Goal: Task Accomplishment & Management: Complete application form

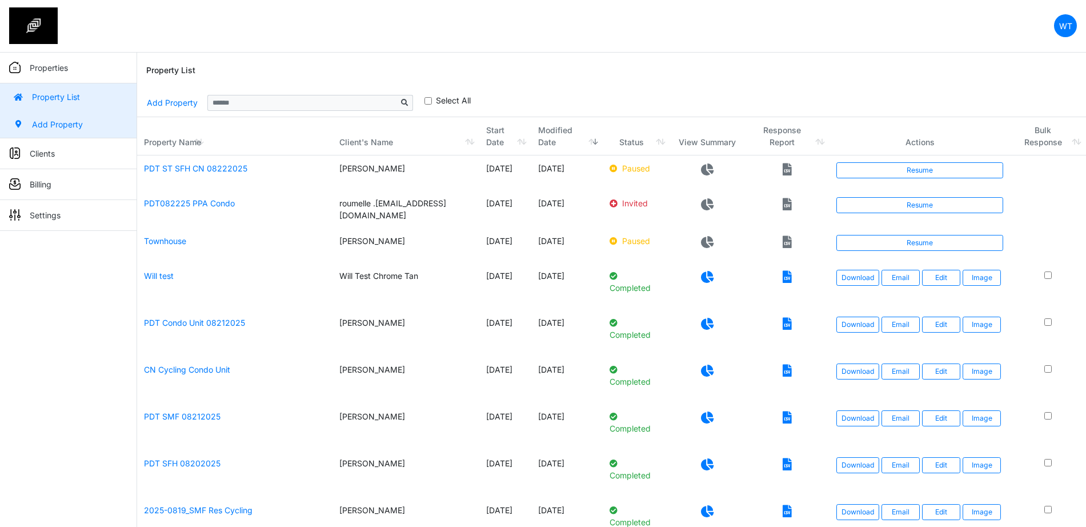
click at [65, 118] on link "Add Property" at bounding box center [68, 124] width 137 height 27
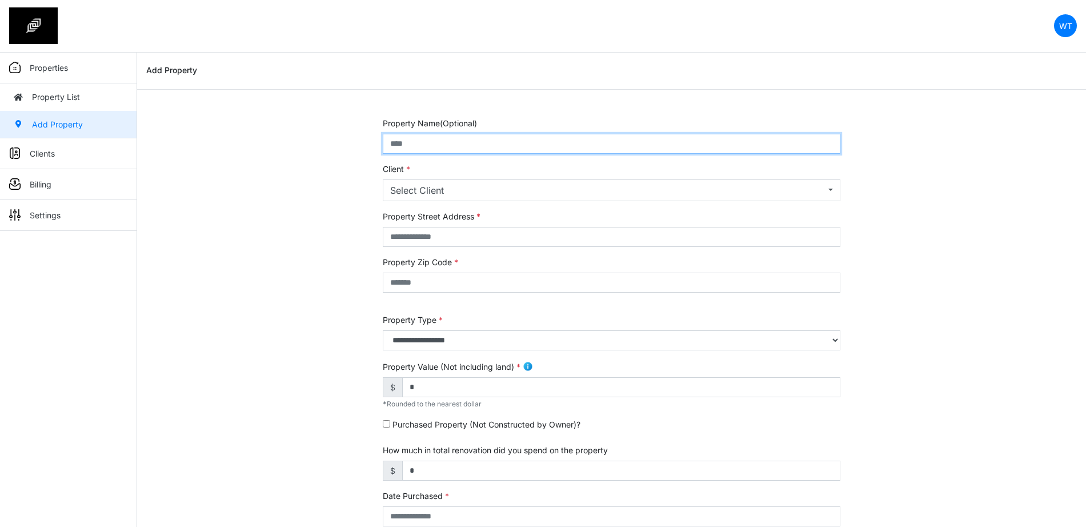
click at [454, 135] on input "text" at bounding box center [612, 144] width 458 height 20
type input "**********"
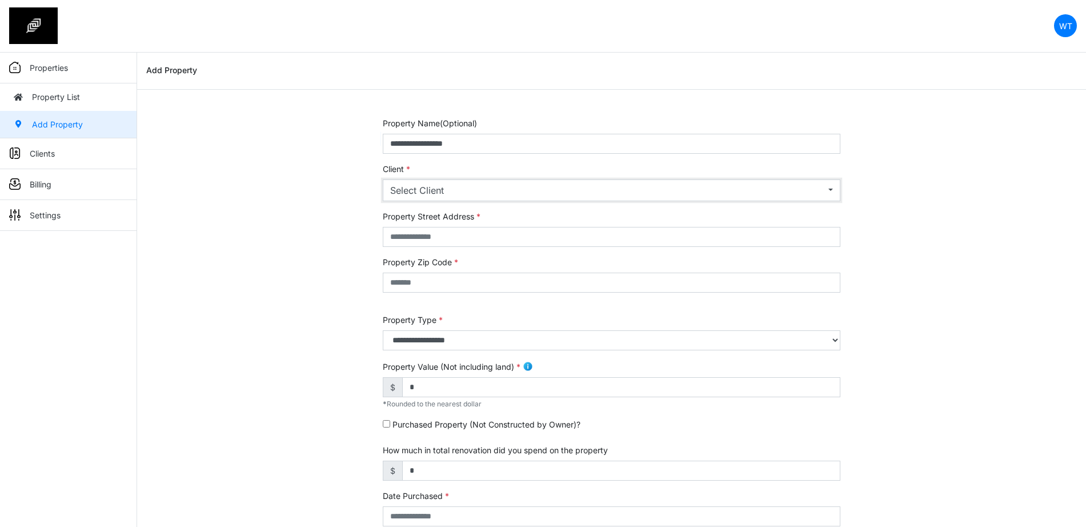
click at [454, 195] on div "Select Client" at bounding box center [607, 190] width 435 height 14
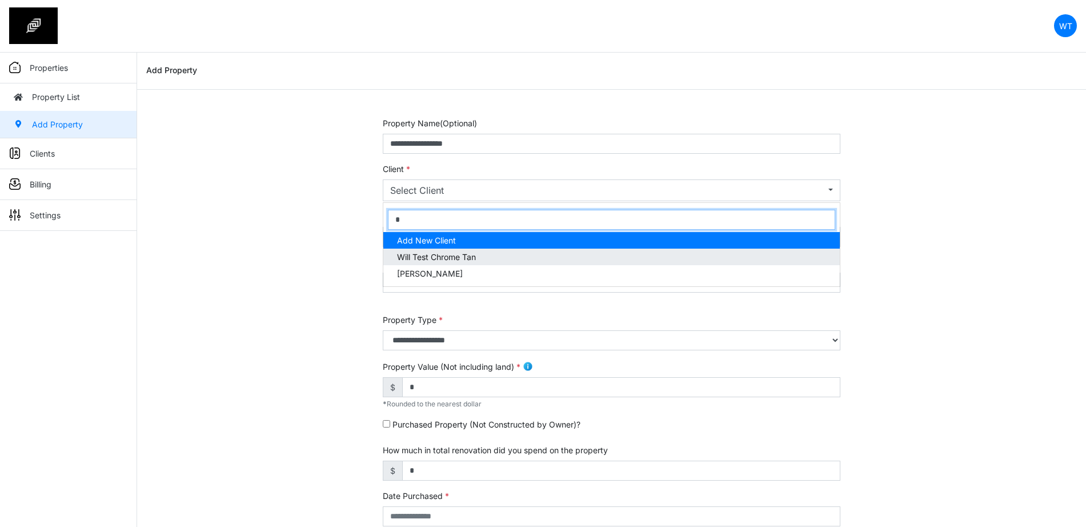
type input "*"
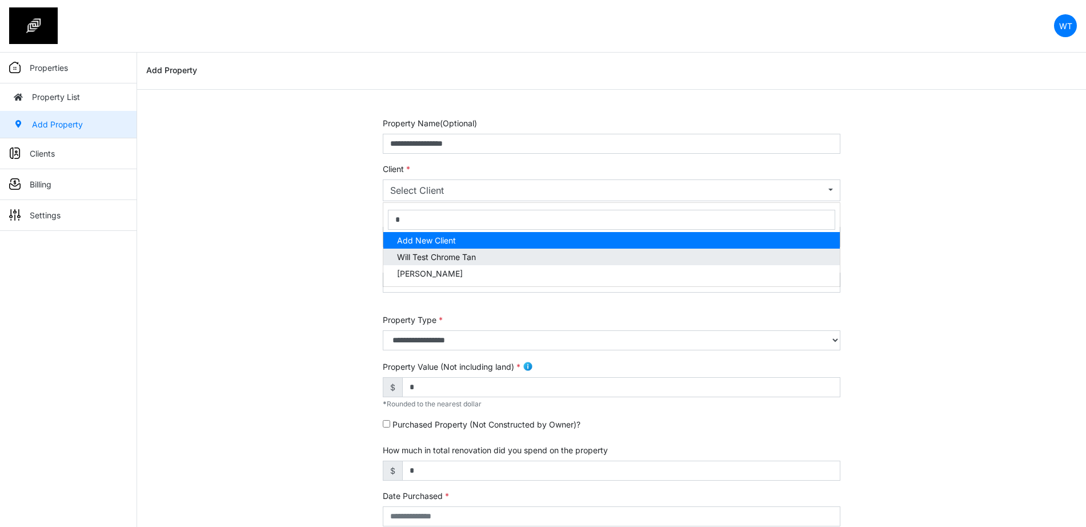
click at [442, 250] on link "Will Test Chrome Tan" at bounding box center [611, 257] width 457 height 17
select select "***"
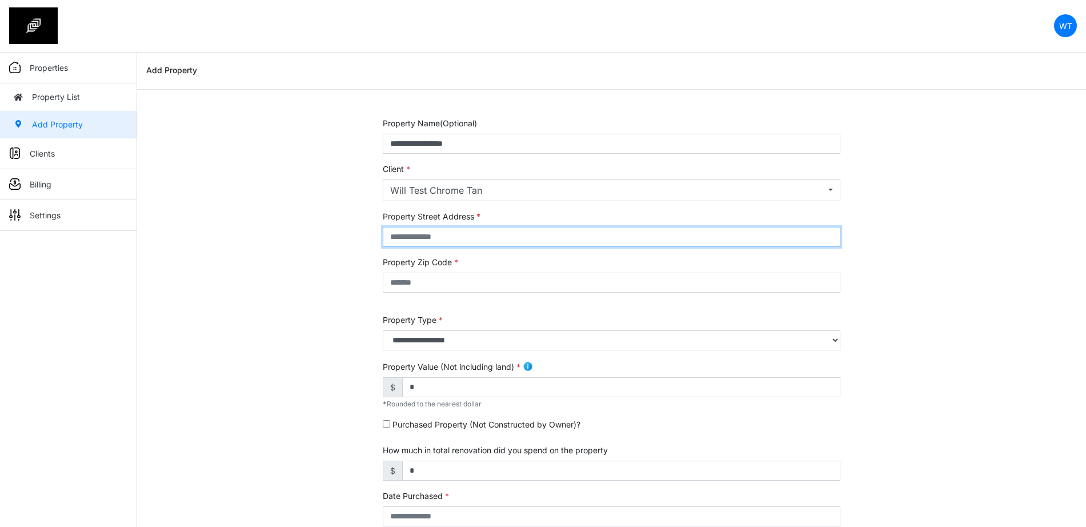
click at [462, 233] on input "text" at bounding box center [612, 237] width 458 height 20
type input "**********"
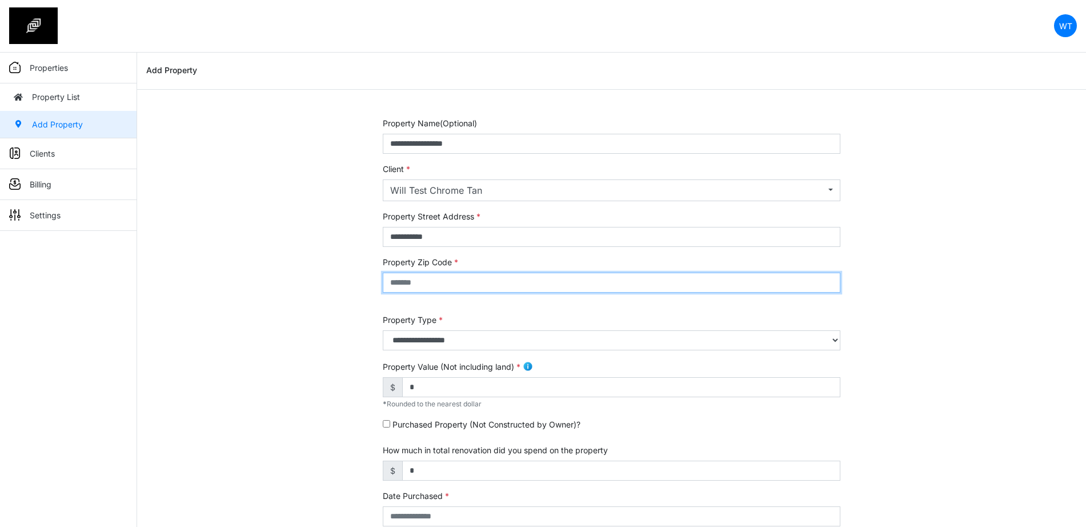
click at [457, 287] on input "text" at bounding box center [612, 283] width 458 height 20
type input "*****"
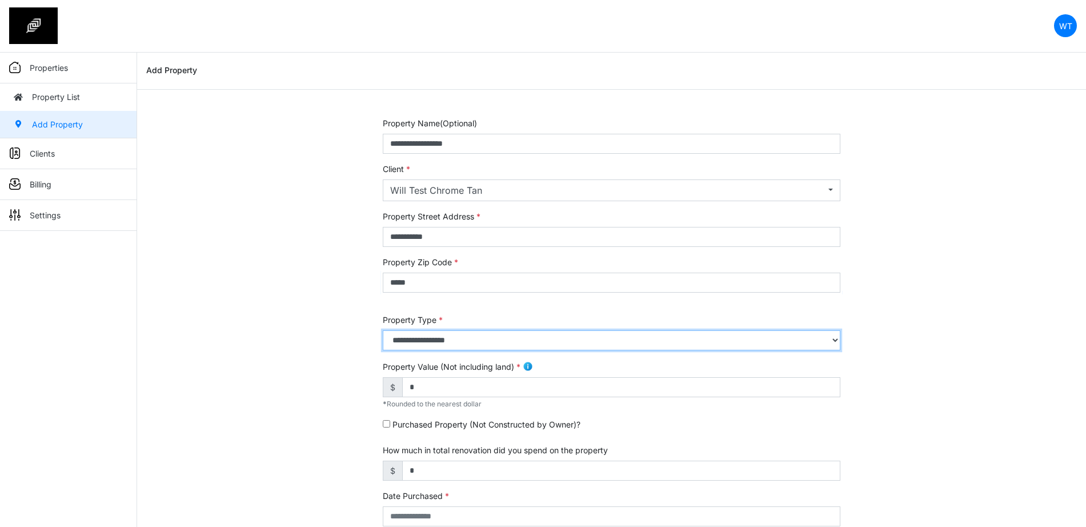
click at [472, 343] on select "**********" at bounding box center [612, 340] width 458 height 20
click at [383, 330] on select "**********" at bounding box center [612, 340] width 458 height 20
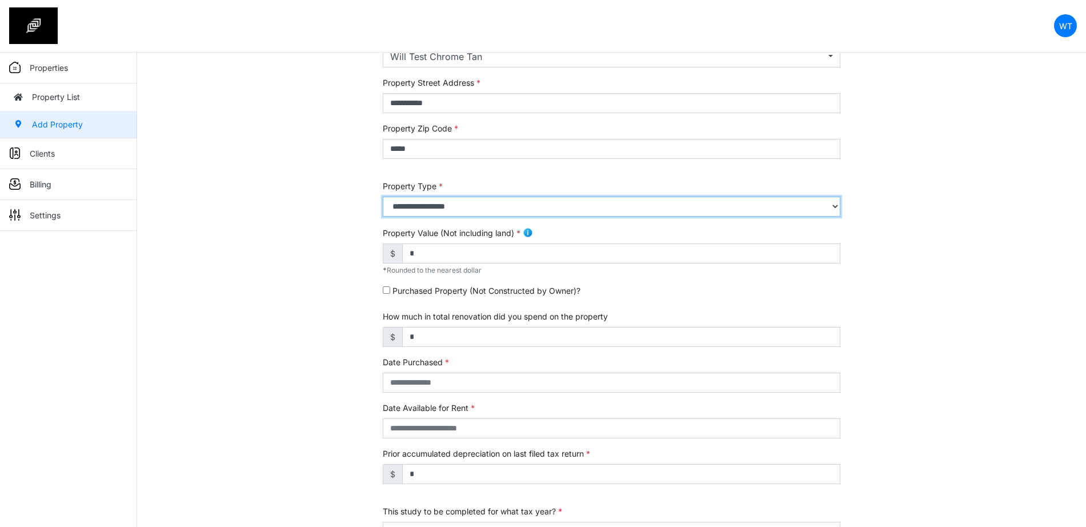
scroll to position [143, 0]
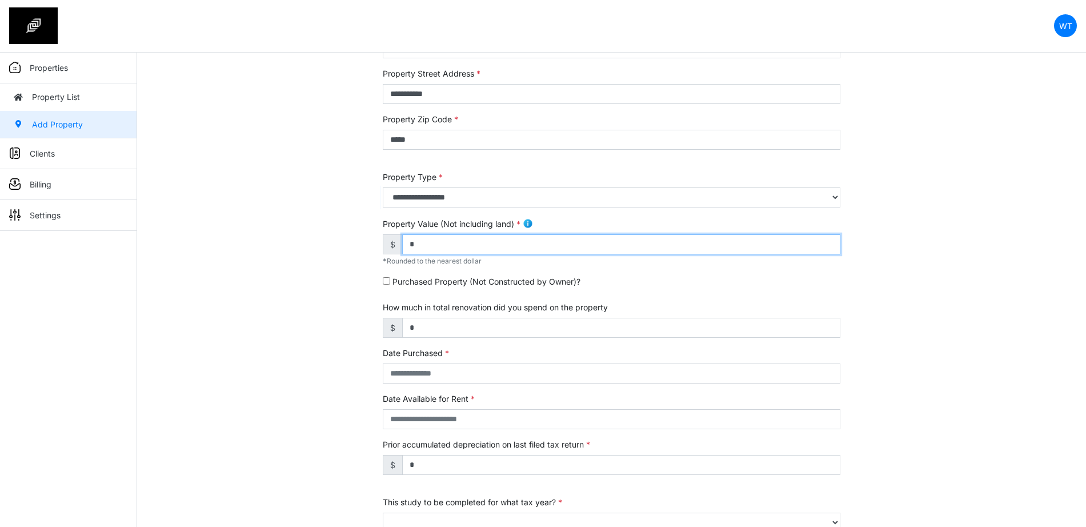
drag, startPoint x: 447, startPoint y: 243, endPoint x: 315, endPoint y: 247, distance: 132.1
click at [315, 247] on div "**********" at bounding box center [611, 319] width 949 height 690
type input "*********"
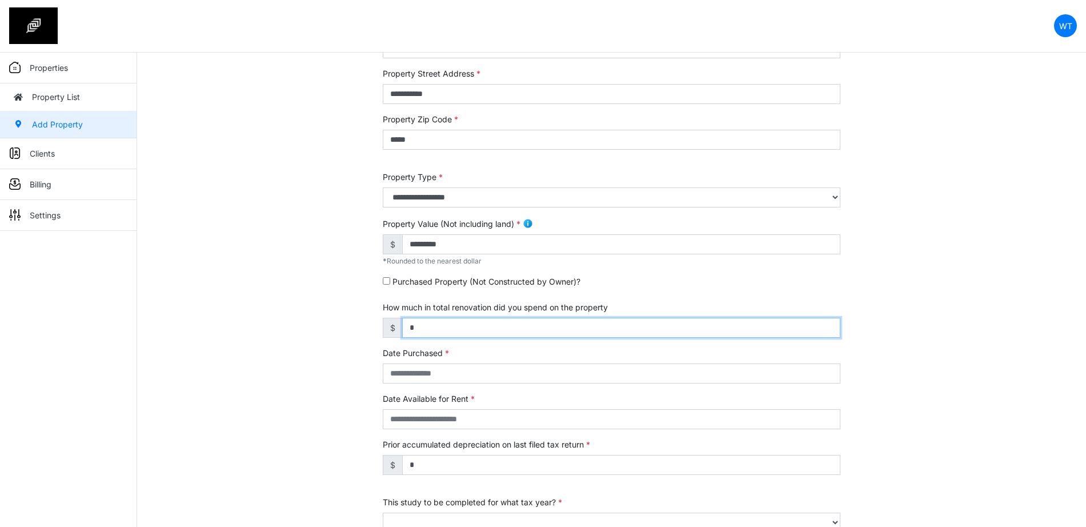
drag, startPoint x: 466, startPoint y: 330, endPoint x: 274, endPoint y: 312, distance: 192.9
click at [274, 312] on div "**********" at bounding box center [611, 319] width 949 height 690
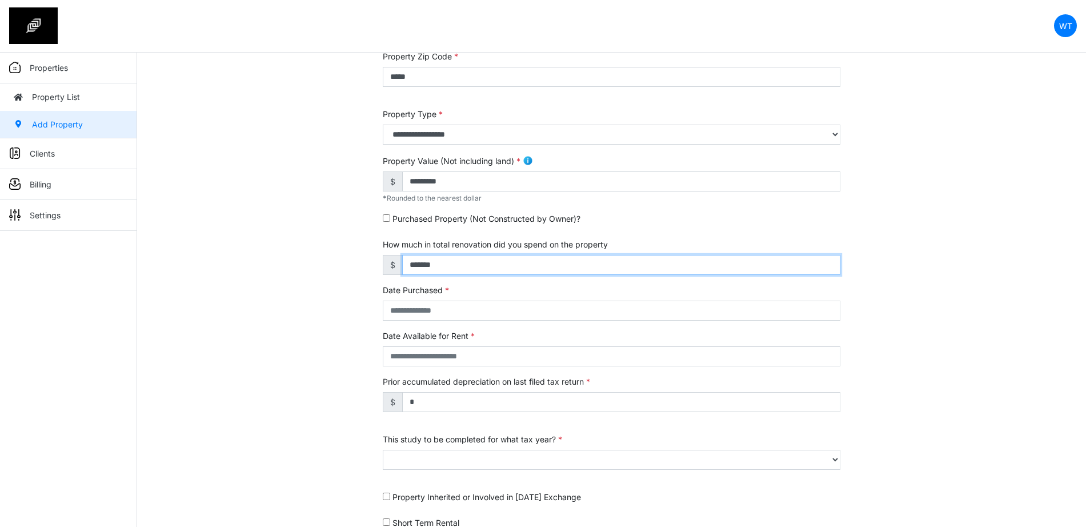
scroll to position [281, 0]
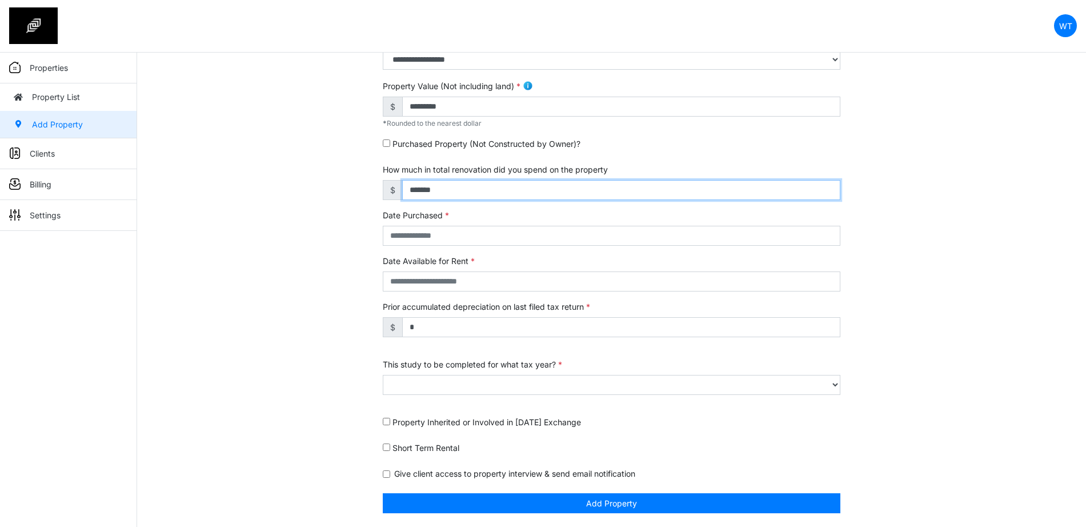
type input "*******"
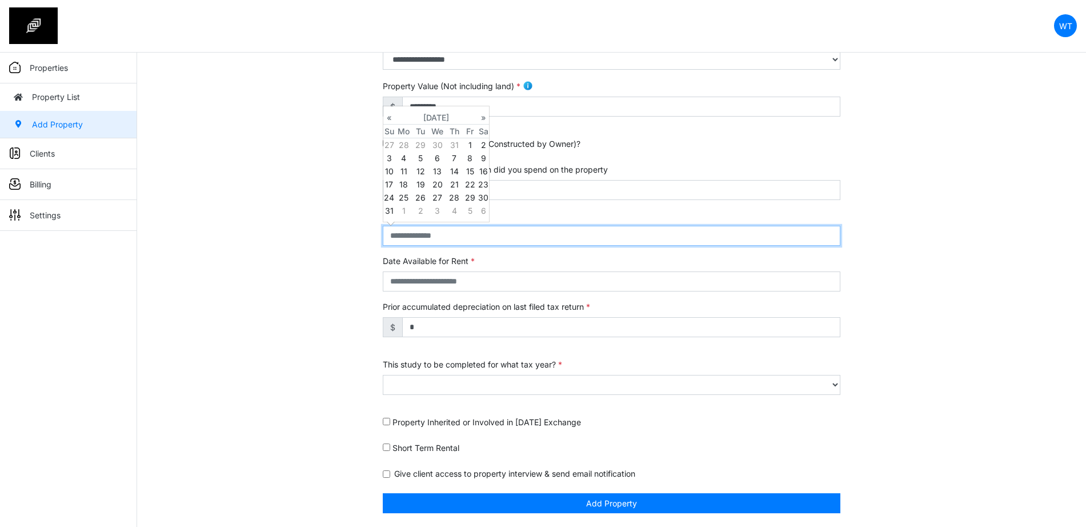
click at [441, 234] on input "text" at bounding box center [612, 236] width 458 height 20
click at [421, 159] on td "5" at bounding box center [420, 157] width 15 height 13
type input "**********"
select select "****"
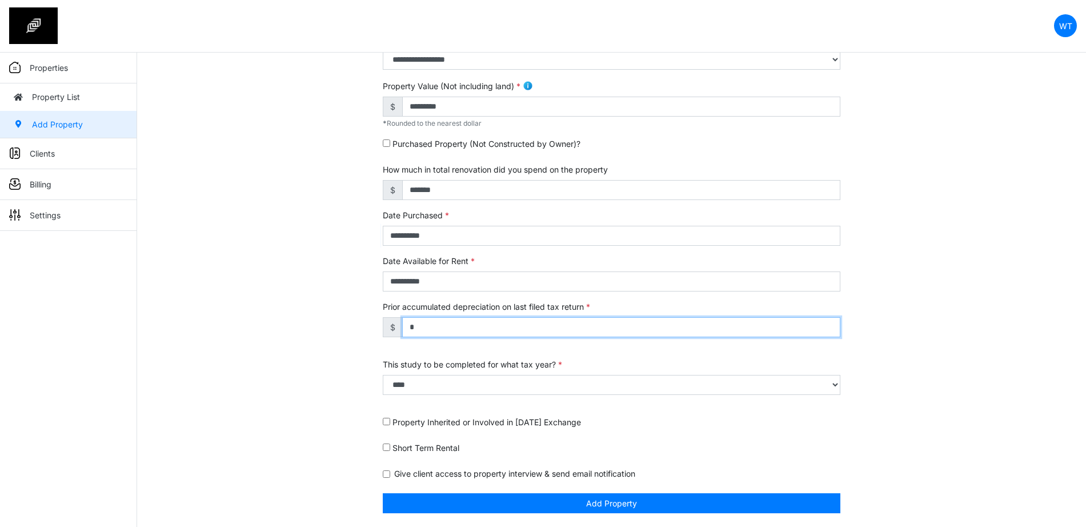
drag, startPoint x: 443, startPoint y: 323, endPoint x: 297, endPoint y: 311, distance: 146.8
click at [297, 311] on div "**********" at bounding box center [611, 182] width 949 height 690
type input "*******"
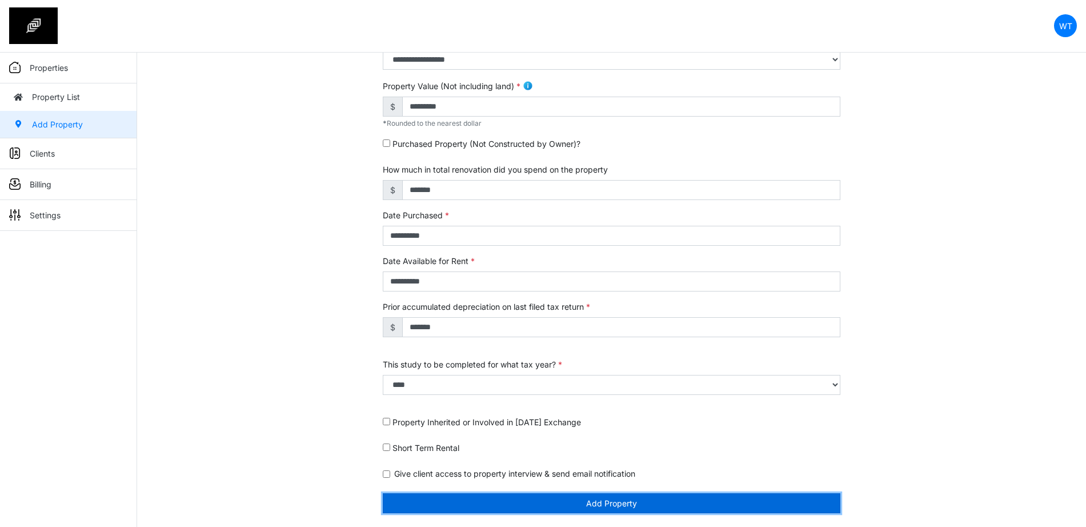
click at [435, 498] on button "Add Property" at bounding box center [612, 503] width 458 height 20
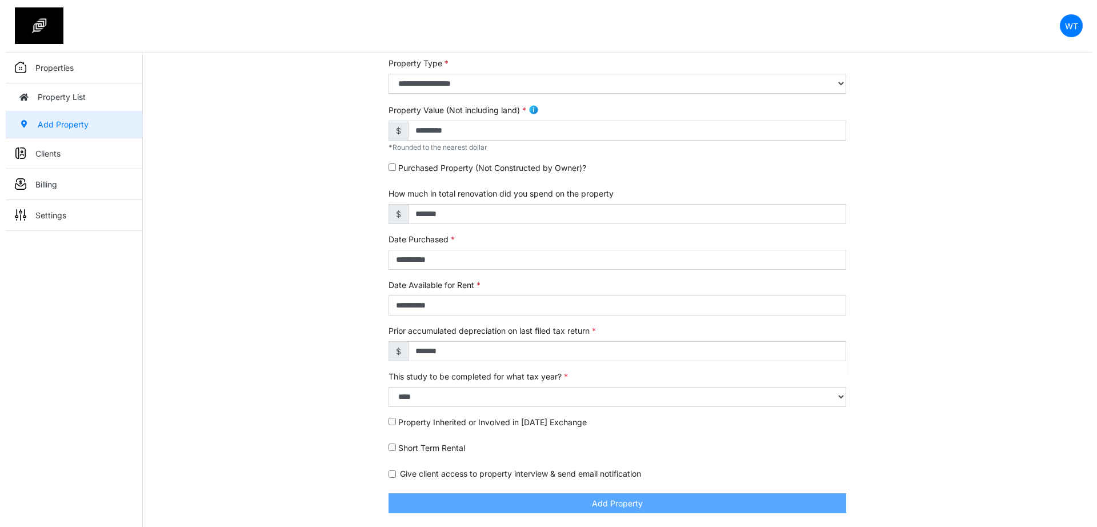
scroll to position [245, 0]
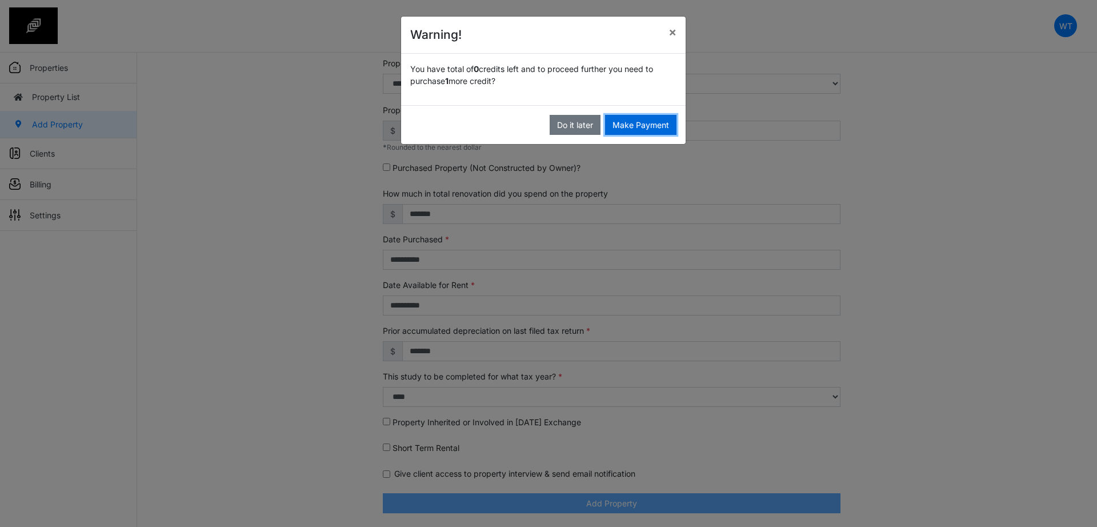
click at [643, 117] on button "Make Payment" at bounding box center [640, 125] width 71 height 20
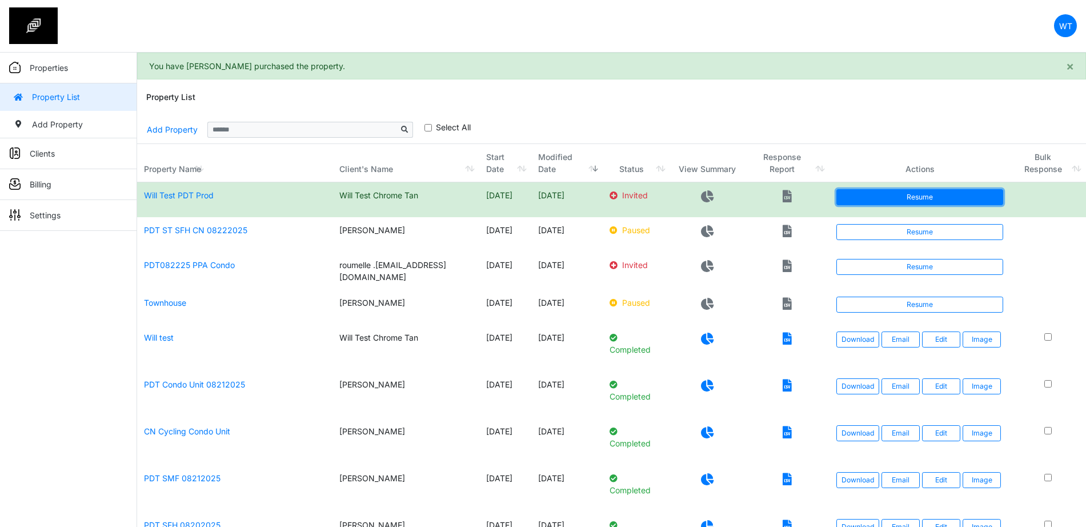
click at [884, 197] on link "Resume" at bounding box center [920, 197] width 167 height 16
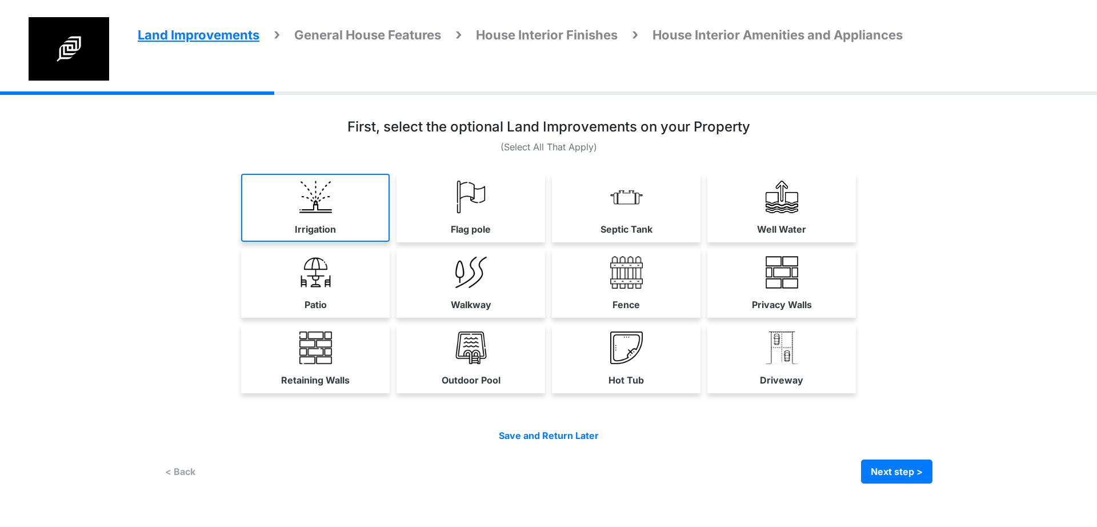
click at [359, 220] on link "Irrigation" at bounding box center [315, 208] width 149 height 68
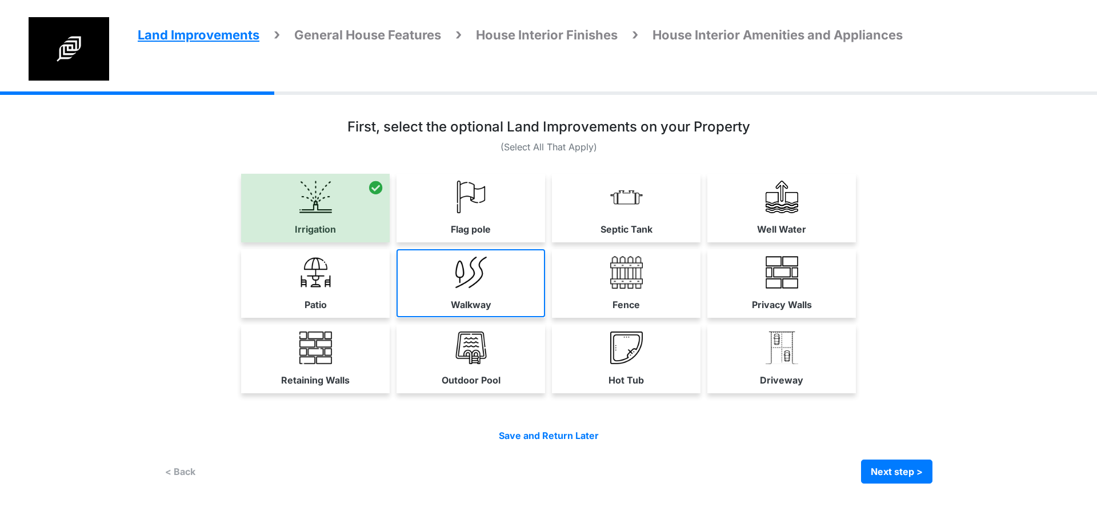
click at [478, 270] on img at bounding box center [471, 272] width 33 height 33
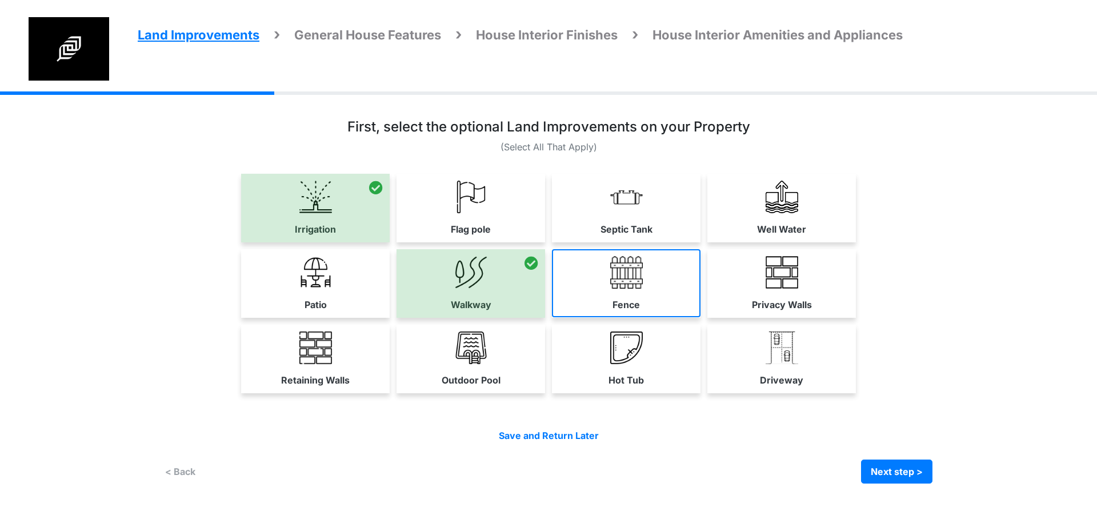
click at [600, 289] on link "Fence" at bounding box center [626, 283] width 149 height 68
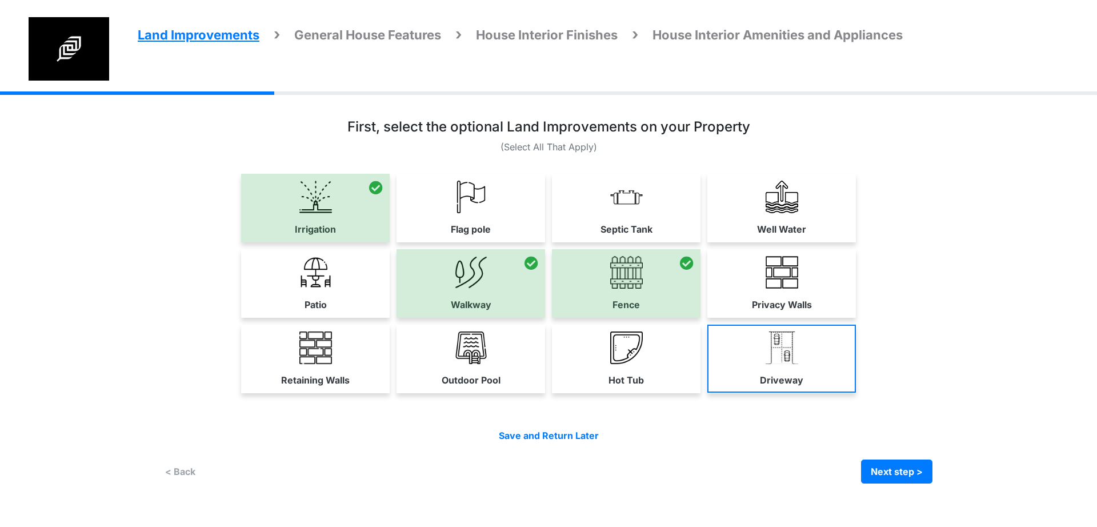
drag, startPoint x: 802, startPoint y: 301, endPoint x: 751, endPoint y: 347, distance: 69.2
click at [800, 302] on label "Privacy Walls" at bounding box center [782, 305] width 60 height 14
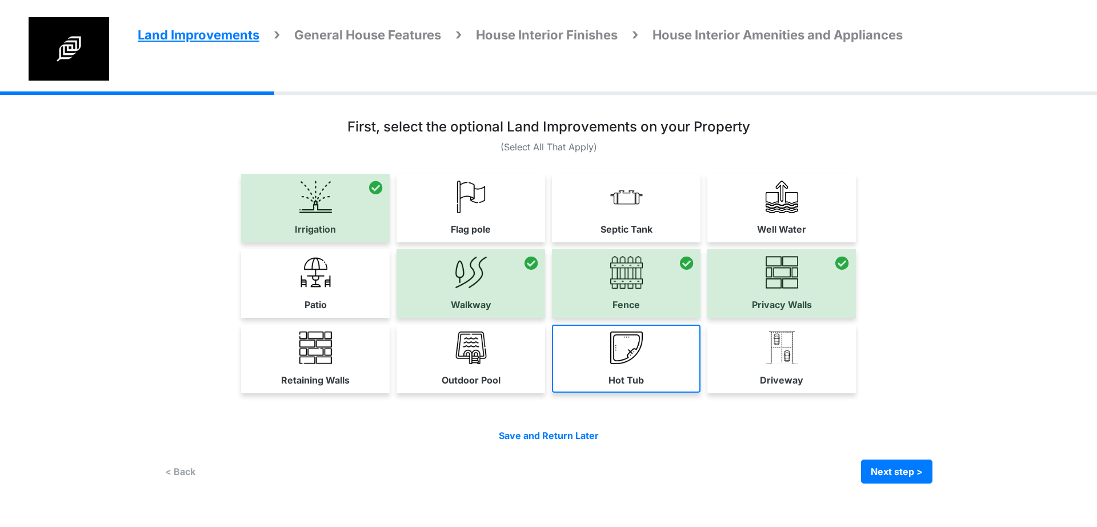
click at [666, 349] on link "Hot Tub" at bounding box center [626, 359] width 149 height 68
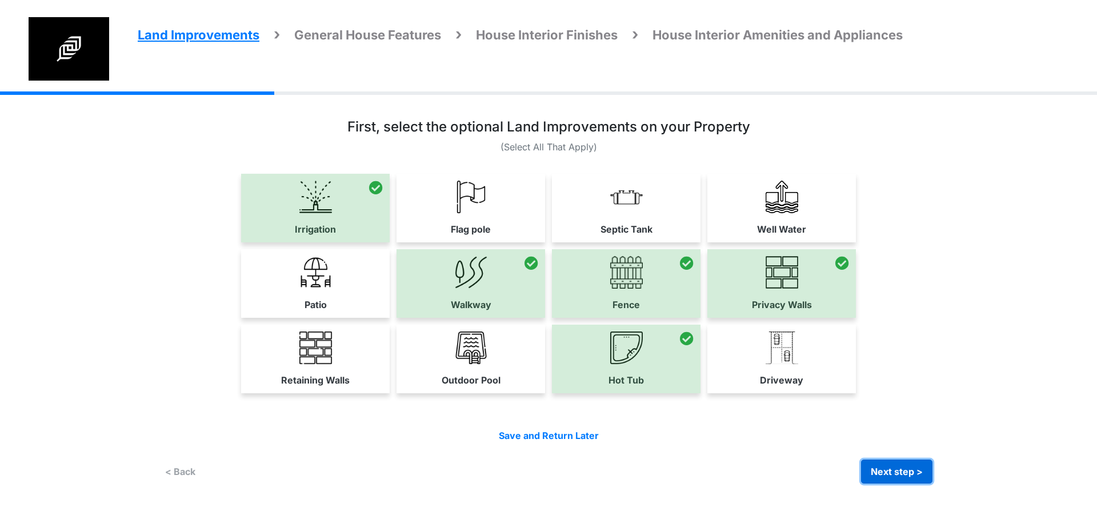
click at [902, 460] on button "Next step >" at bounding box center [896, 471] width 71 height 24
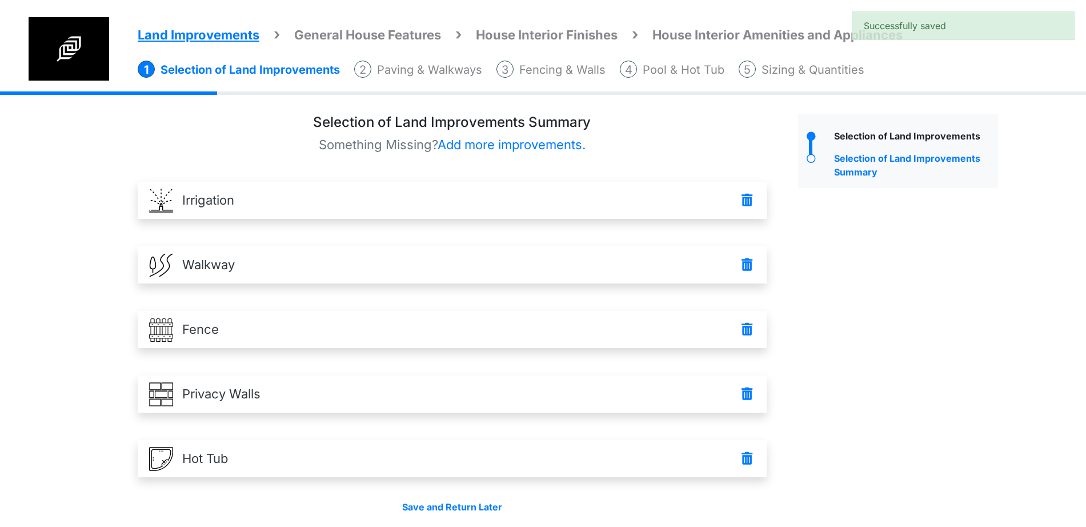
scroll to position [45, 0]
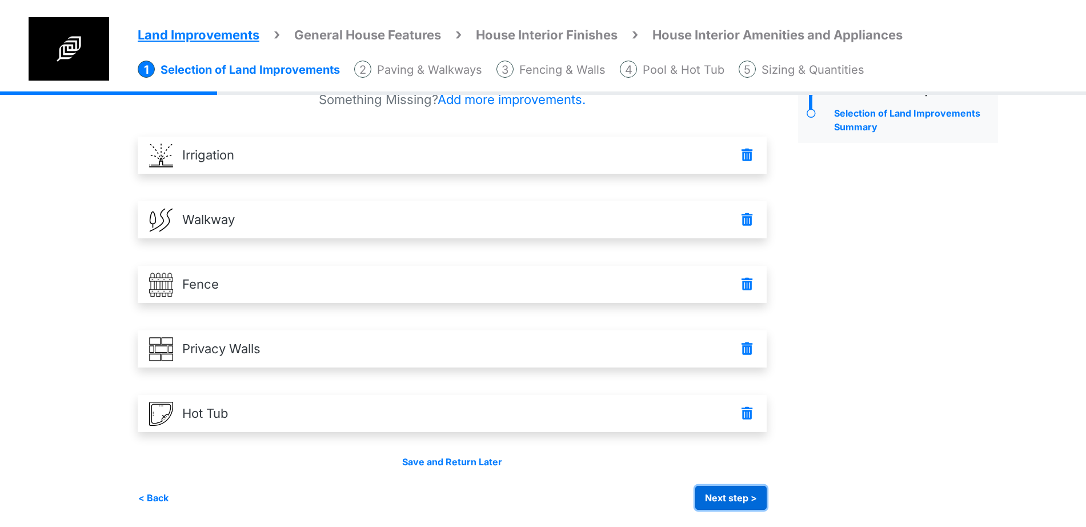
click at [739, 497] on button "Next step >" at bounding box center [730, 498] width 71 height 24
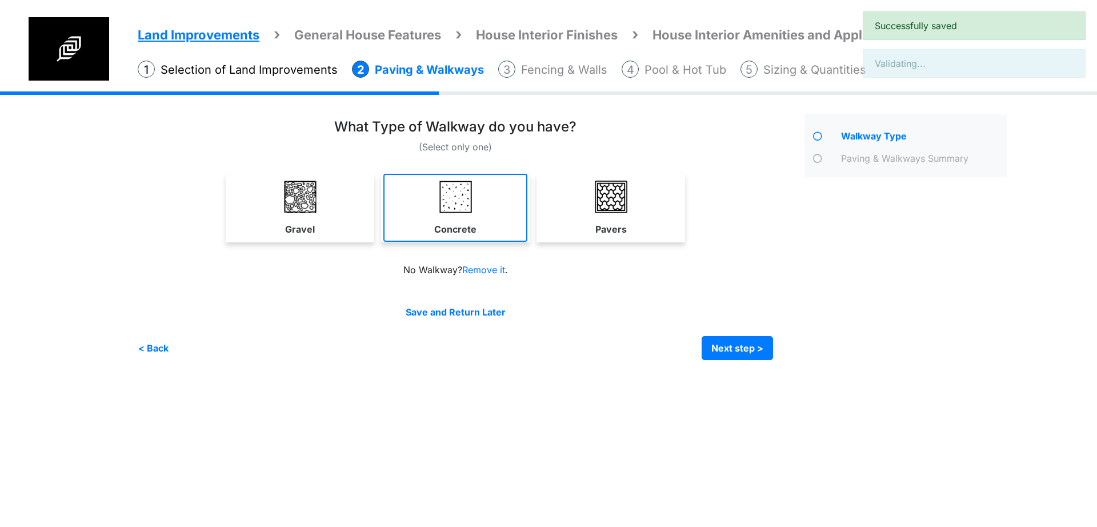
click at [473, 238] on link "Concrete" at bounding box center [455, 208] width 144 height 68
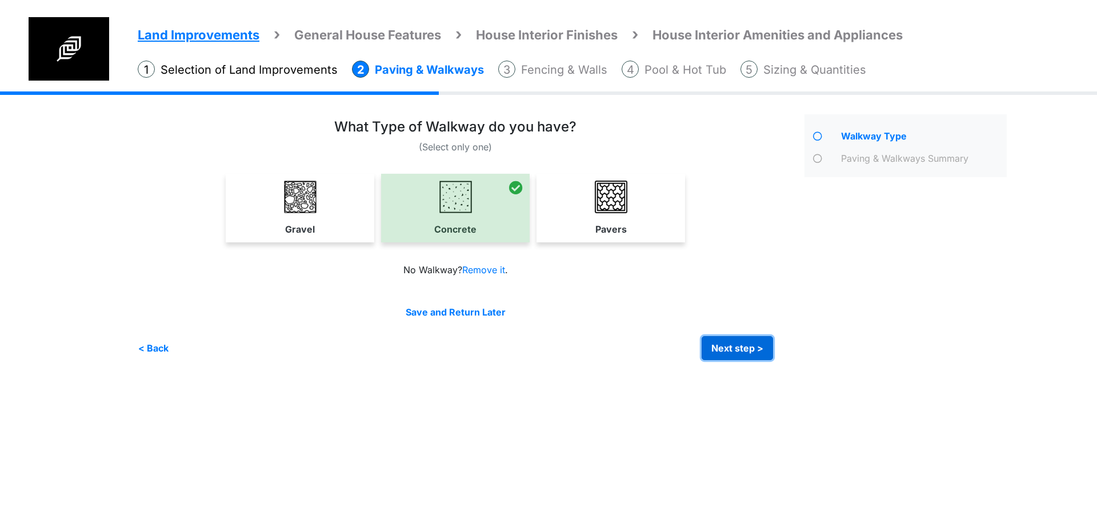
click at [730, 347] on button "Next step >" at bounding box center [737, 348] width 71 height 24
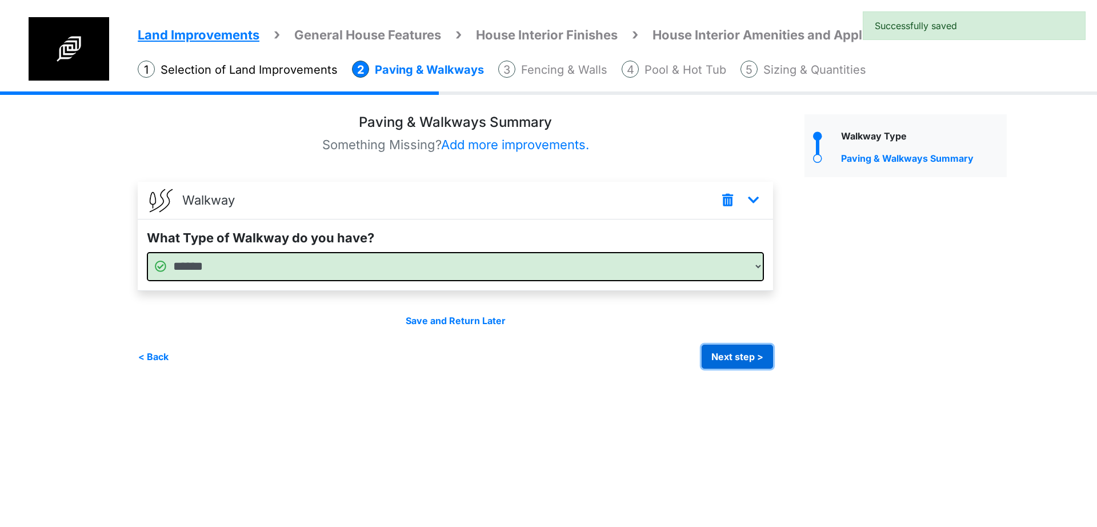
click at [726, 358] on button "Next step >" at bounding box center [737, 357] width 71 height 24
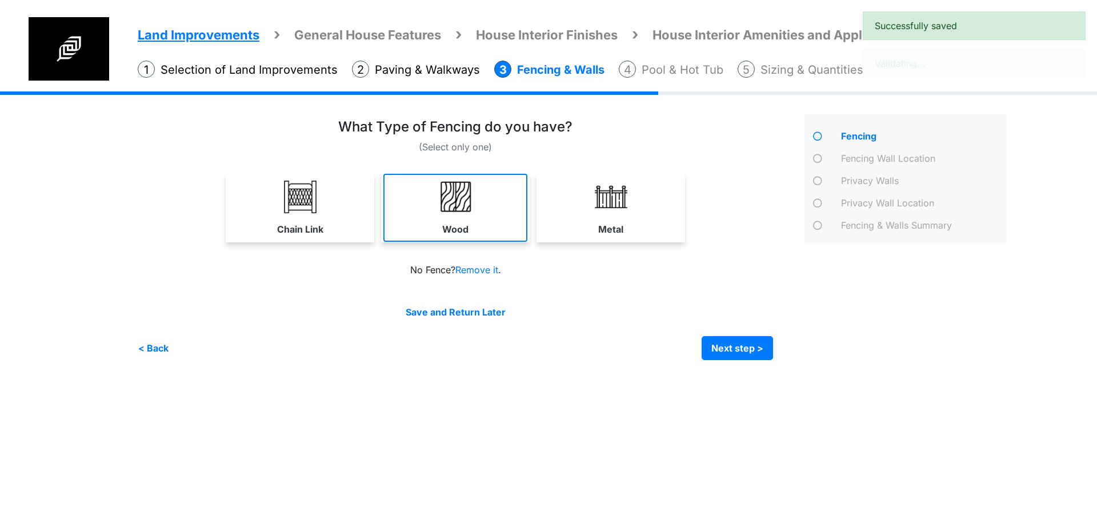
click at [490, 205] on link "Wood" at bounding box center [455, 208] width 144 height 68
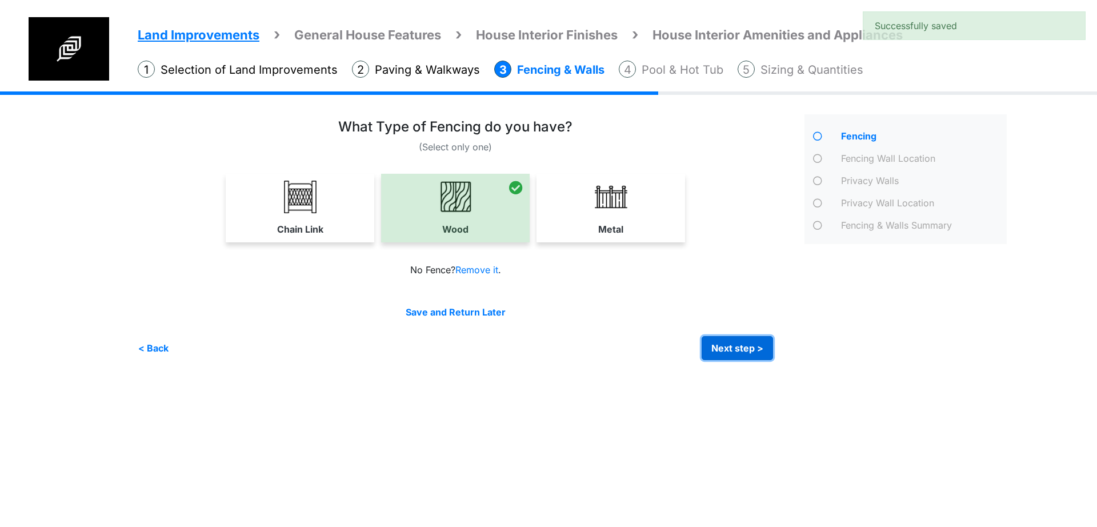
click at [731, 358] on button "Next step >" at bounding box center [737, 348] width 71 height 24
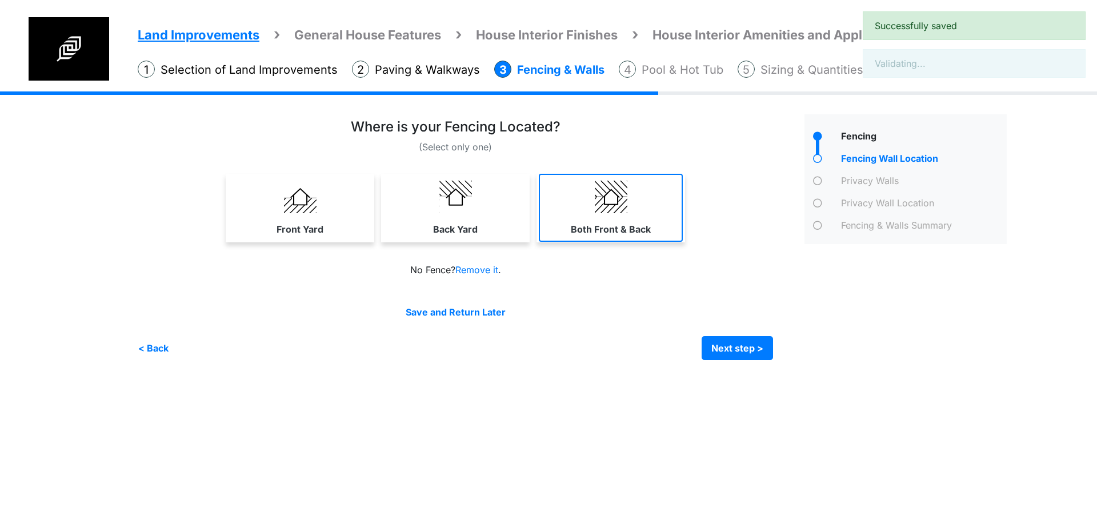
click at [572, 216] on link "Both Front & Back" at bounding box center [611, 208] width 144 height 68
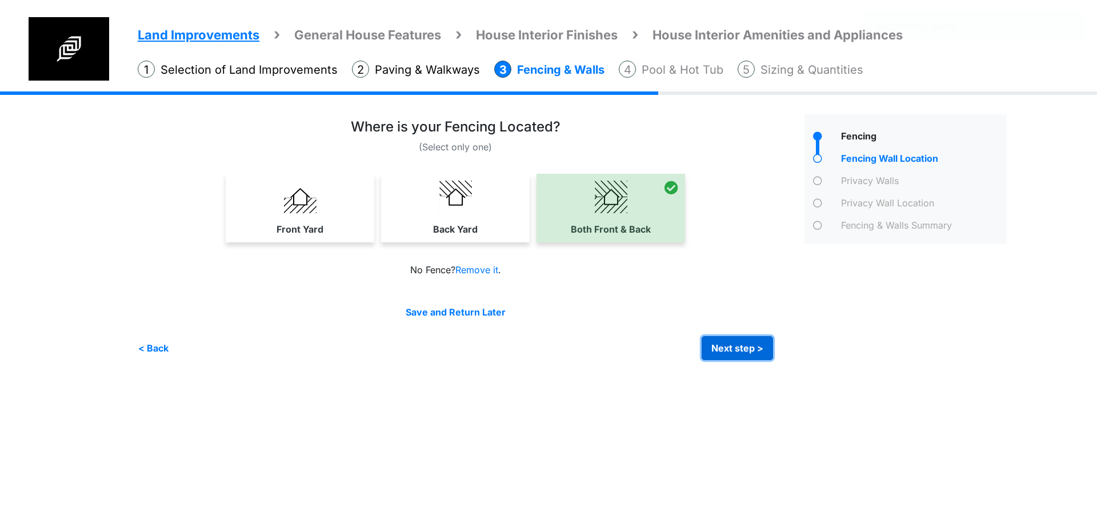
click at [732, 355] on button "Next step >" at bounding box center [737, 348] width 71 height 24
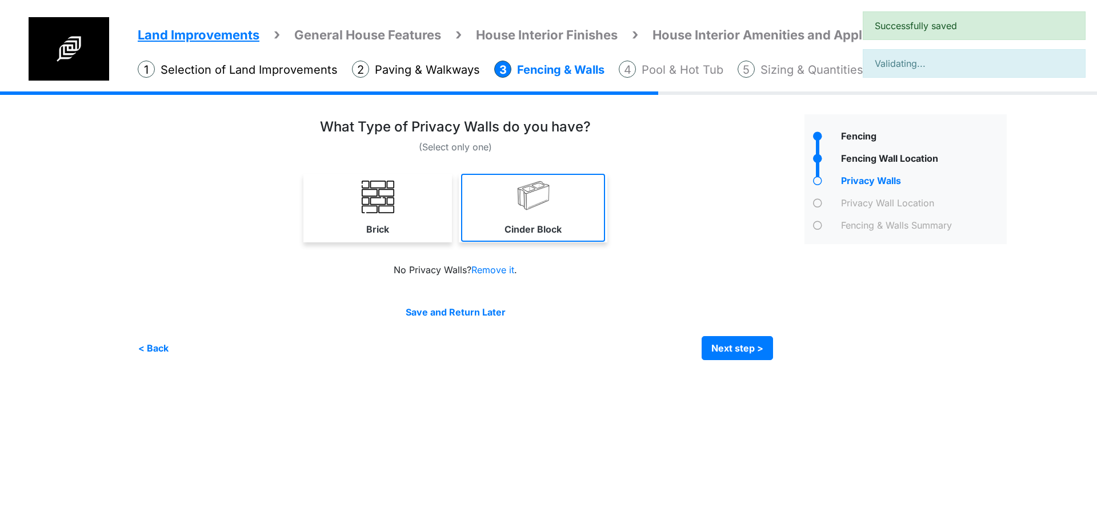
click at [502, 218] on link "Cinder Block" at bounding box center [533, 208] width 144 height 68
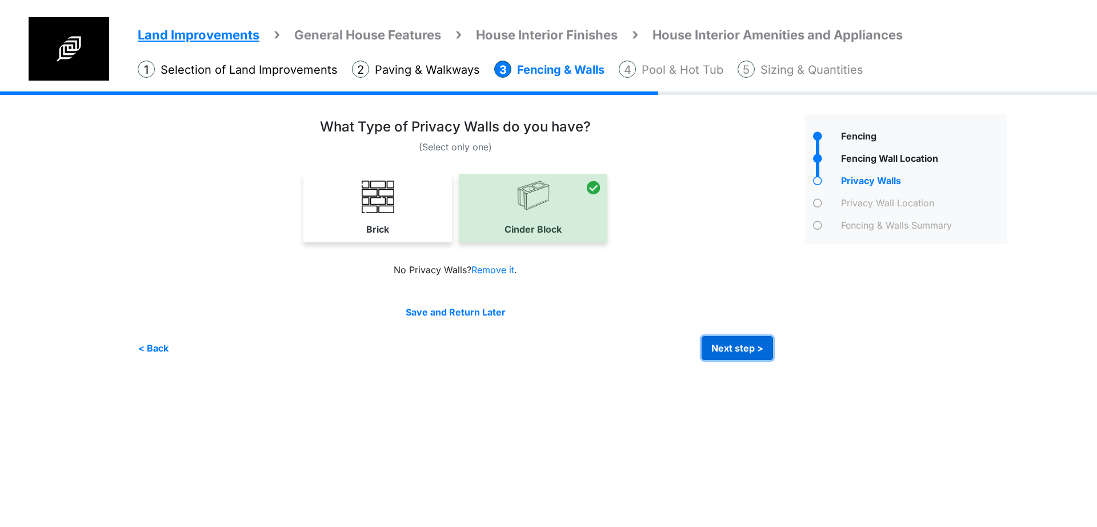
click at [720, 343] on button "Next step >" at bounding box center [737, 348] width 71 height 24
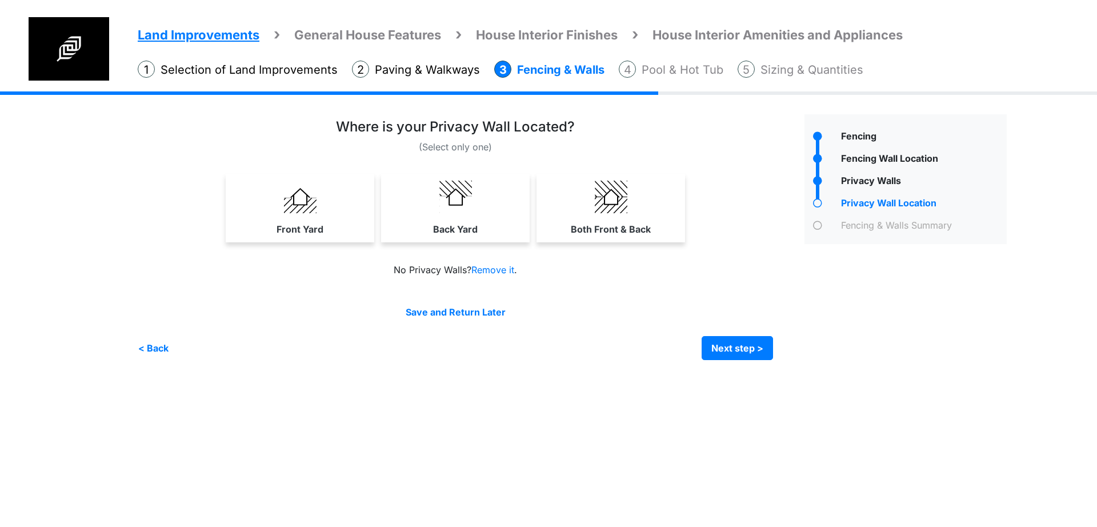
click at [529, 255] on div "(Select only one)" at bounding box center [467, 239] width 658 height 241
click at [489, 226] on link "Back Yard" at bounding box center [455, 208] width 144 height 68
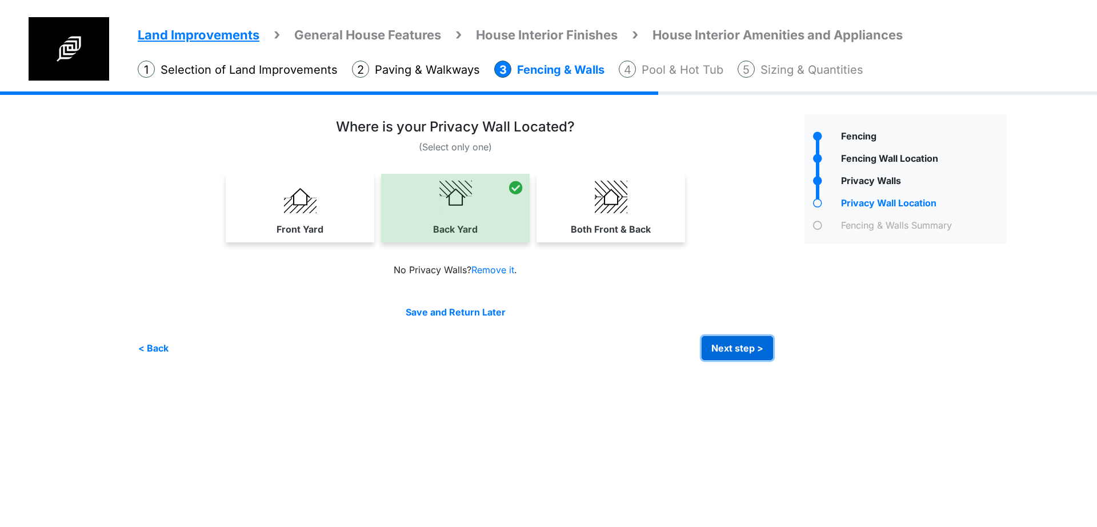
click at [721, 343] on button "Next step >" at bounding box center [737, 348] width 71 height 24
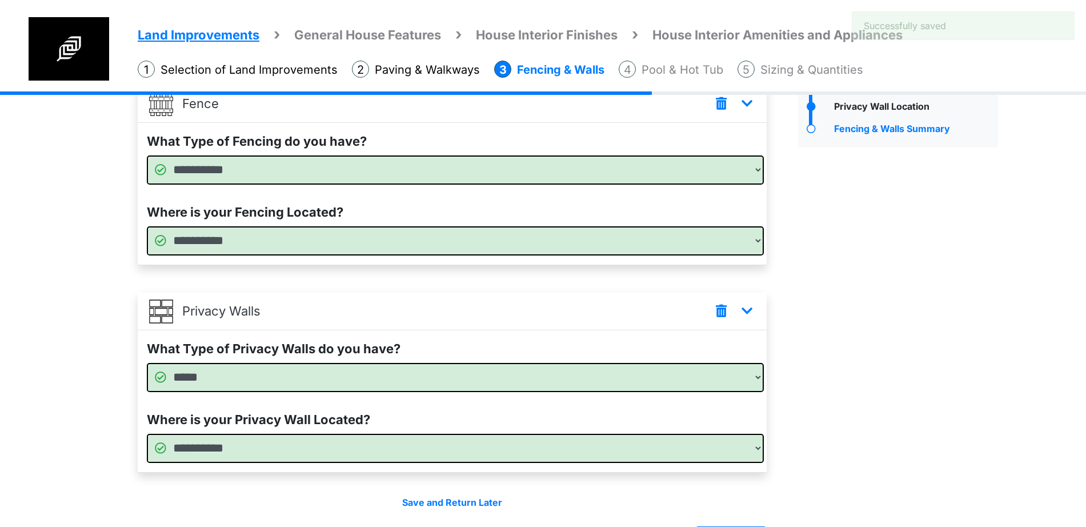
scroll to position [137, 0]
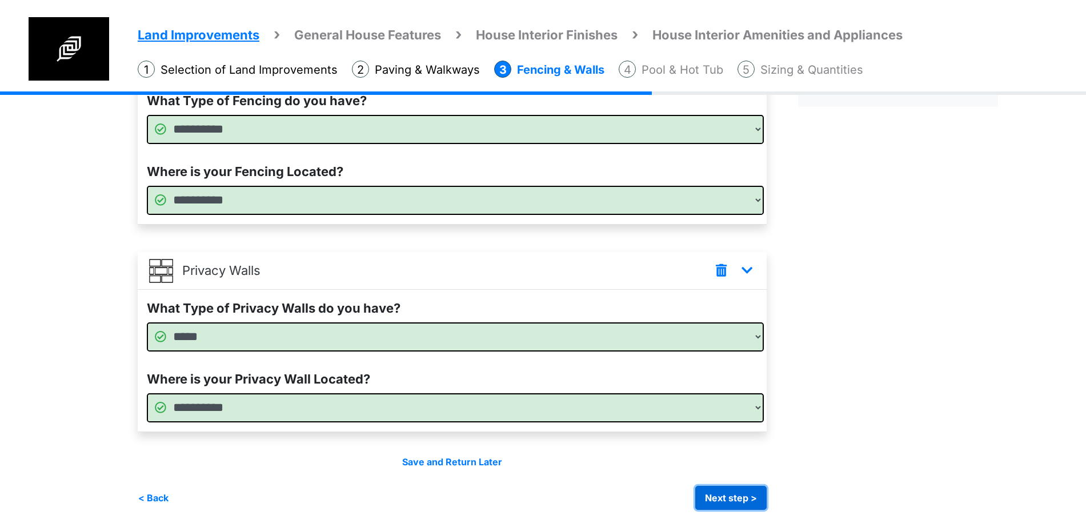
click at [738, 487] on button "Next step >" at bounding box center [730, 498] width 71 height 24
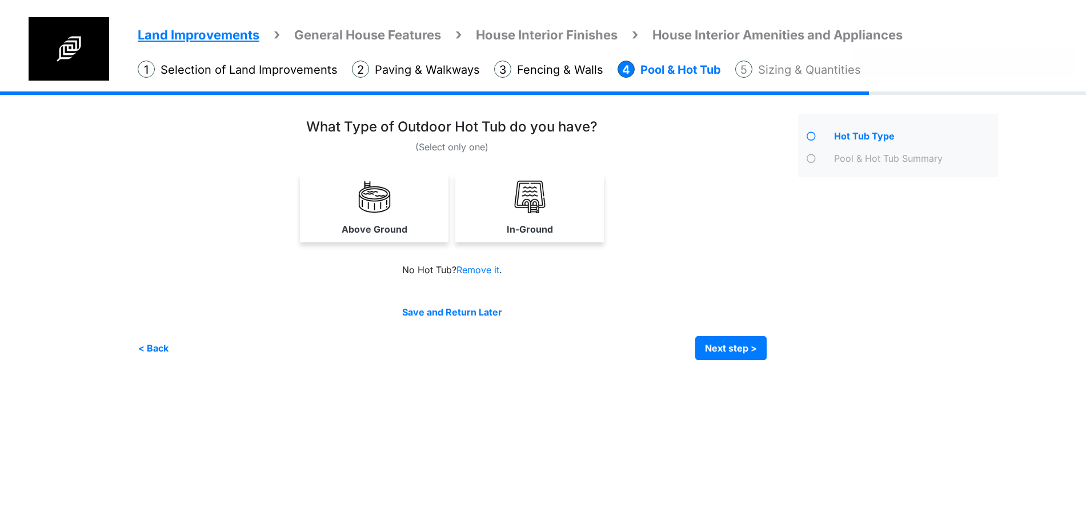
scroll to position [0, 0]
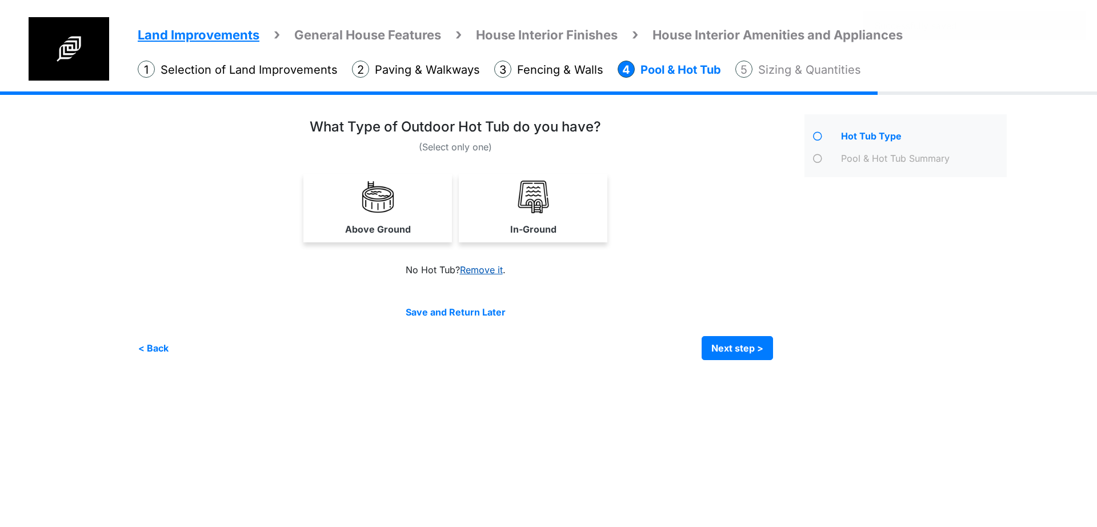
click at [486, 267] on link "Remove it" at bounding box center [481, 269] width 43 height 11
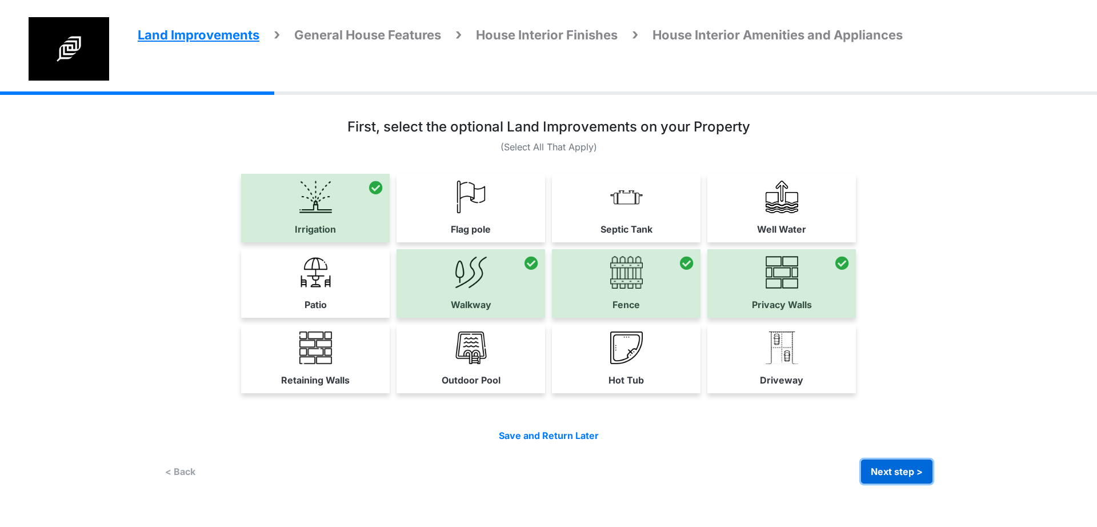
click at [893, 477] on button "Next step >" at bounding box center [896, 471] width 71 height 24
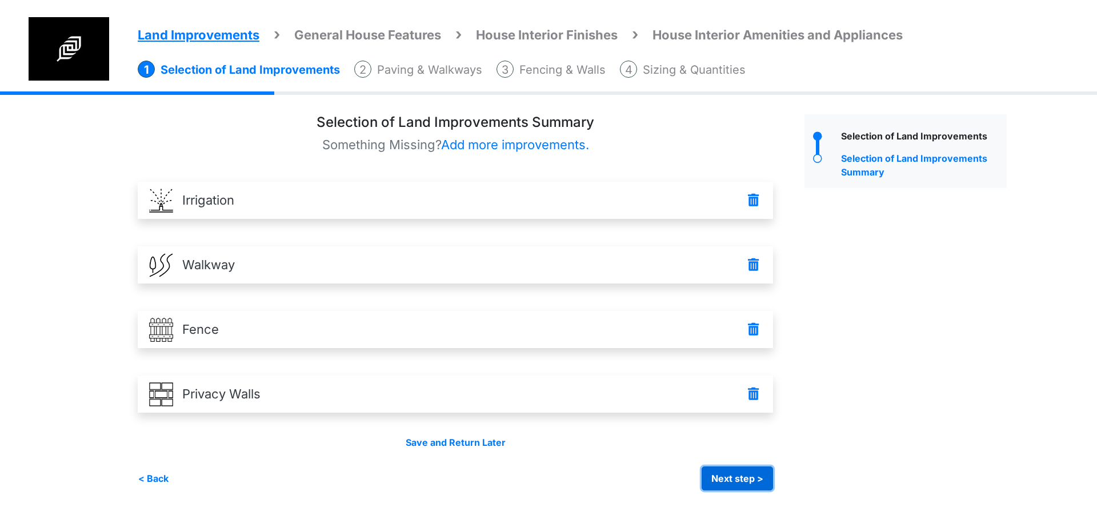
click at [726, 477] on button "Next step >" at bounding box center [737, 478] width 71 height 24
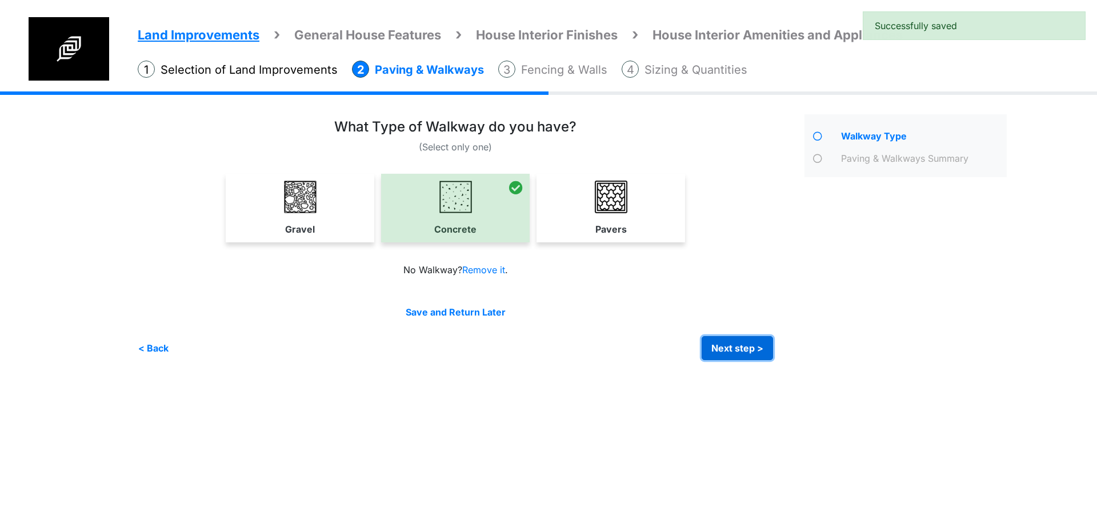
click at [723, 349] on button "Next step >" at bounding box center [737, 348] width 71 height 24
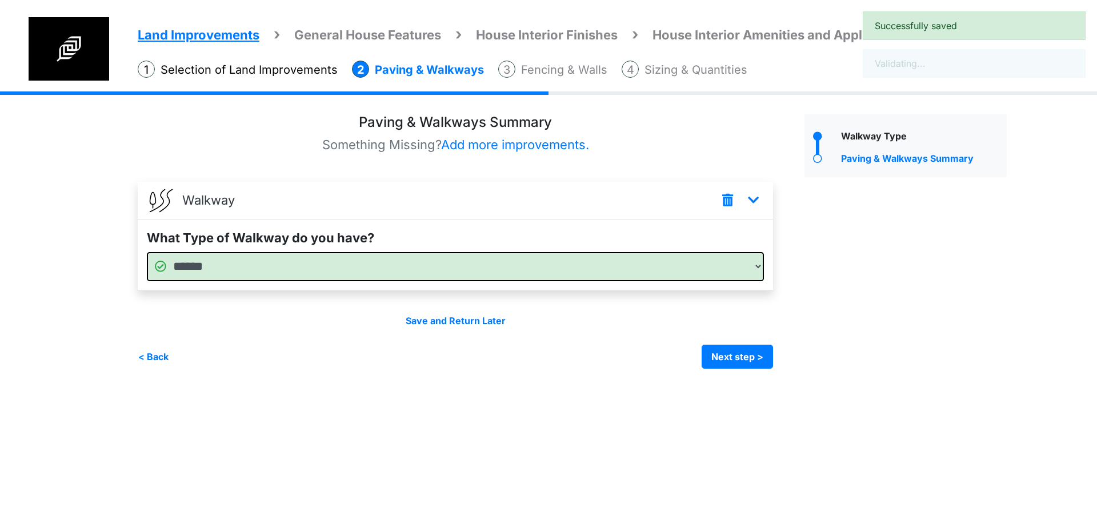
click at [745, 369] on div "Irrigation Flag pole" at bounding box center [577, 238] width 878 height 294
click at [740, 361] on button "Next step >" at bounding box center [737, 357] width 71 height 24
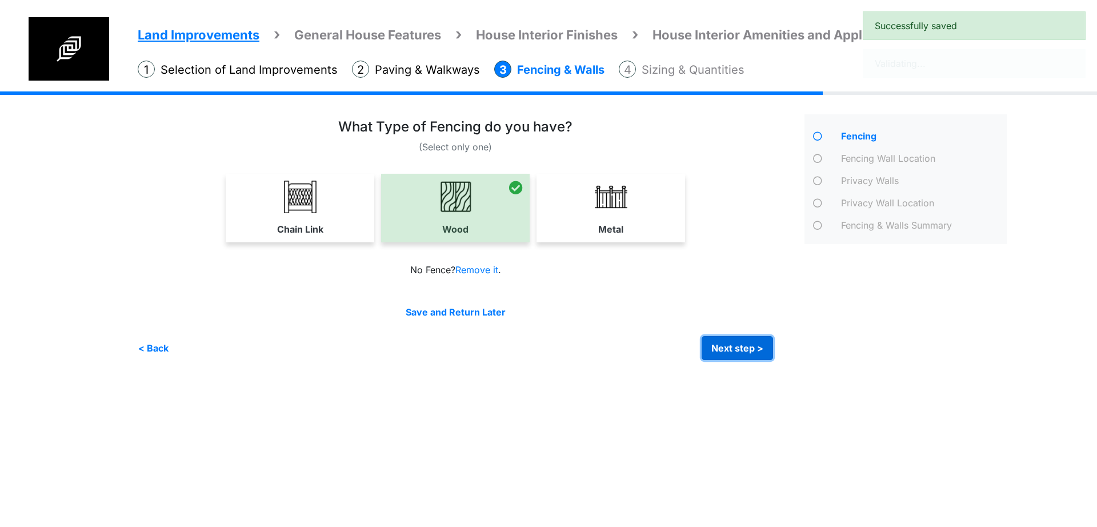
click at [732, 342] on button "Next step >" at bounding box center [737, 348] width 71 height 24
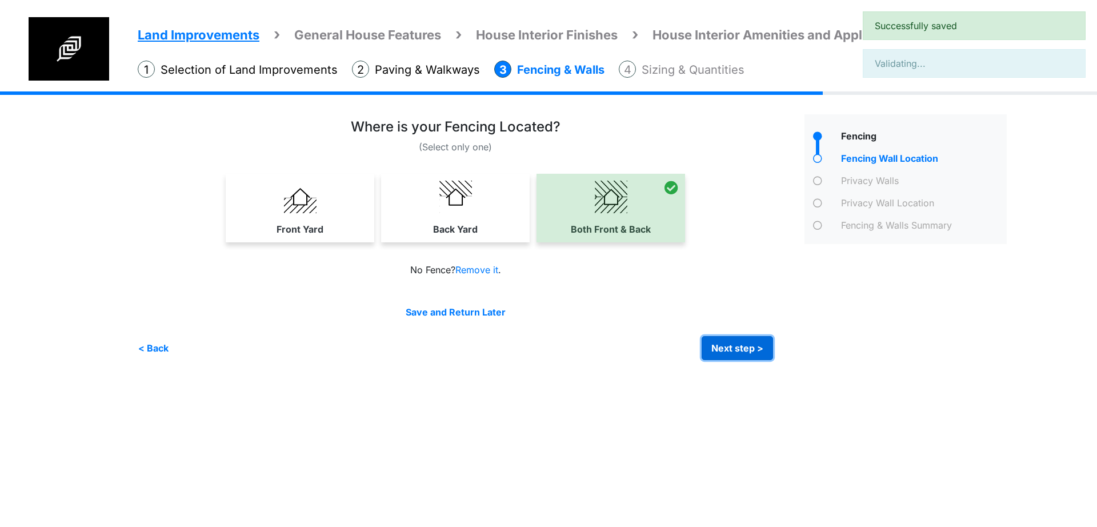
click at [732, 342] on button "Next step >" at bounding box center [737, 348] width 71 height 24
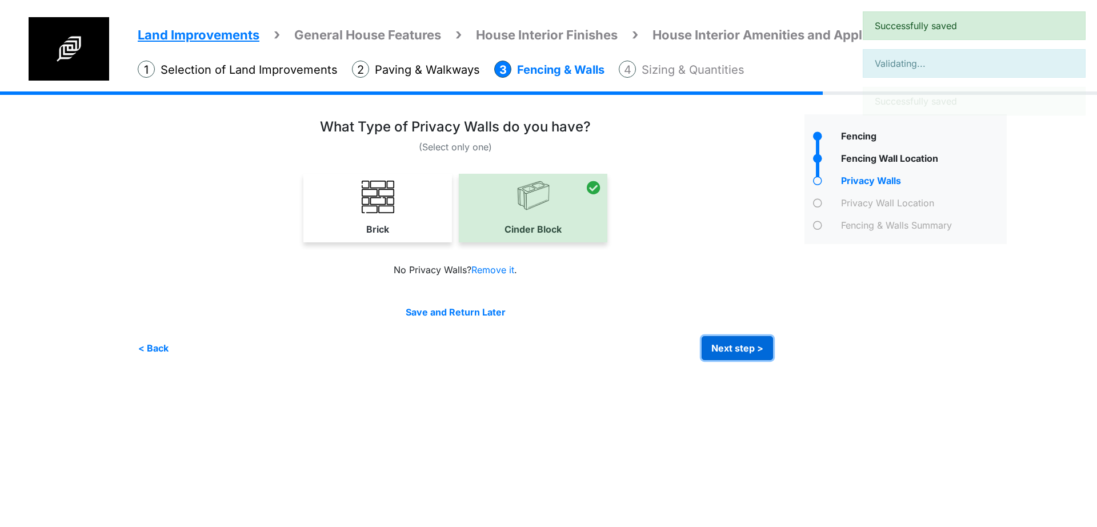
click at [732, 342] on button "Next step >" at bounding box center [737, 348] width 71 height 24
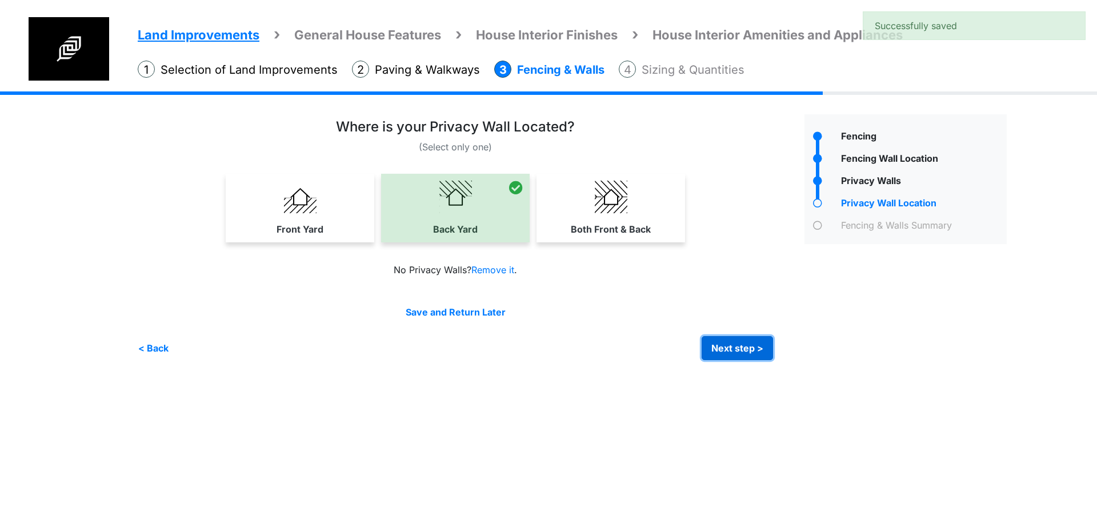
click at [732, 342] on button "Next step >" at bounding box center [737, 348] width 71 height 24
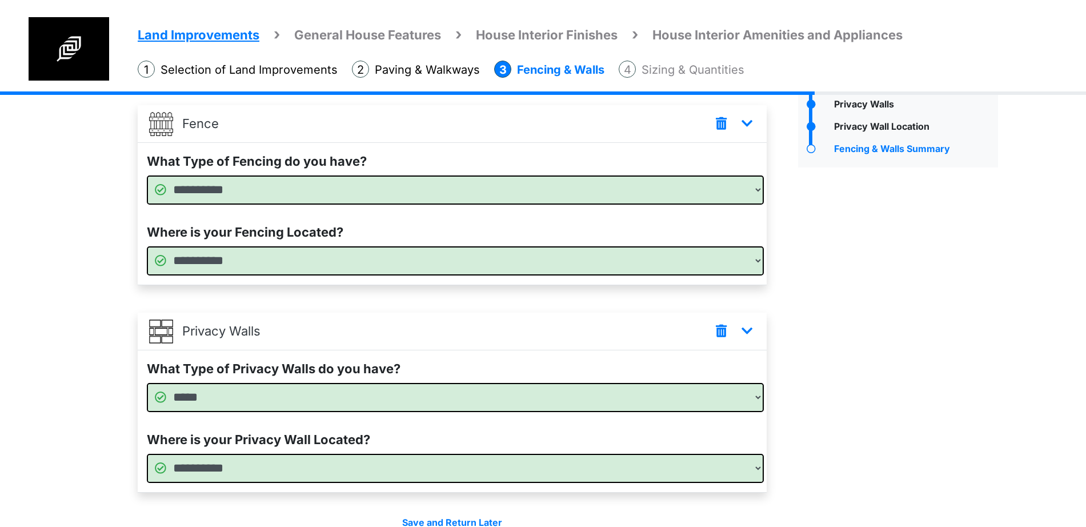
scroll to position [137, 0]
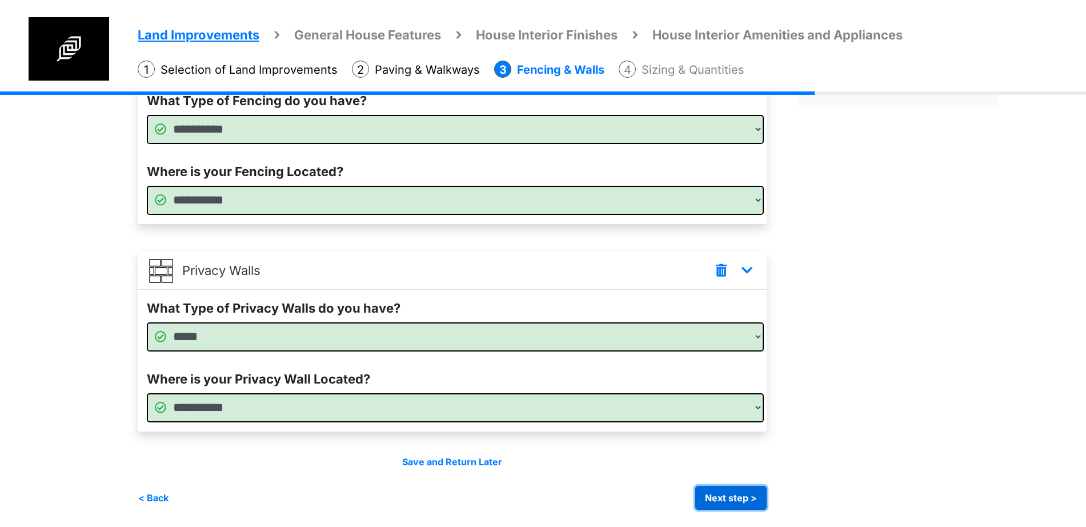
click at [728, 491] on button "Next step >" at bounding box center [730, 498] width 71 height 24
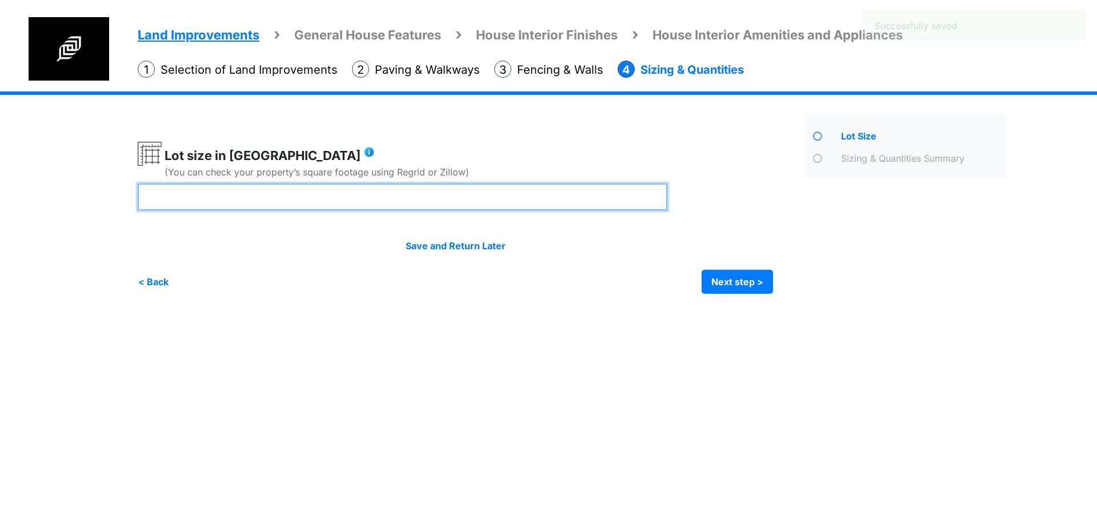
click at [442, 209] on input "number" at bounding box center [403, 196] width 530 height 27
type input "**"
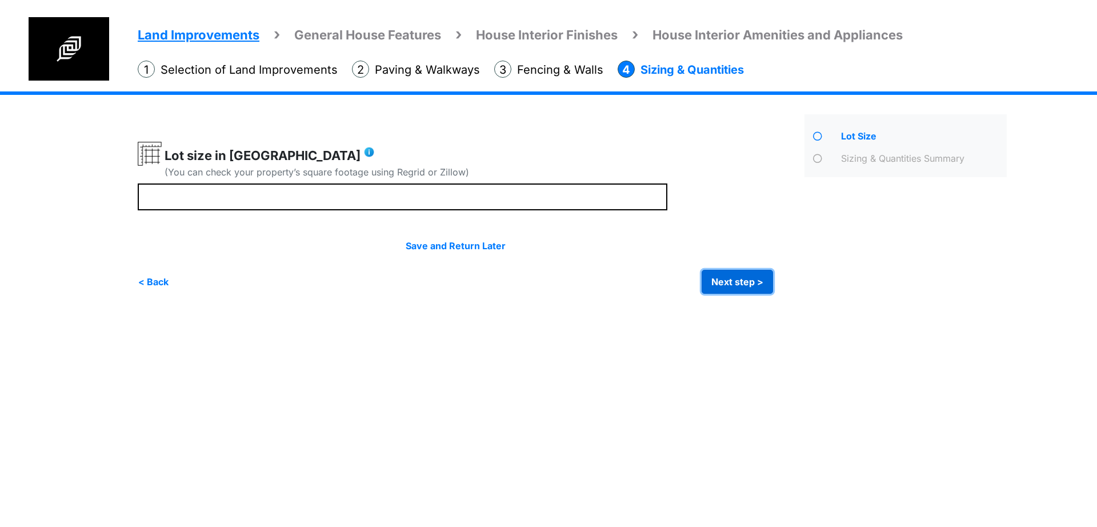
click at [741, 286] on button "Next step >" at bounding box center [737, 282] width 71 height 24
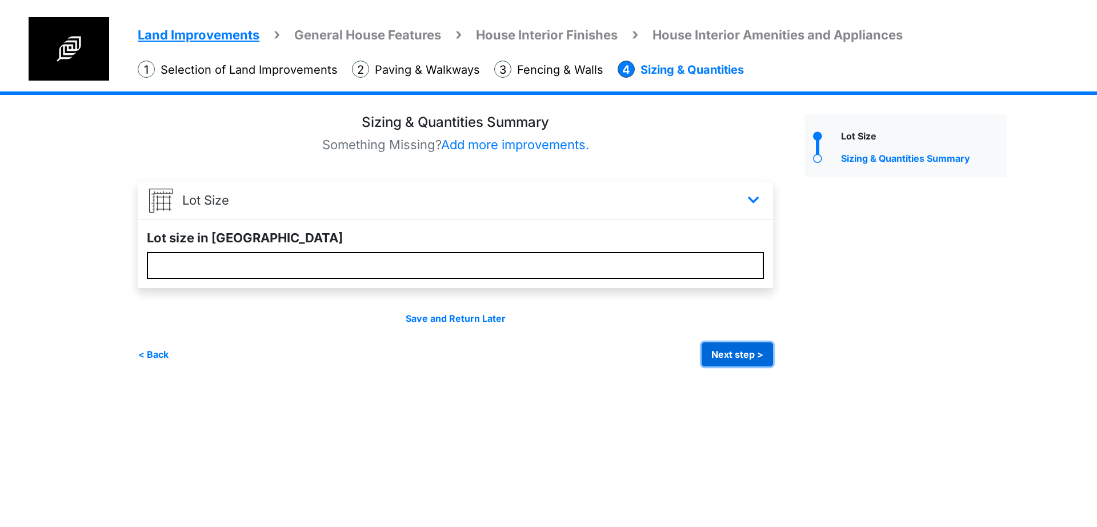
click at [752, 359] on button "Next step >" at bounding box center [737, 354] width 71 height 24
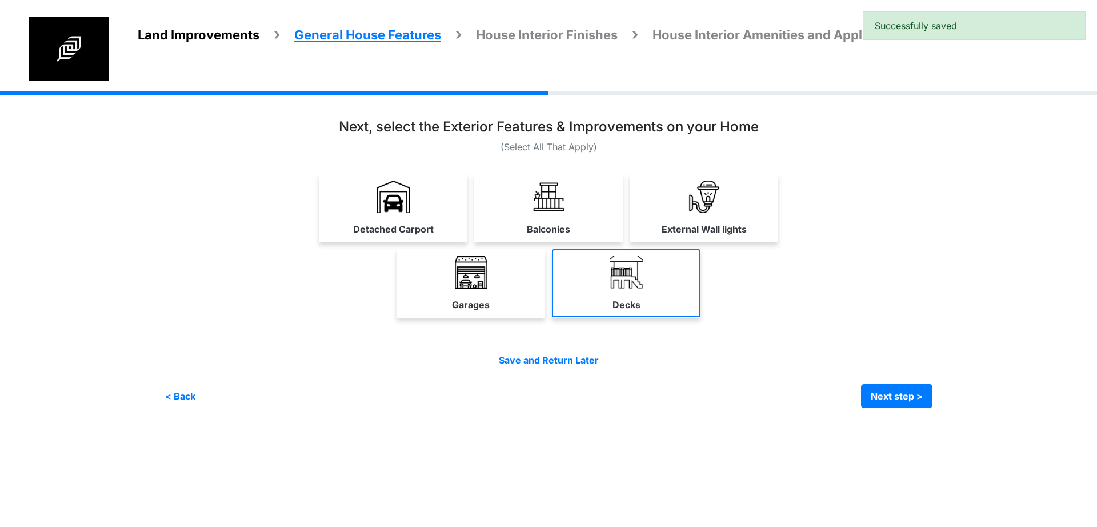
click at [621, 275] on img at bounding box center [626, 272] width 33 height 33
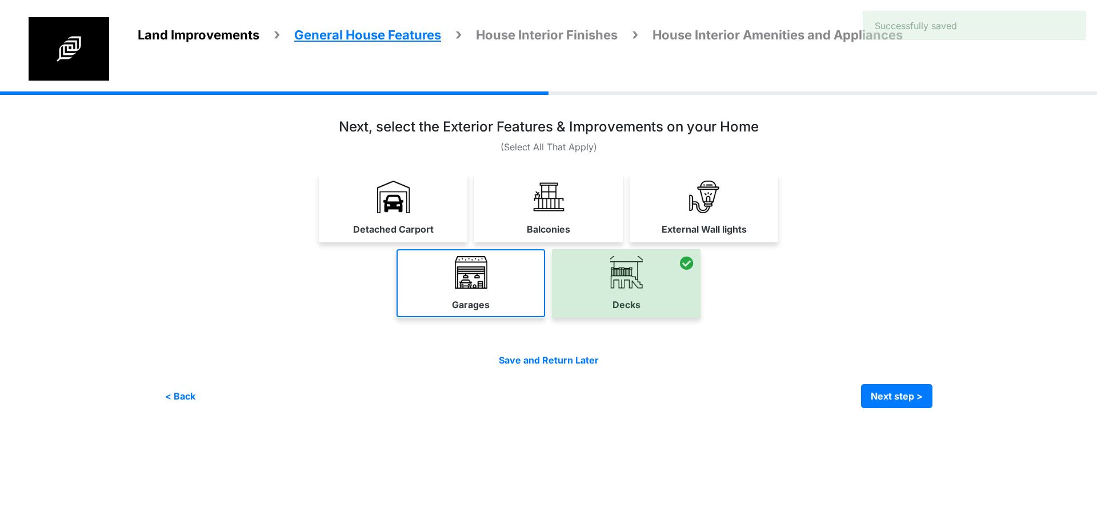
click at [489, 266] on link "Garages" at bounding box center [471, 283] width 149 height 68
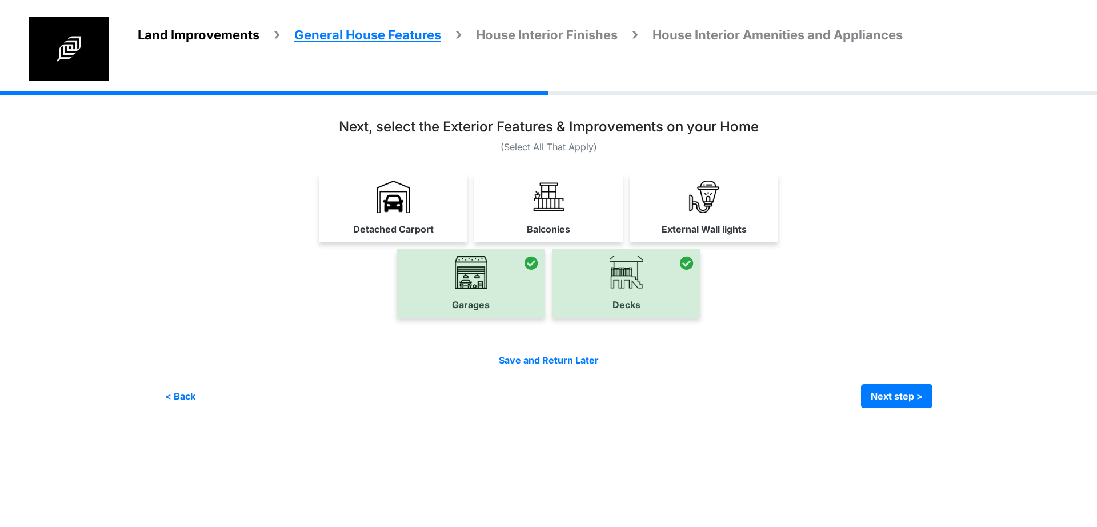
click at [529, 205] on link "Balconies" at bounding box center [548, 208] width 149 height 68
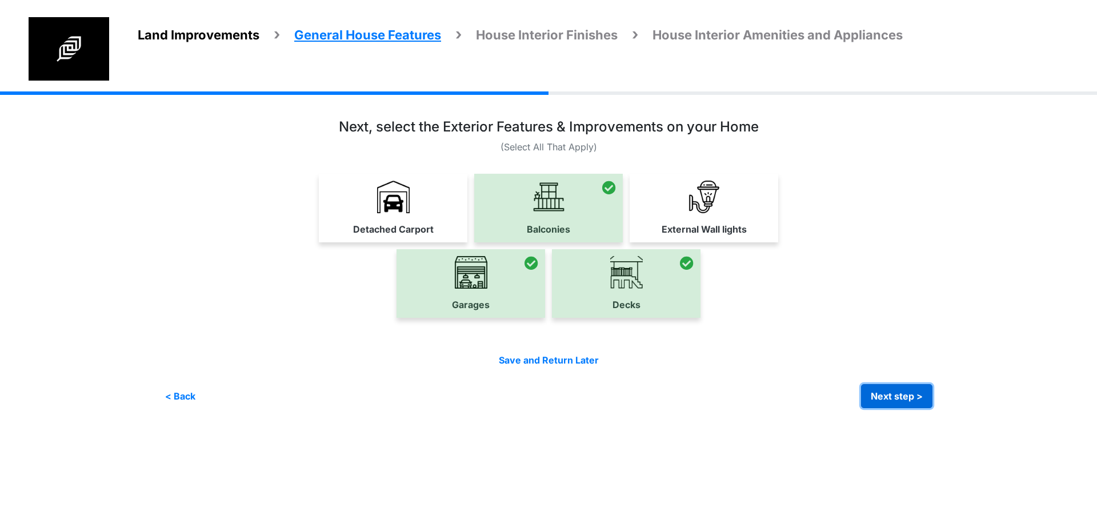
click at [893, 397] on button "Next step >" at bounding box center [896, 396] width 71 height 24
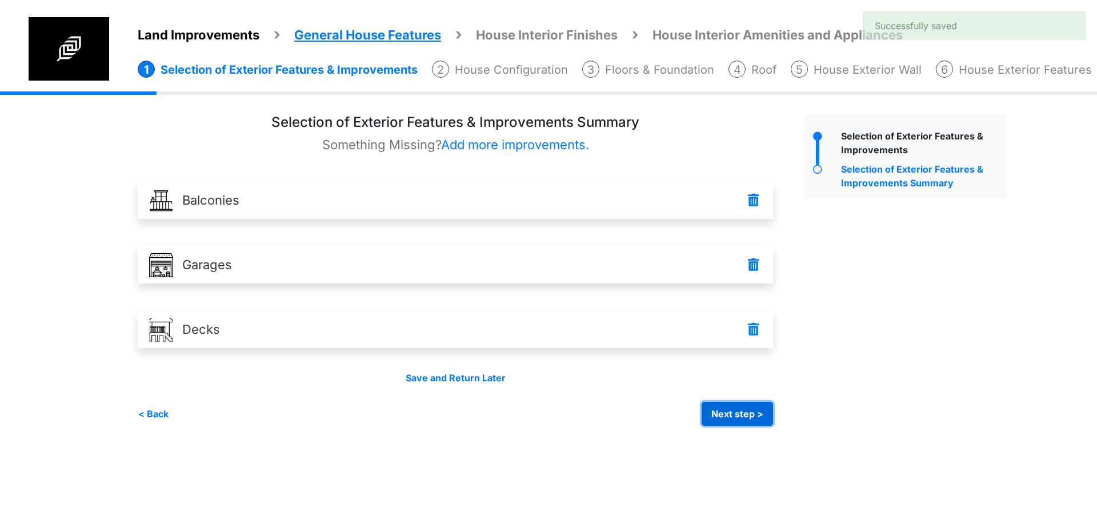
click at [750, 418] on button "Next step >" at bounding box center [737, 414] width 71 height 24
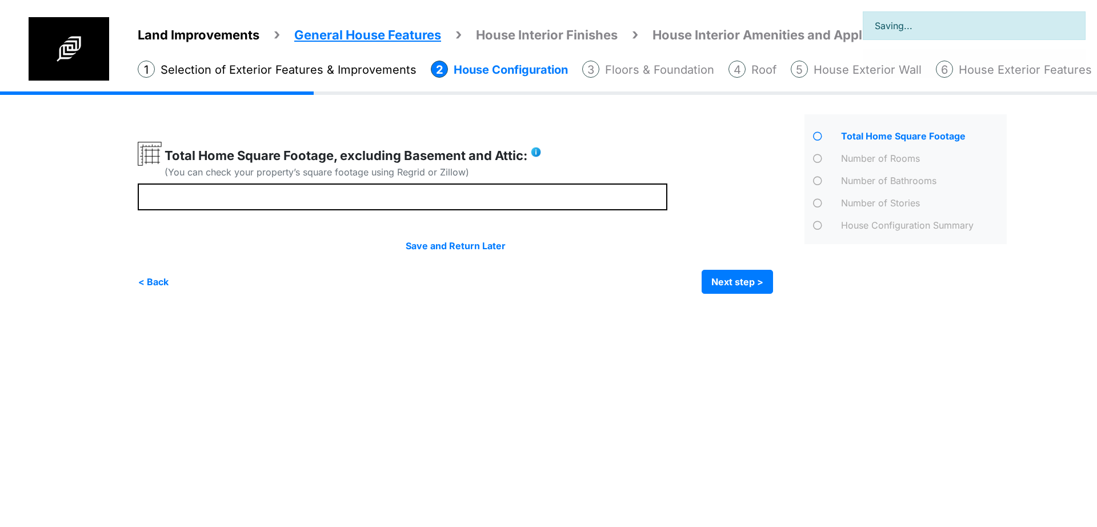
click at [584, 217] on div at bounding box center [467, 218] width 658 height 152
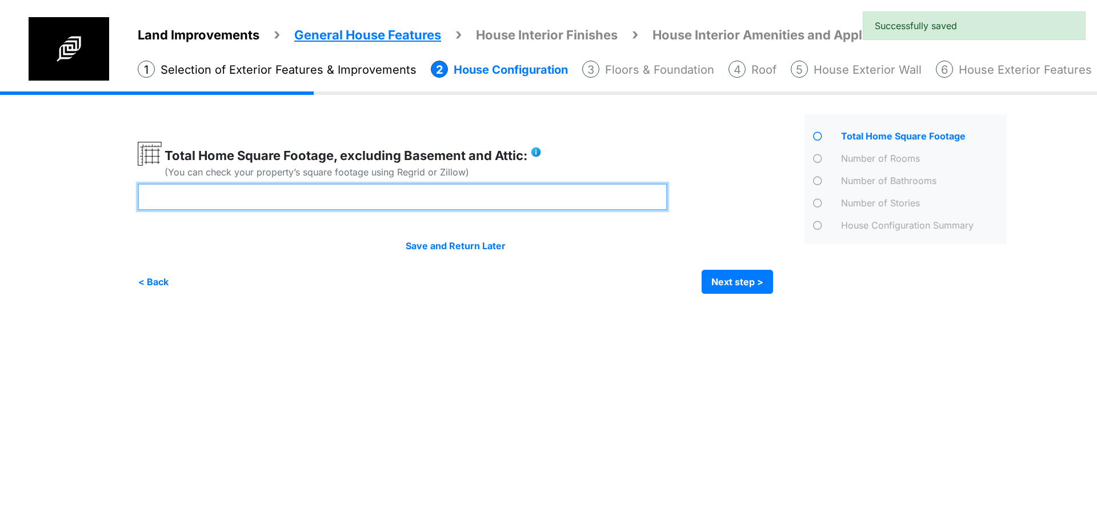
click at [572, 204] on input "number" at bounding box center [403, 196] width 530 height 27
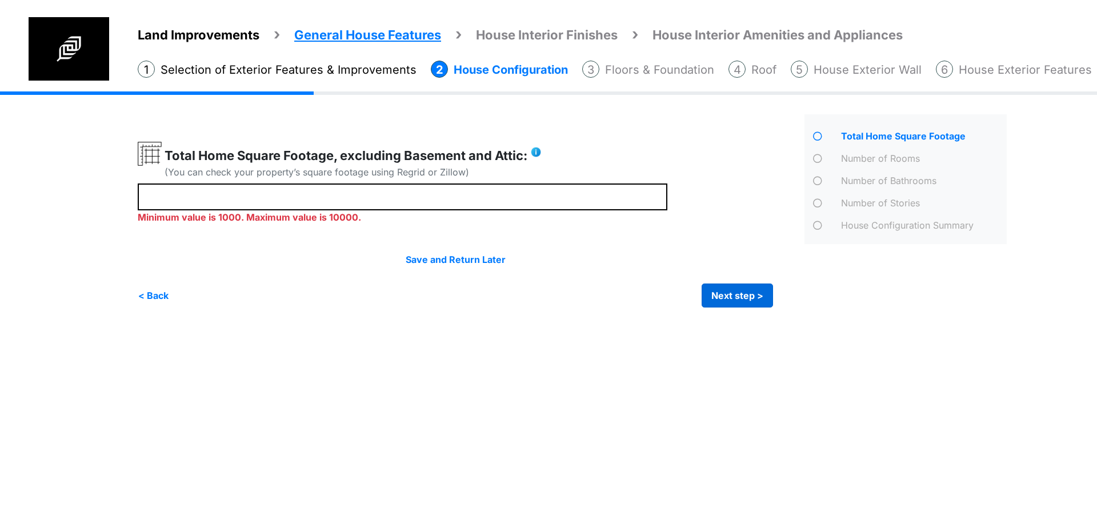
drag, startPoint x: 802, startPoint y: 293, endPoint x: 726, endPoint y: 290, distance: 76.6
click at [797, 293] on div "Total Home Square Footage" at bounding box center [905, 210] width 219 height 193
click at [725, 290] on button "Next step >" at bounding box center [737, 295] width 71 height 24
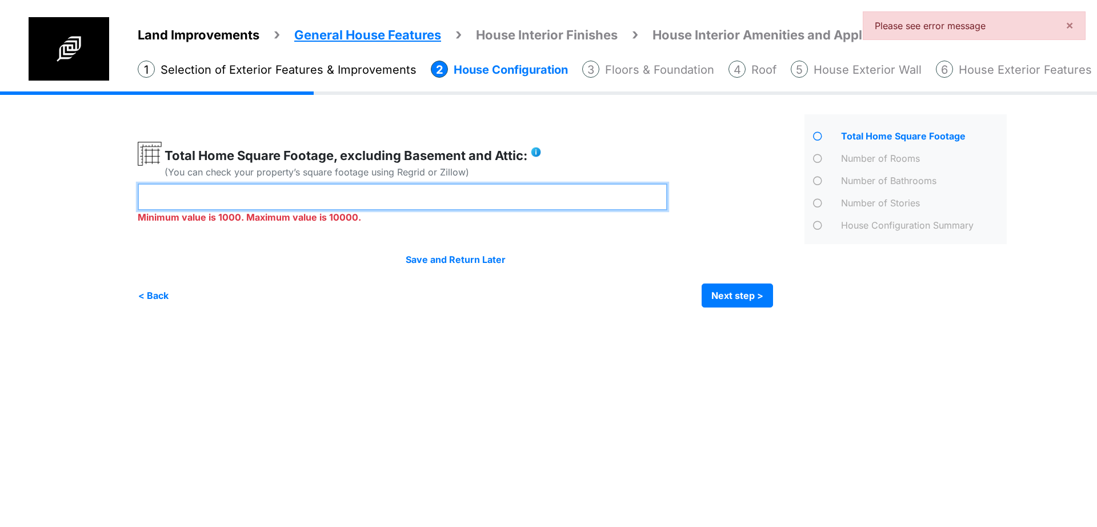
drag, startPoint x: 69, startPoint y: 203, endPoint x: 253, endPoint y: 176, distance: 186.0
click at [55, 177] on div "Land Improvements General House Features House Interior Finishes House Interior…" at bounding box center [548, 207] width 1097 height 233
type input "****"
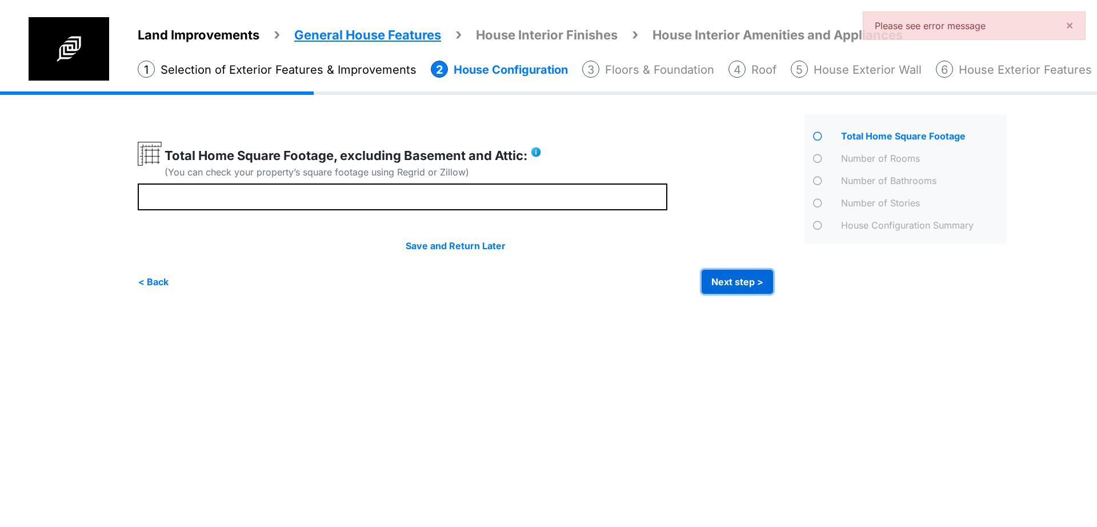
click at [732, 303] on div "Irrigation Flag pole" at bounding box center [577, 200] width 878 height 219
click at [750, 286] on button "Next step >" at bounding box center [737, 282] width 71 height 24
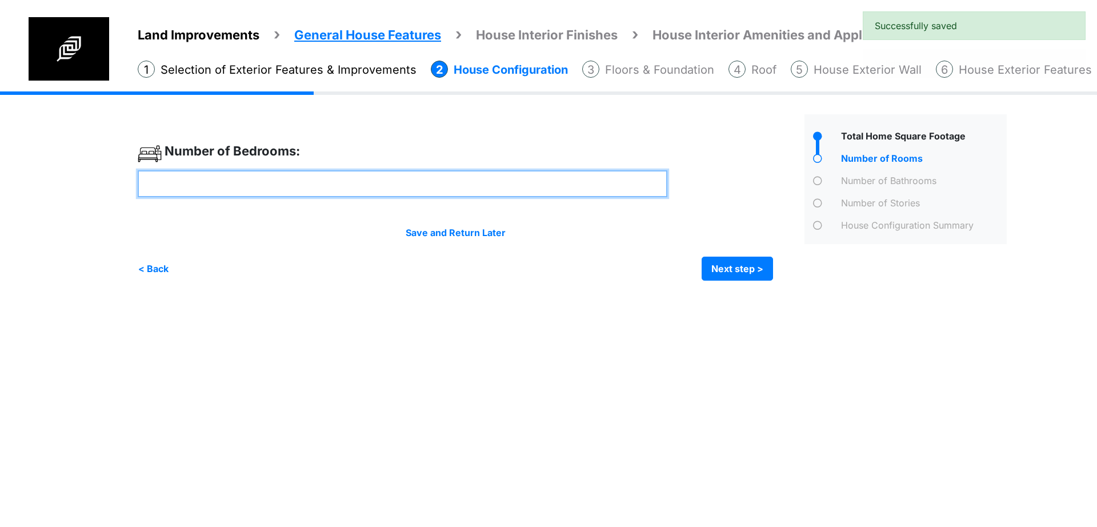
click at [535, 185] on input "number" at bounding box center [403, 183] width 530 height 27
type input "*"
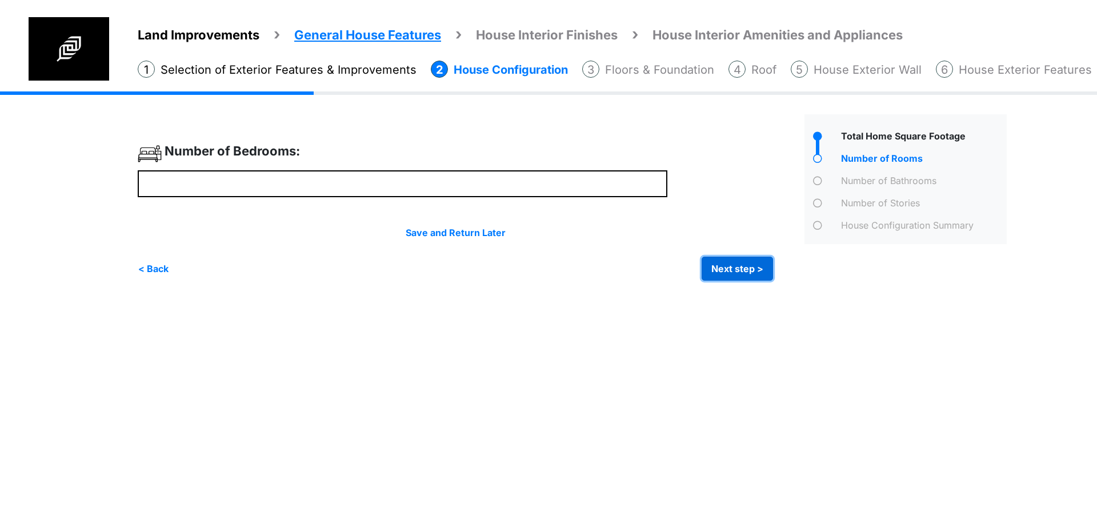
click at [714, 277] on button "Next step >" at bounding box center [737, 269] width 71 height 24
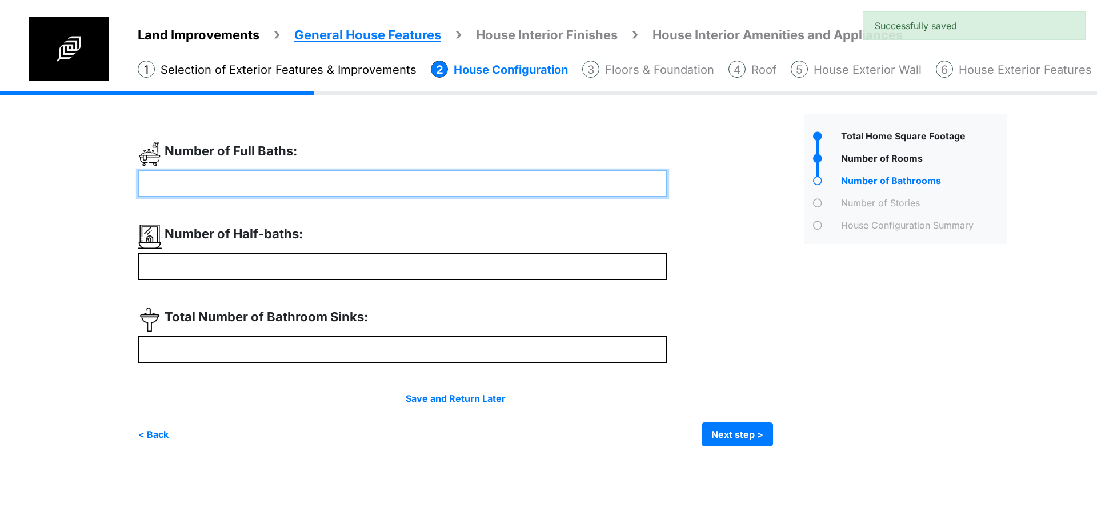
click at [555, 185] on input "number" at bounding box center [403, 183] width 530 height 27
type input "*"
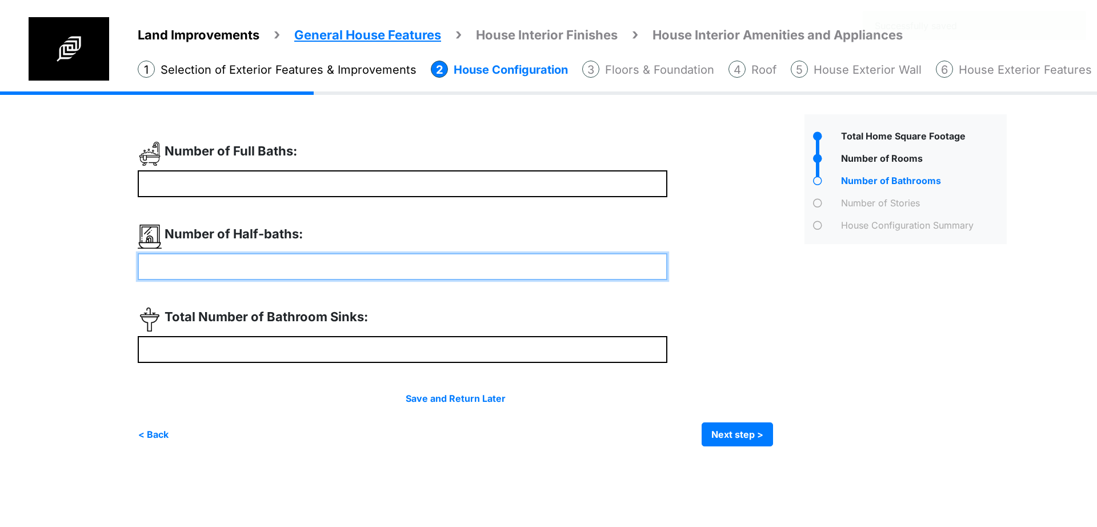
click at [557, 268] on input "number" at bounding box center [403, 266] width 530 height 27
type input "*"
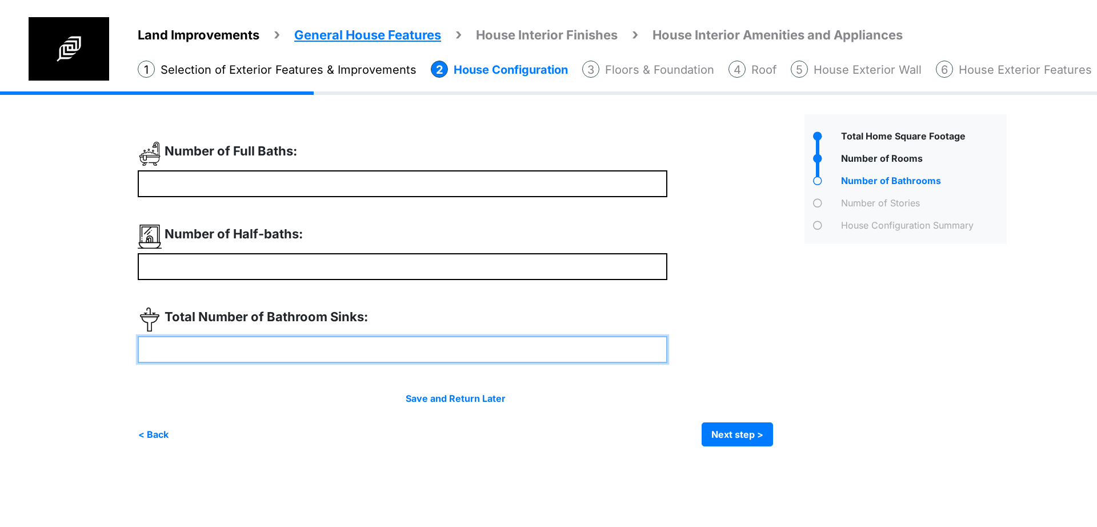
click at [557, 346] on input "number" at bounding box center [403, 349] width 530 height 27
type input "*"
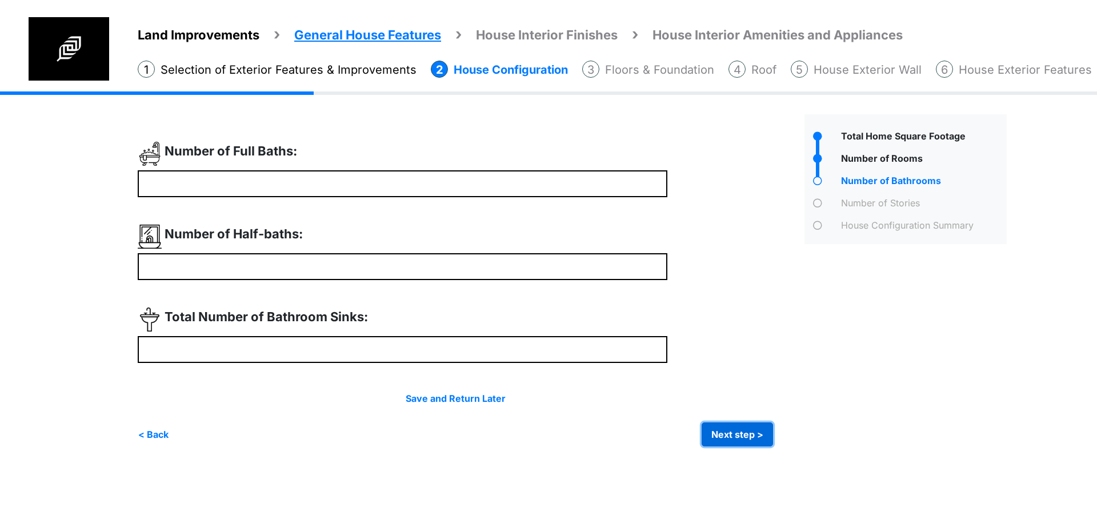
click at [727, 436] on button "Next step >" at bounding box center [737, 434] width 71 height 24
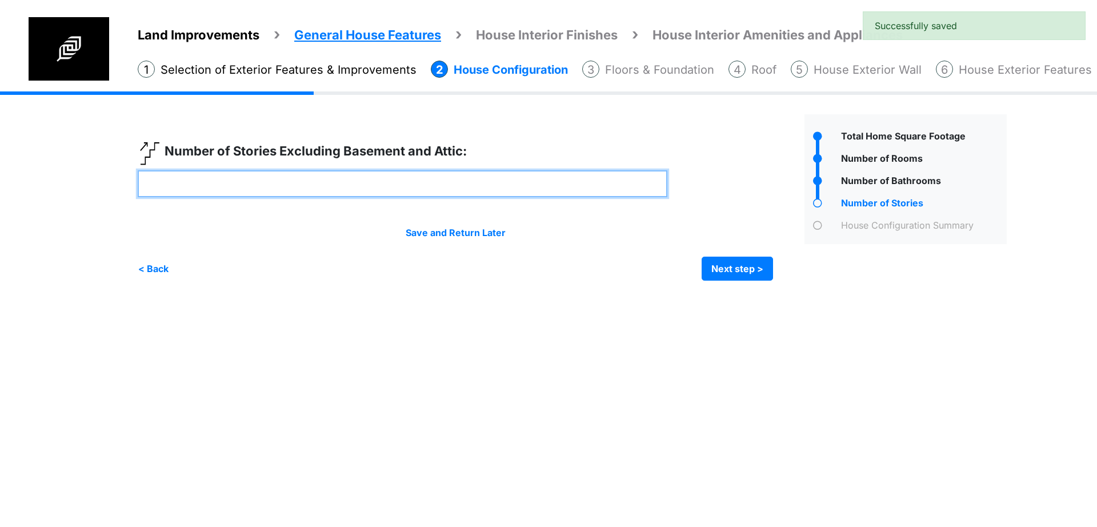
click at [493, 186] on input "number" at bounding box center [403, 183] width 530 height 27
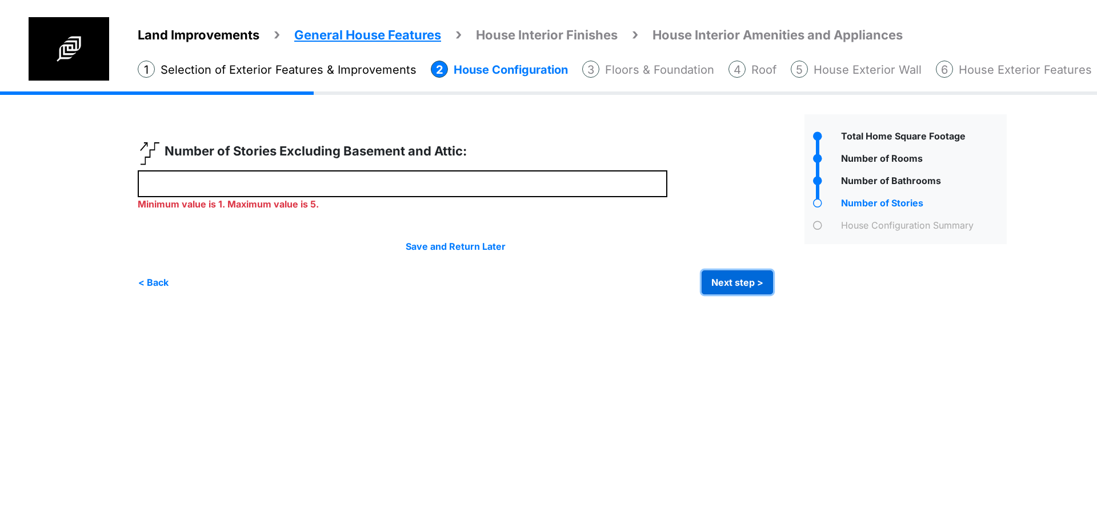
click at [731, 272] on button "Next step >" at bounding box center [737, 282] width 71 height 24
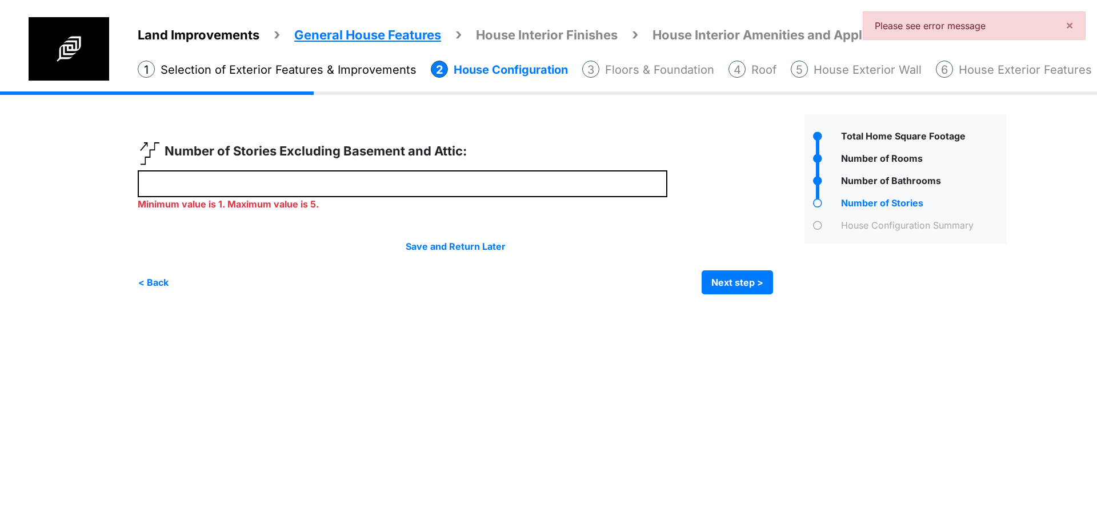
drag, startPoint x: 490, startPoint y: 161, endPoint x: 0, endPoint y: 166, distance: 489.8
click at [0, 166] on div "Land Improvements General House Features House Interior Finishes House Interior…" at bounding box center [548, 201] width 1097 height 220
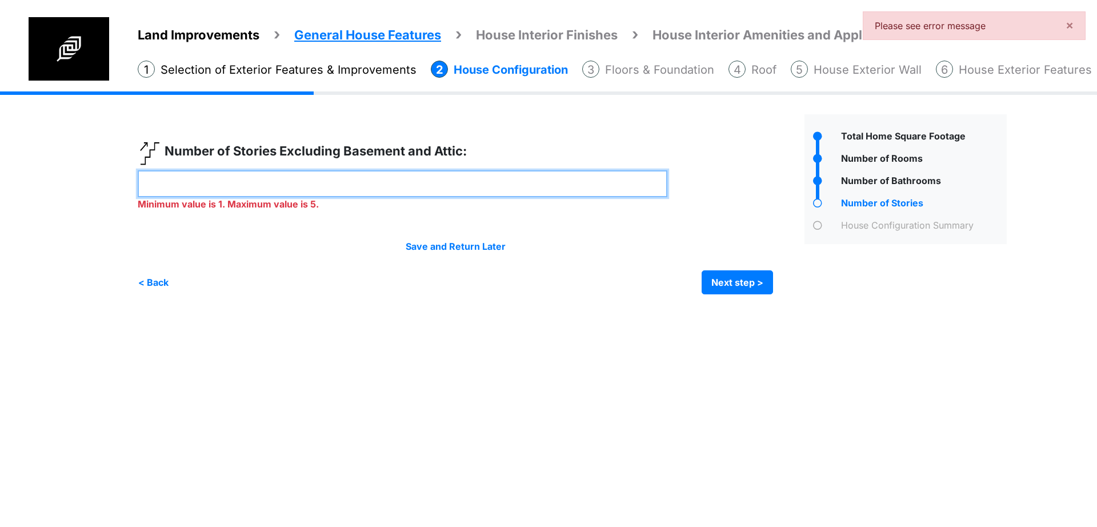
drag, startPoint x: 410, startPoint y: 188, endPoint x: 27, endPoint y: 151, distance: 384.7
click at [3, 146] on div "Land Improvements General House Features House Interior Finishes House Interior…" at bounding box center [548, 201] width 1097 height 220
type input "*"
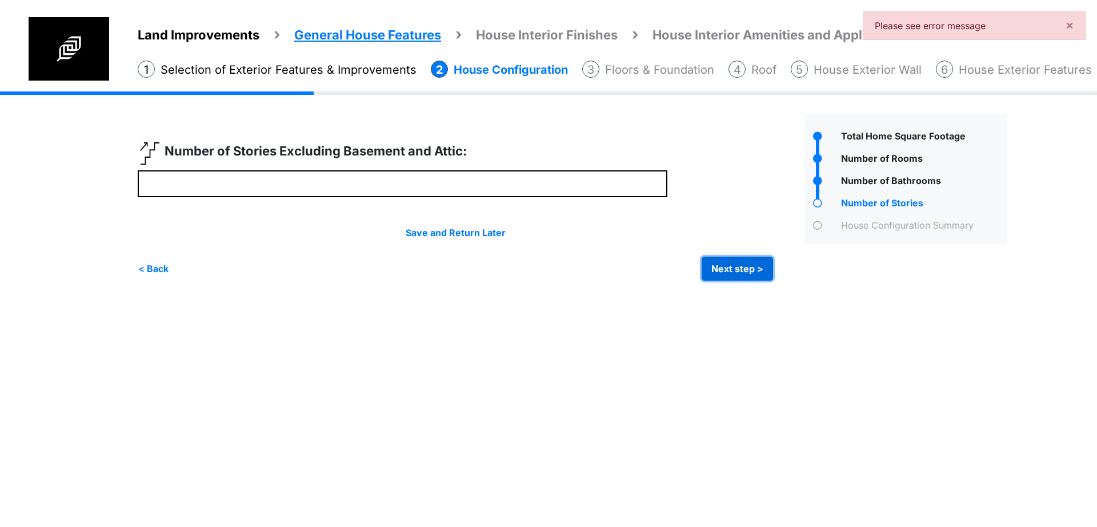
click at [753, 291] on div "Irrigation Flag pole" at bounding box center [577, 194] width 878 height 206
click at [749, 261] on button "Next step >" at bounding box center [737, 269] width 71 height 24
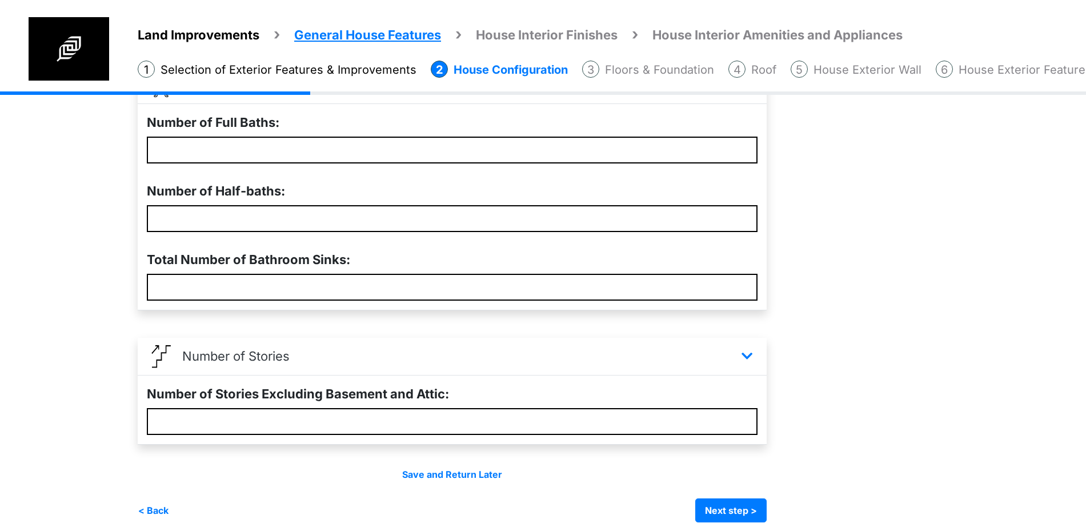
scroll to position [397, 0]
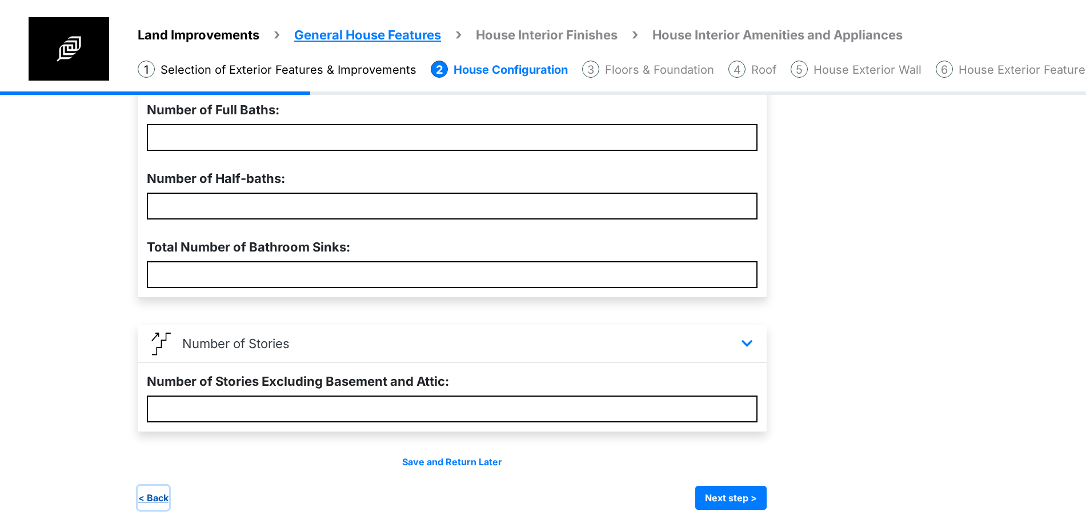
click at [166, 498] on button "< Back" at bounding box center [153, 498] width 31 height 24
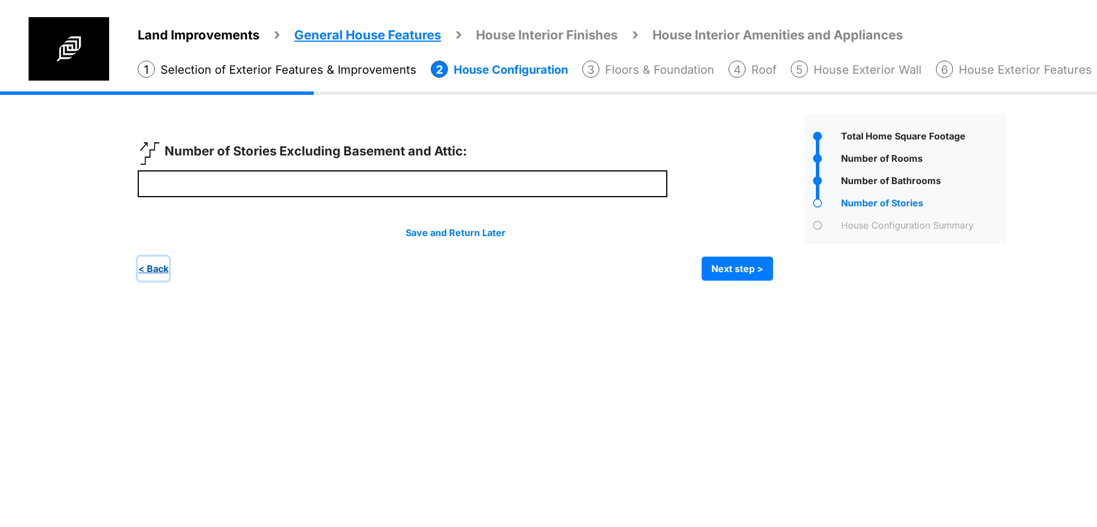
click at [155, 266] on button "< Back" at bounding box center [153, 269] width 31 height 24
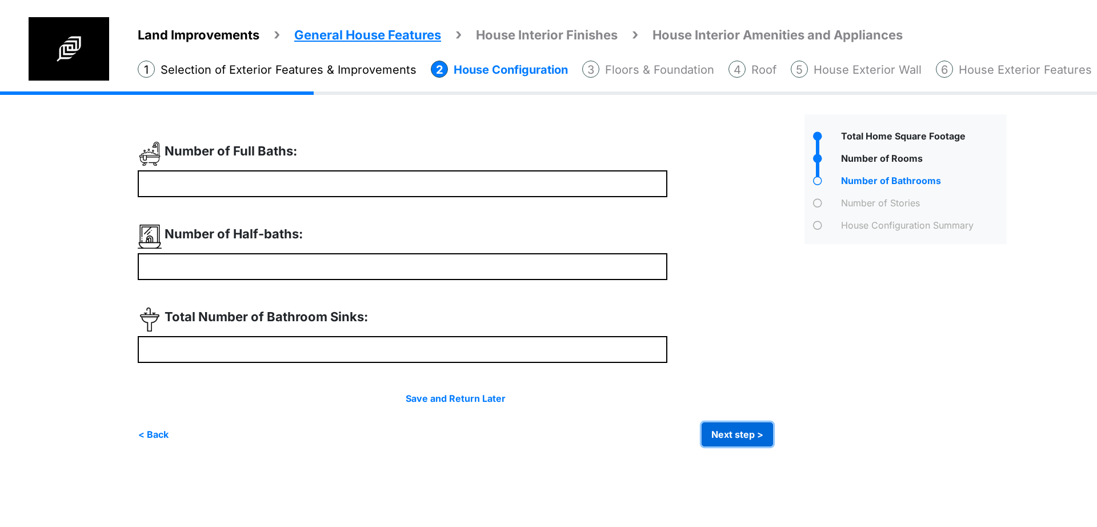
click at [731, 432] on button "Next step >" at bounding box center [737, 434] width 71 height 24
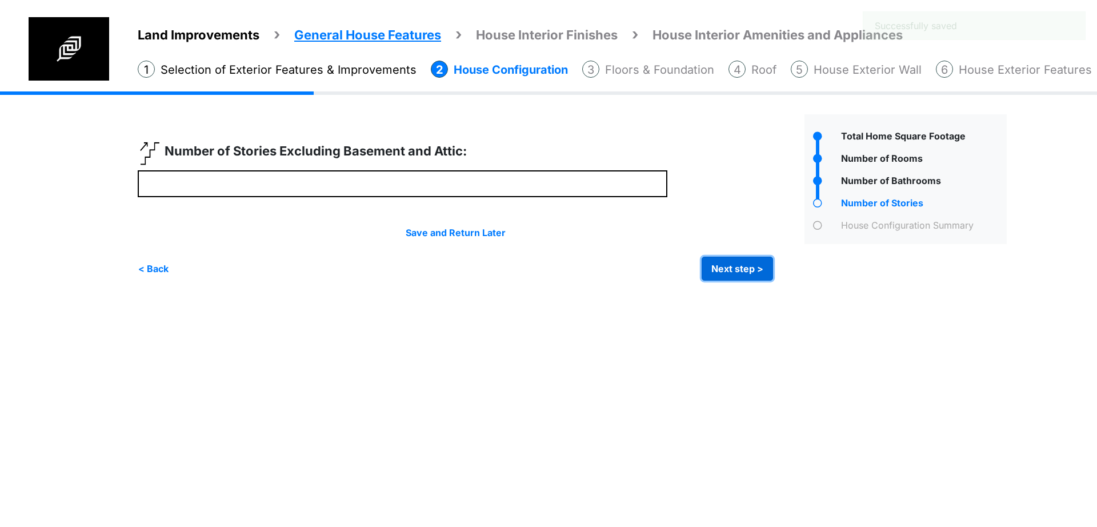
click at [729, 264] on button "Next step >" at bounding box center [737, 269] width 71 height 24
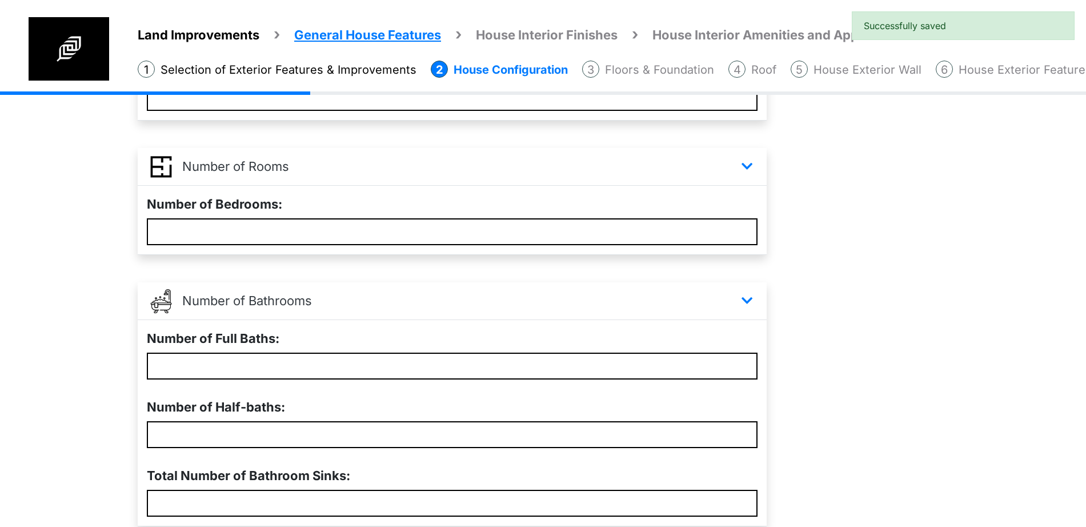
scroll to position [397, 0]
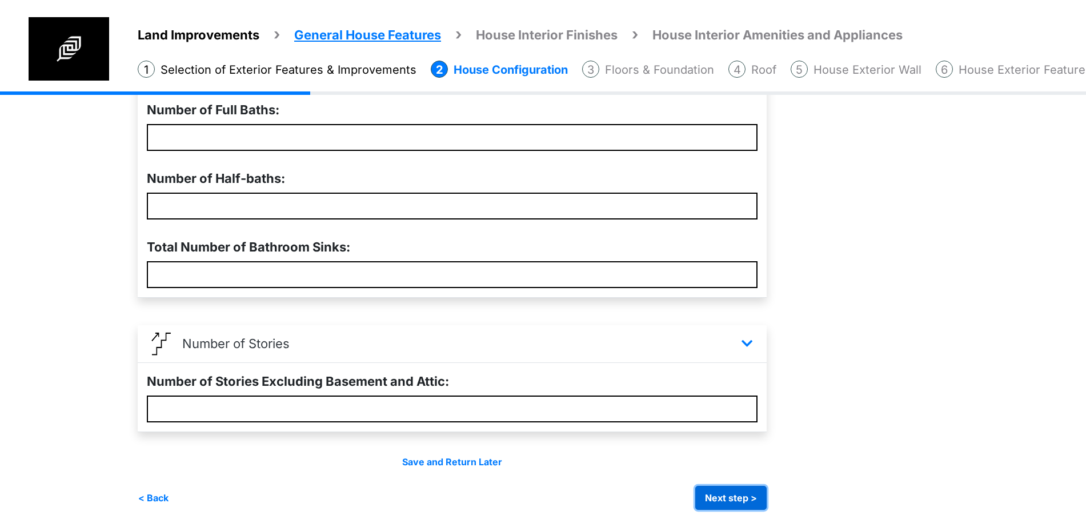
click at [722, 497] on button "Next step >" at bounding box center [730, 498] width 71 height 24
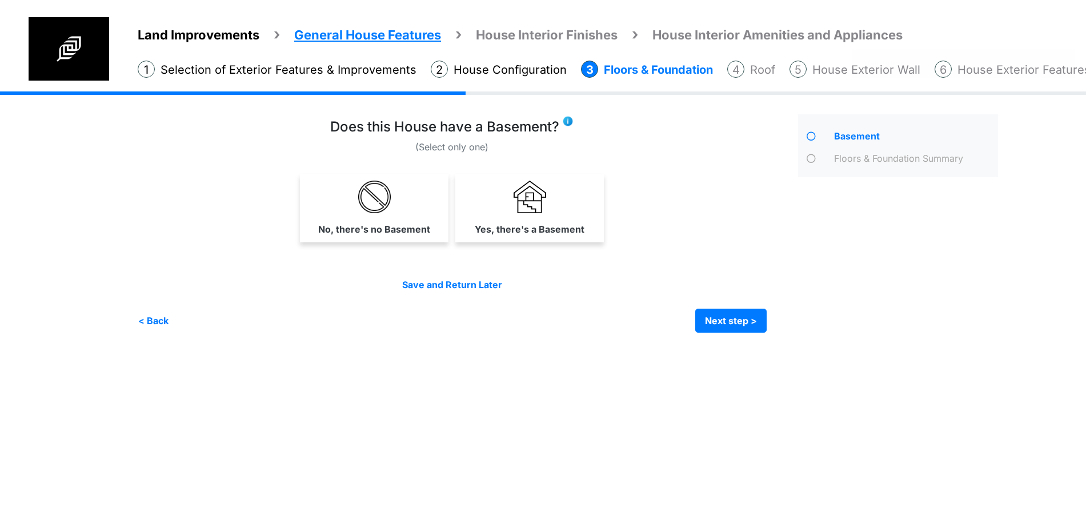
scroll to position [0, 0]
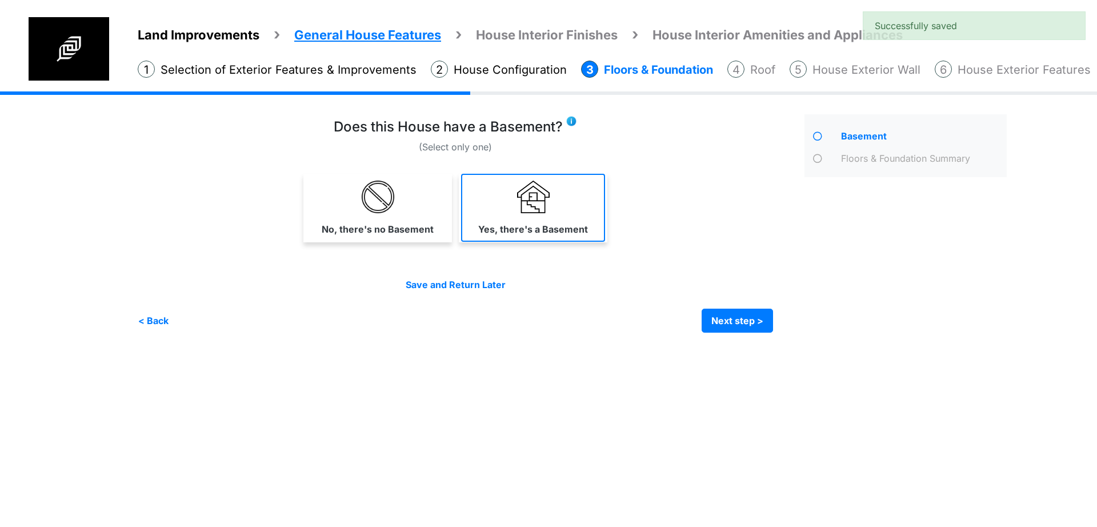
click at [587, 226] on link "Yes, there's a Basement" at bounding box center [533, 208] width 144 height 68
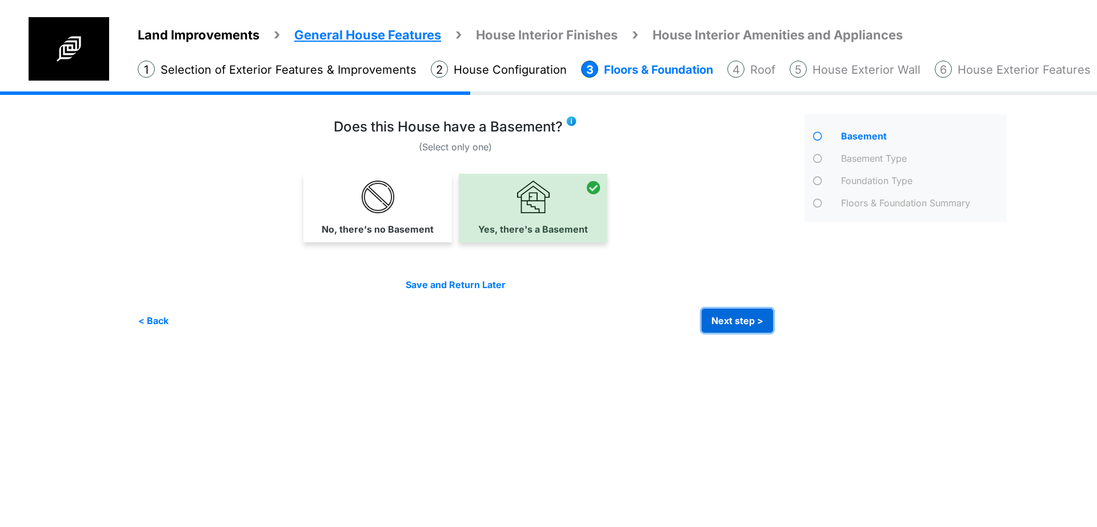
click at [731, 312] on button "Next step >" at bounding box center [737, 321] width 71 height 24
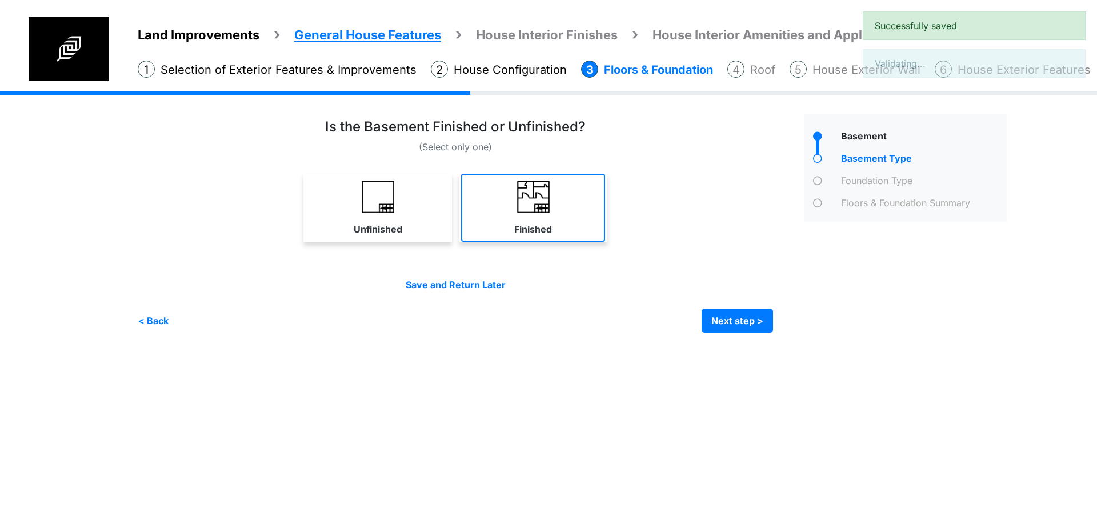
click at [539, 211] on img at bounding box center [533, 197] width 33 height 33
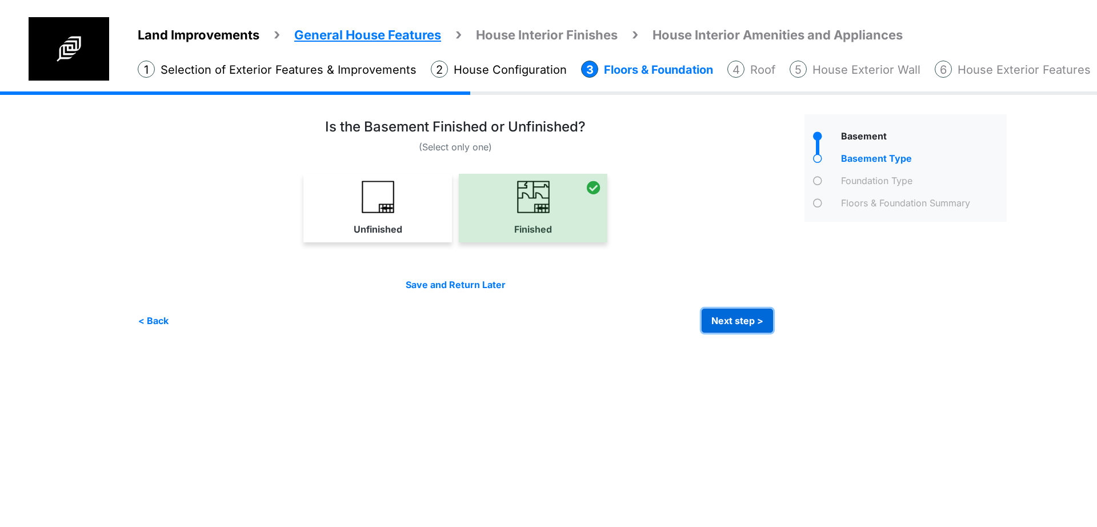
click at [707, 313] on button "Next step >" at bounding box center [737, 321] width 71 height 24
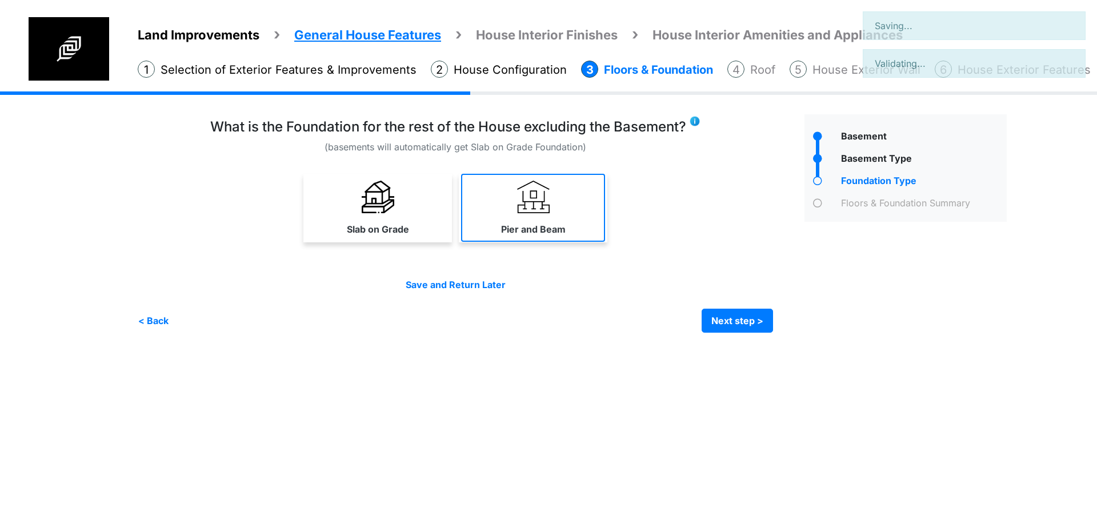
click at [541, 211] on img at bounding box center [533, 197] width 33 height 33
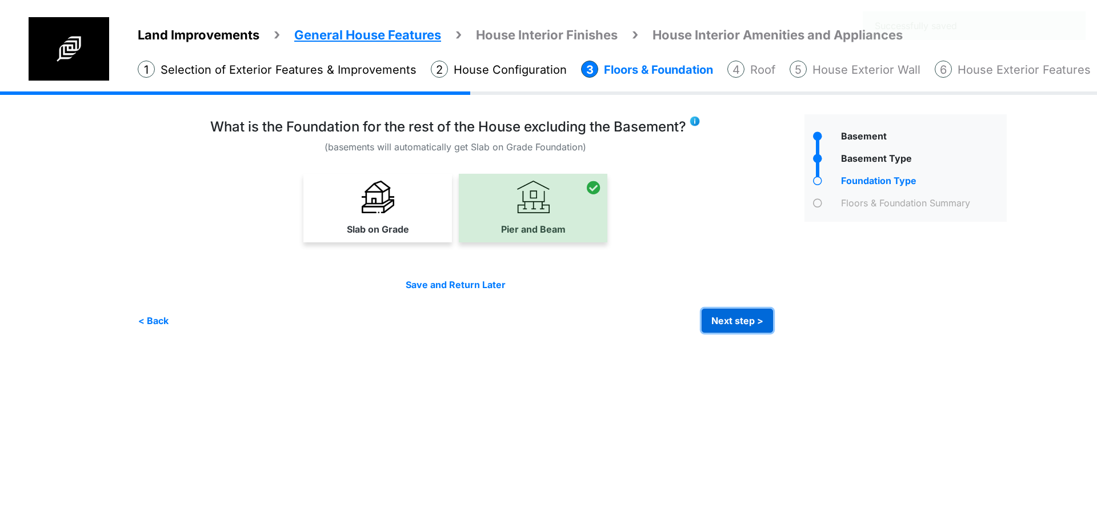
click at [718, 327] on button "Next step >" at bounding box center [737, 321] width 71 height 24
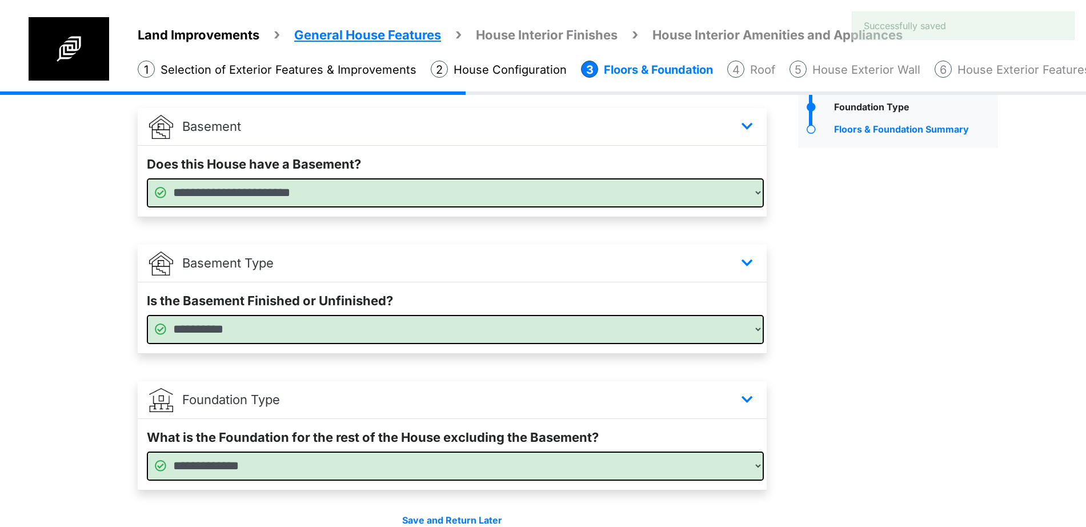
scroll to position [132, 0]
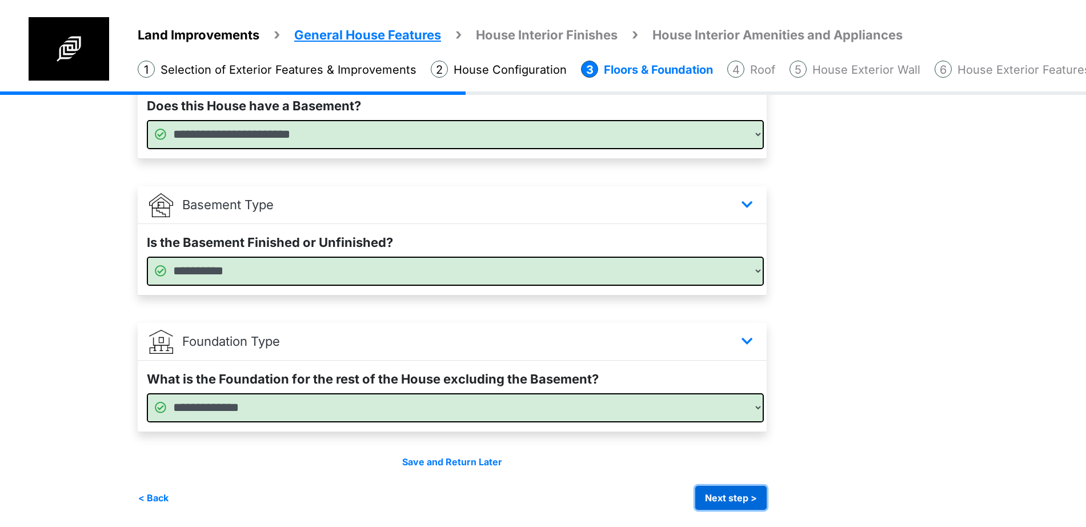
click at [747, 506] on button "Next step >" at bounding box center [730, 498] width 71 height 24
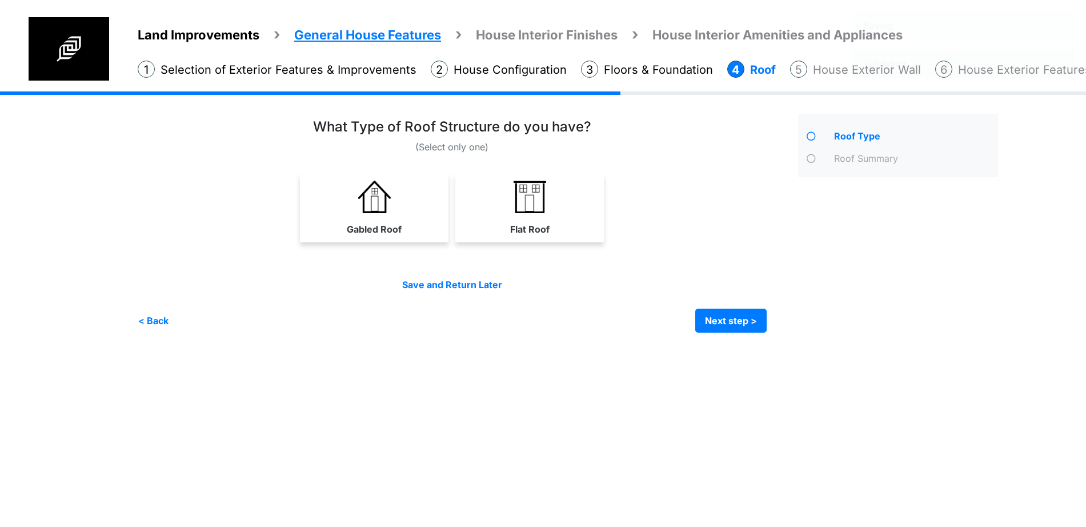
scroll to position [0, 0]
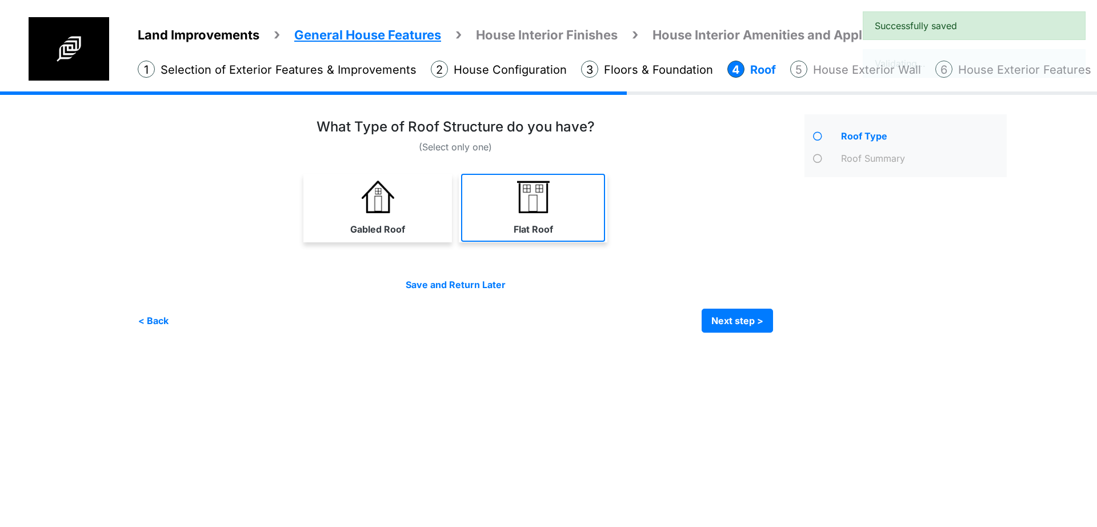
click at [579, 239] on link "Flat Roof" at bounding box center [533, 208] width 144 height 68
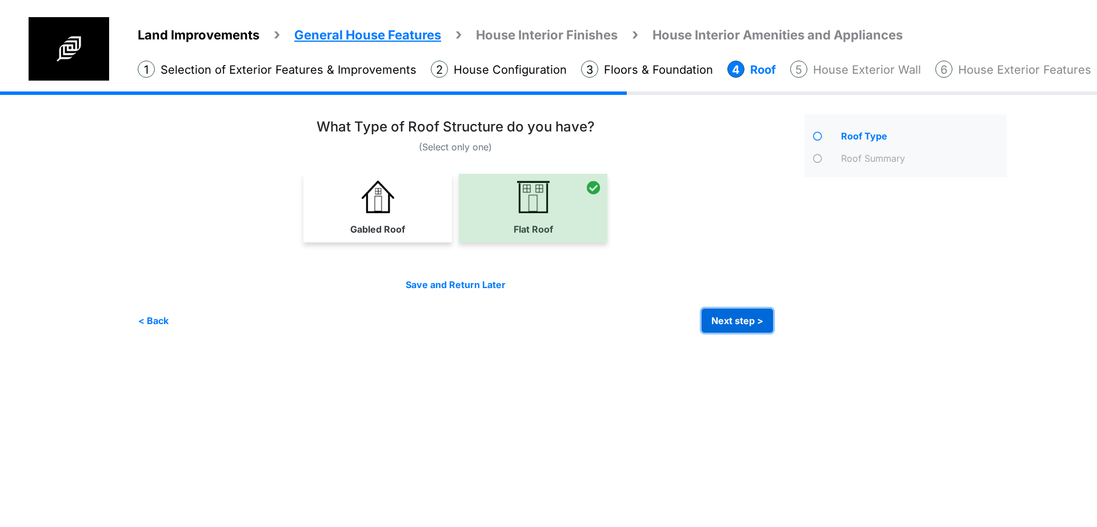
click at [706, 322] on button "Next step >" at bounding box center [737, 321] width 71 height 24
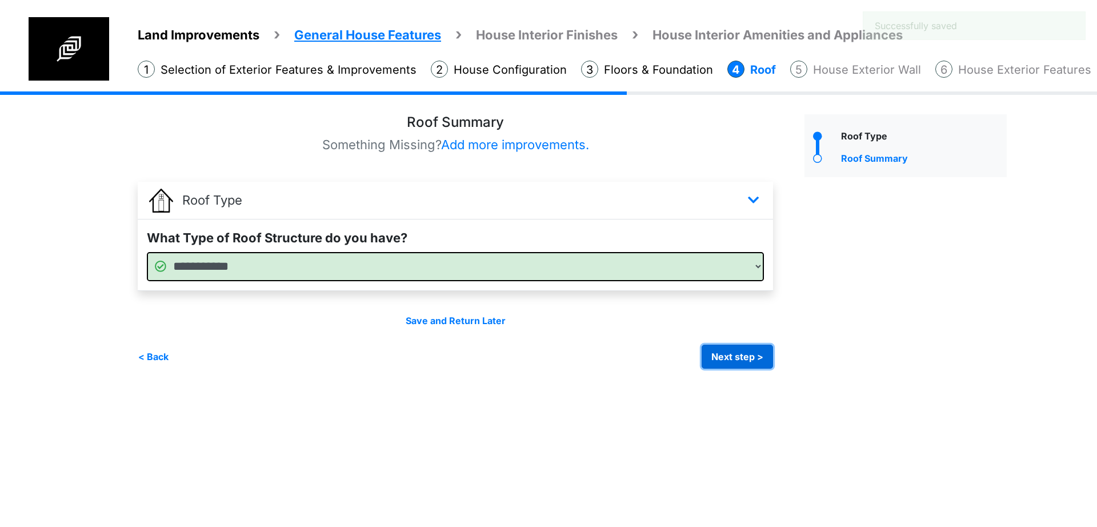
click at [742, 351] on button "Next step >" at bounding box center [737, 357] width 71 height 24
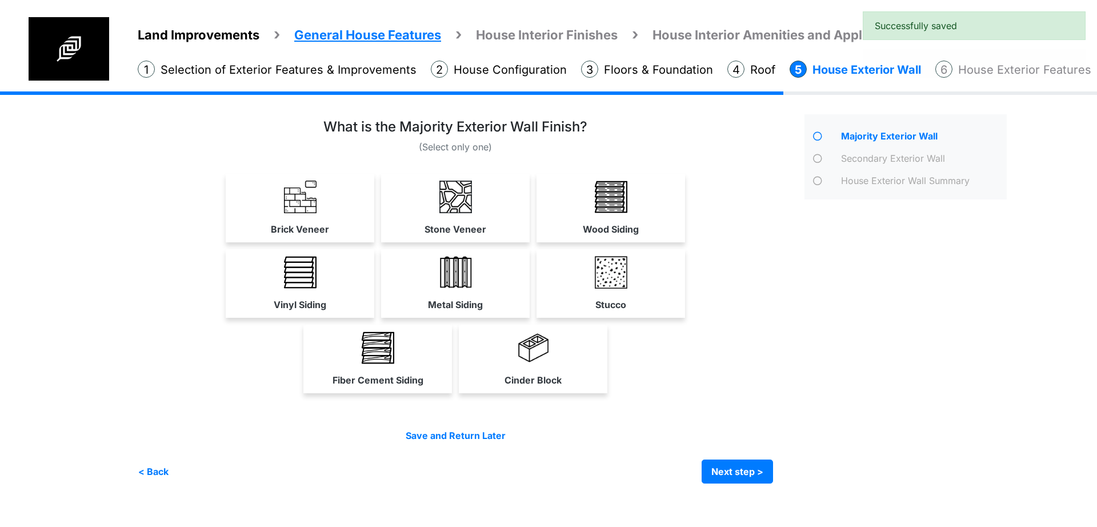
click at [635, 283] on link "Stucco" at bounding box center [611, 283] width 144 height 68
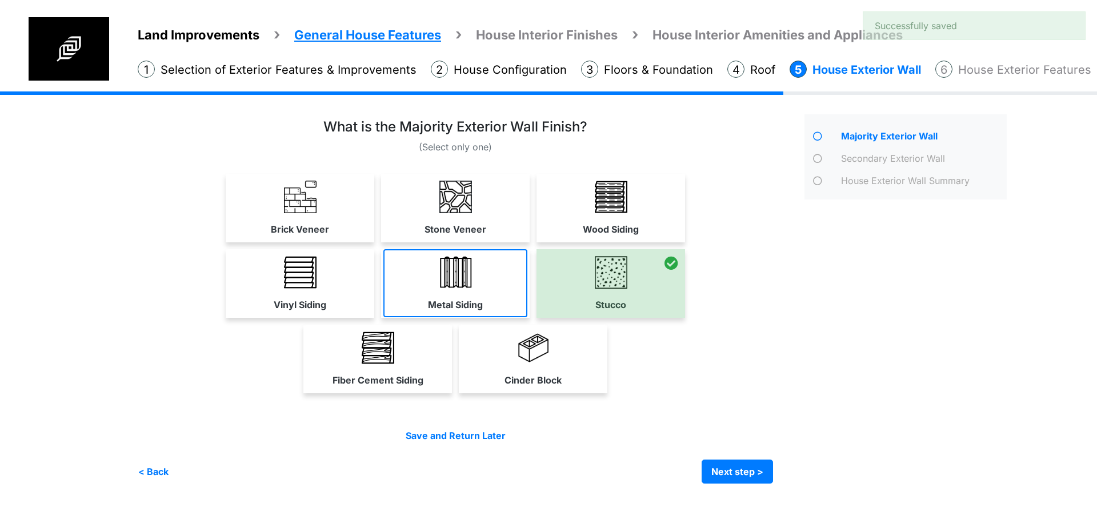
click at [514, 310] on link "Metal Siding" at bounding box center [455, 283] width 144 height 68
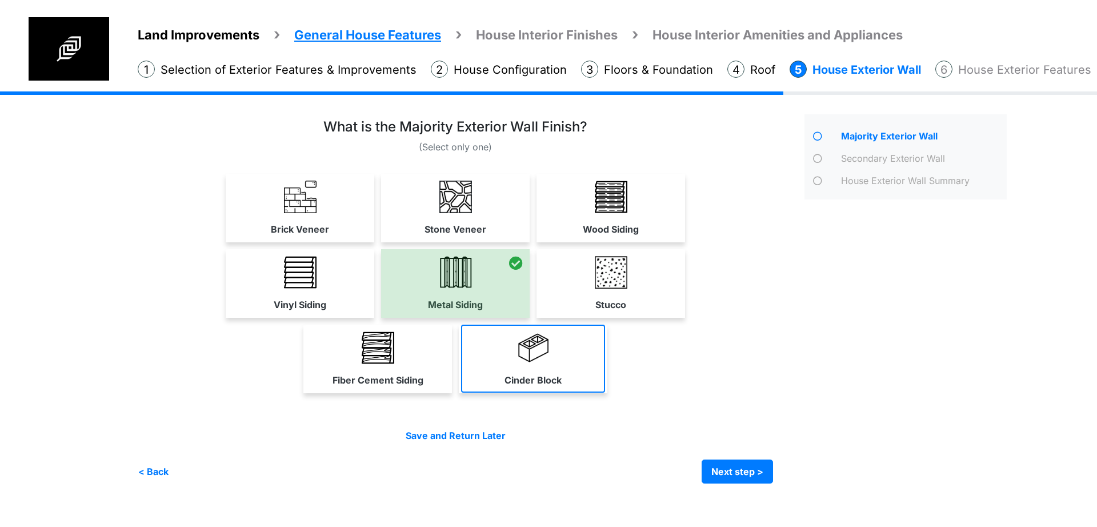
click at [526, 353] on img at bounding box center [533, 347] width 33 height 33
select select "**"
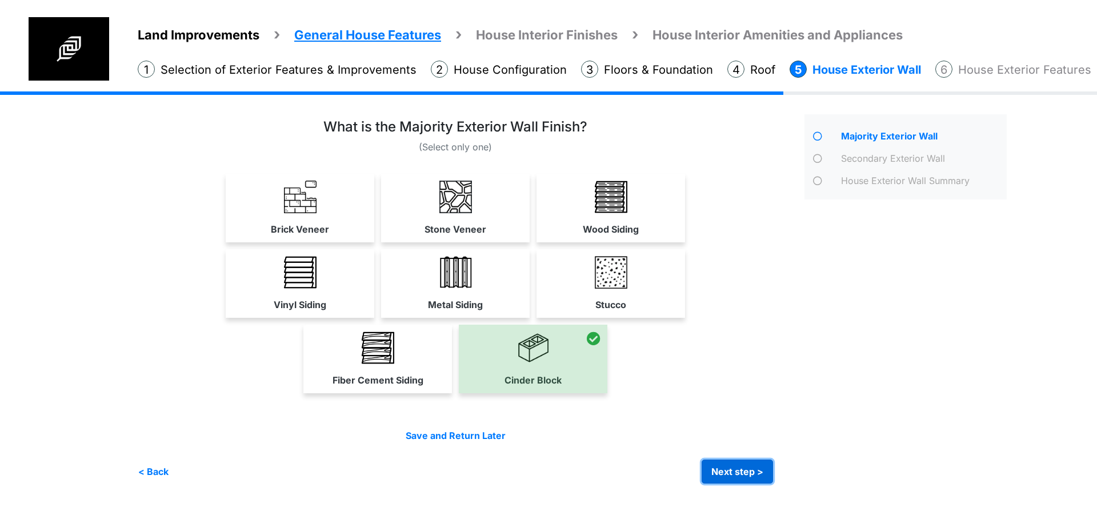
click at [741, 473] on button "Next step >" at bounding box center [737, 471] width 71 height 24
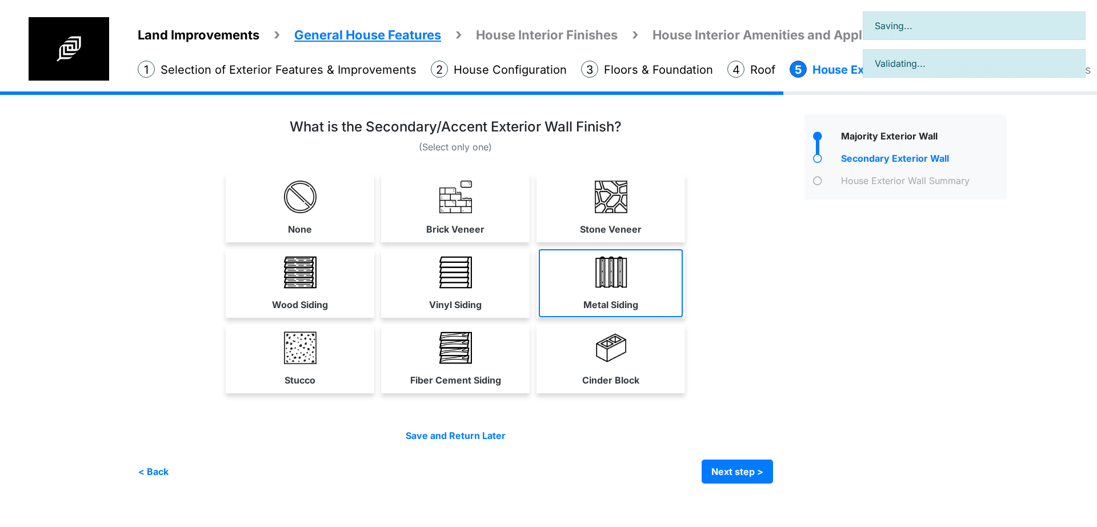
click at [620, 299] on label "Metal Siding" at bounding box center [610, 305] width 55 height 14
select select "**"
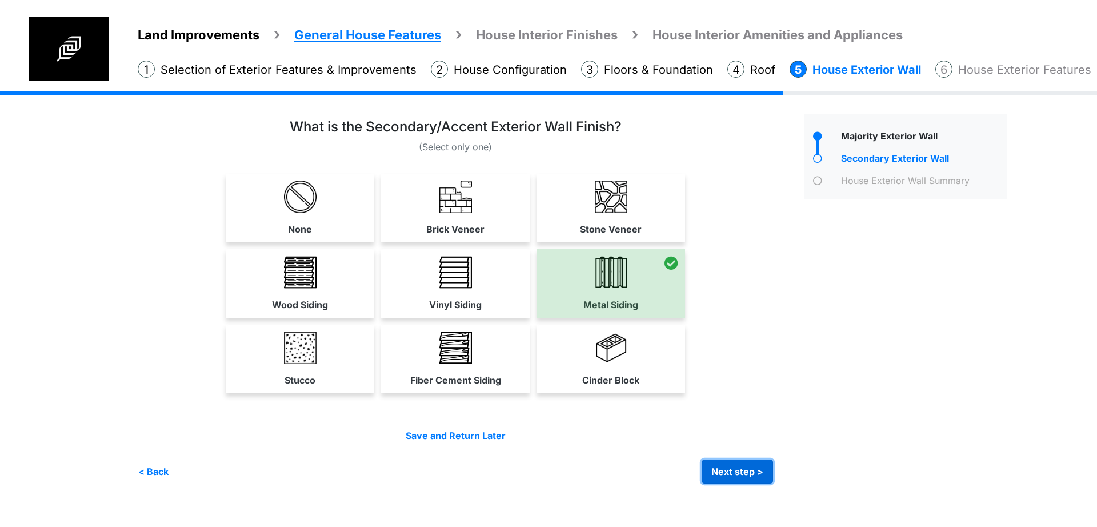
click at [748, 470] on button "Next step >" at bounding box center [737, 471] width 71 height 24
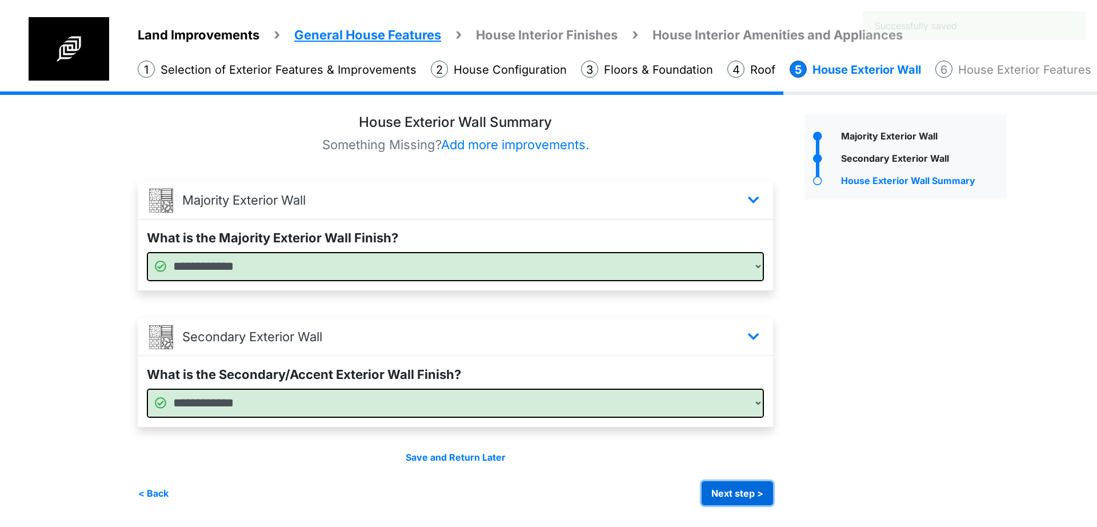
click at [739, 497] on button "Next step >" at bounding box center [737, 493] width 71 height 24
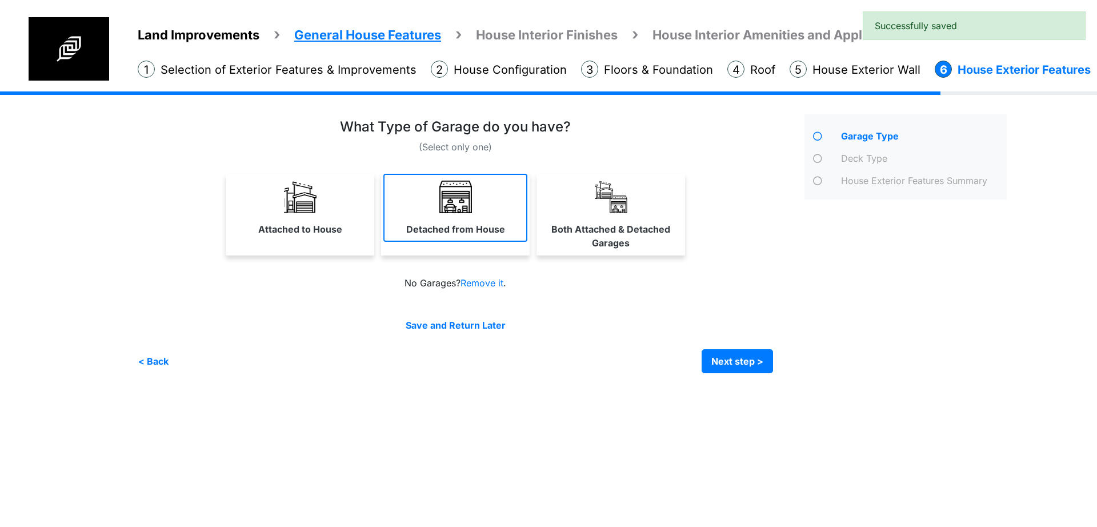
click at [452, 217] on link "Detached from House" at bounding box center [455, 208] width 144 height 68
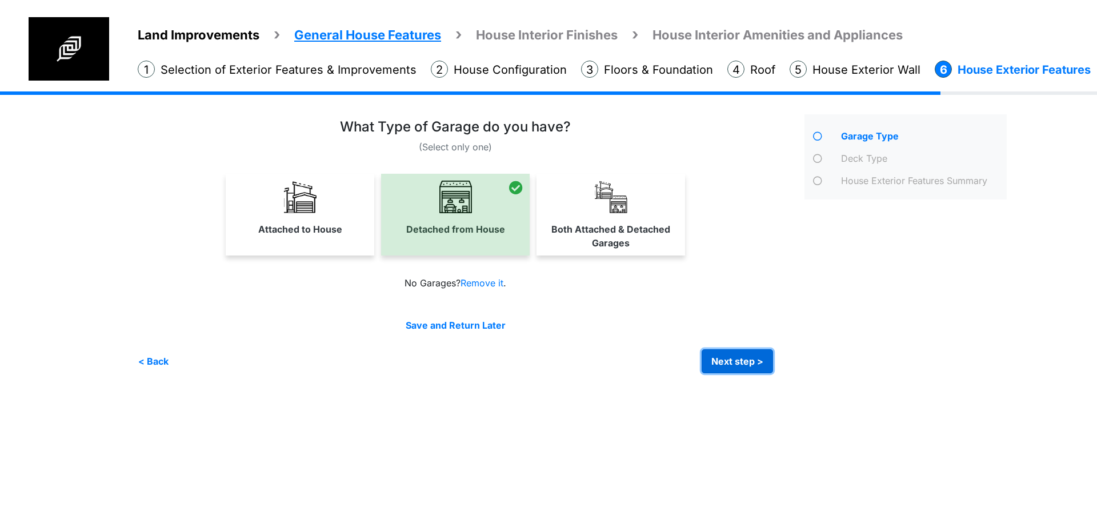
click at [745, 363] on button "Next step >" at bounding box center [737, 361] width 71 height 24
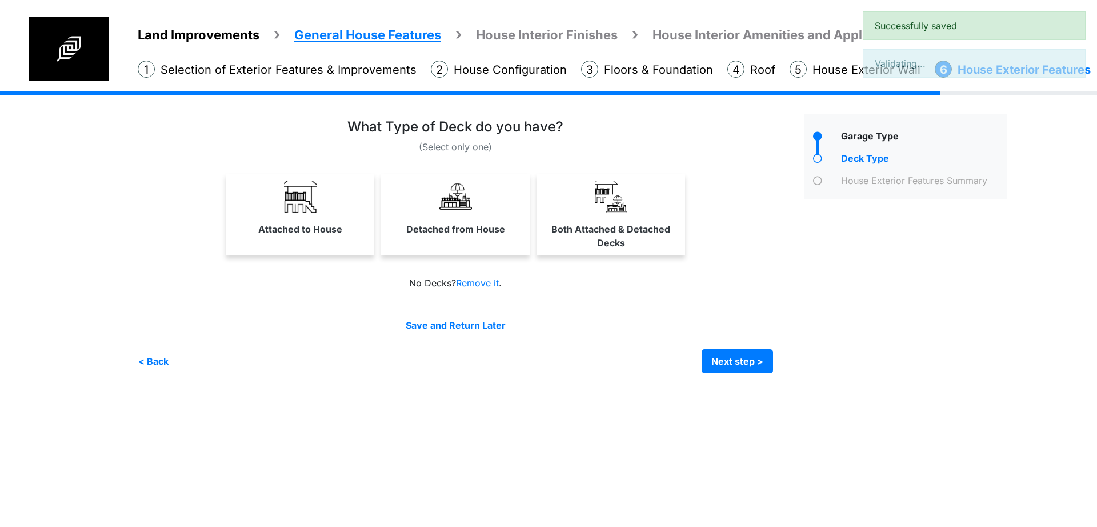
click at [502, 249] on div "Detached from House" at bounding box center [455, 215] width 149 height 82
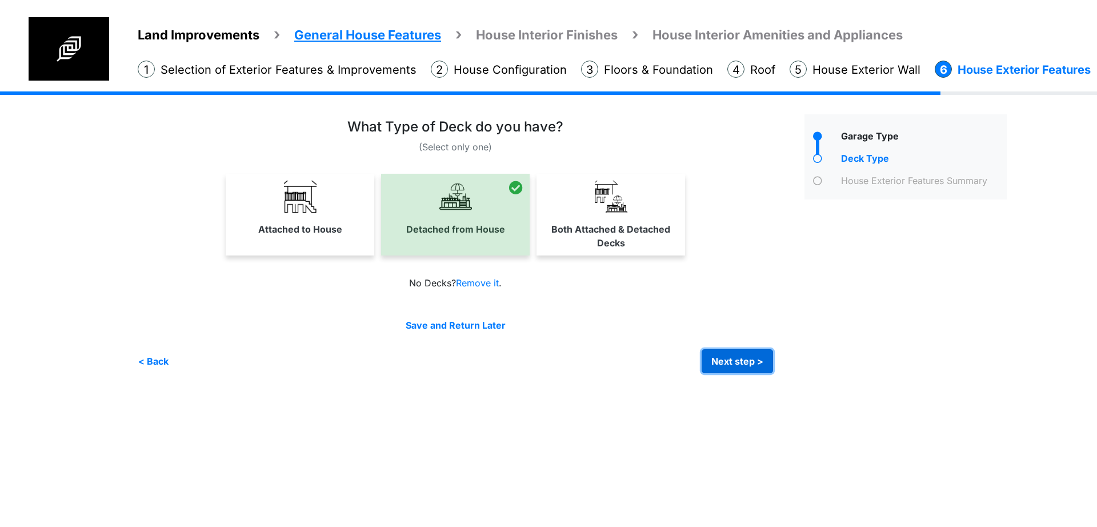
click at [742, 362] on button "Next step >" at bounding box center [737, 361] width 71 height 24
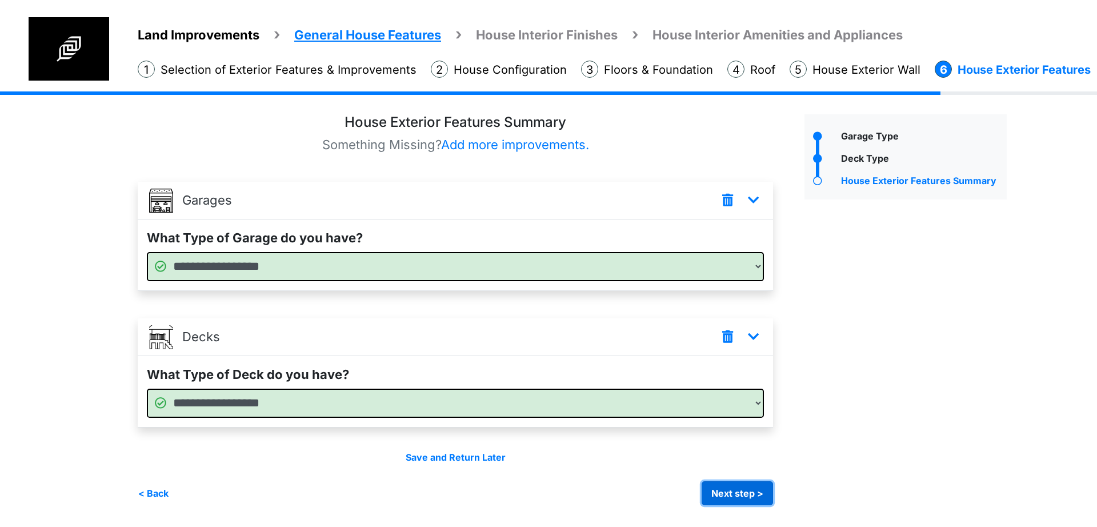
click at [754, 493] on button "Next step >" at bounding box center [737, 493] width 71 height 24
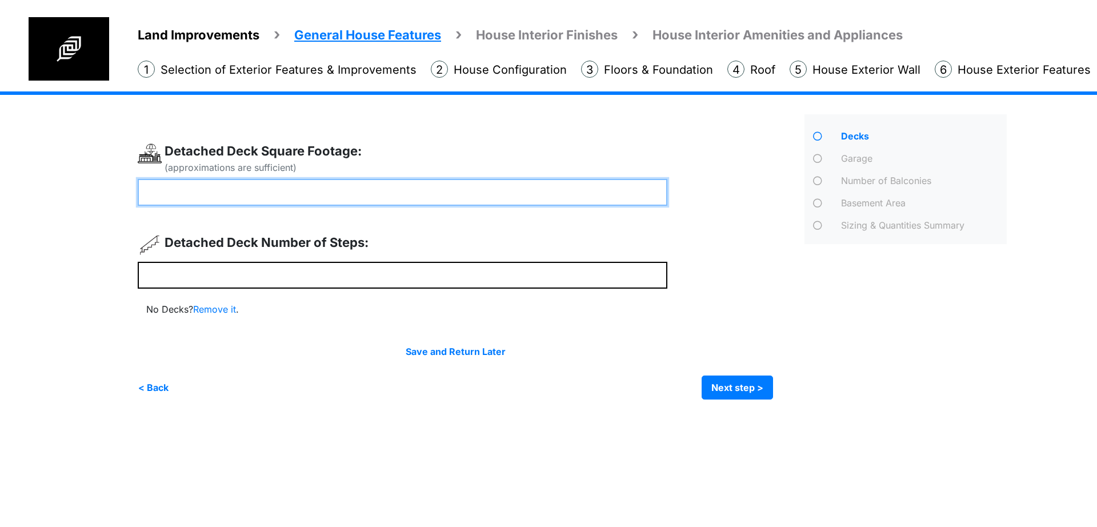
click at [501, 196] on input "number" at bounding box center [403, 192] width 530 height 27
type input "*"
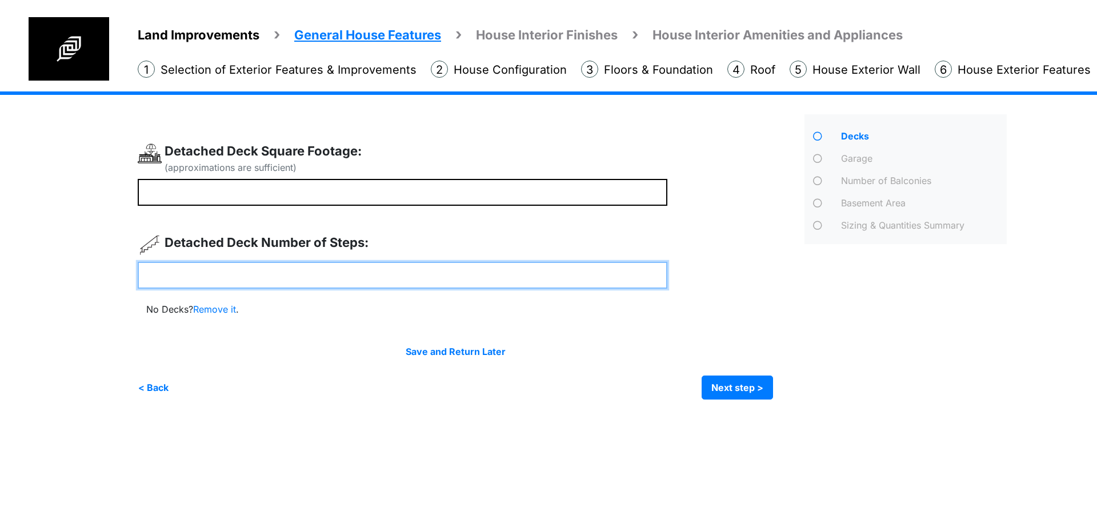
click at [474, 275] on input "number" at bounding box center [403, 275] width 530 height 27
type input "*"
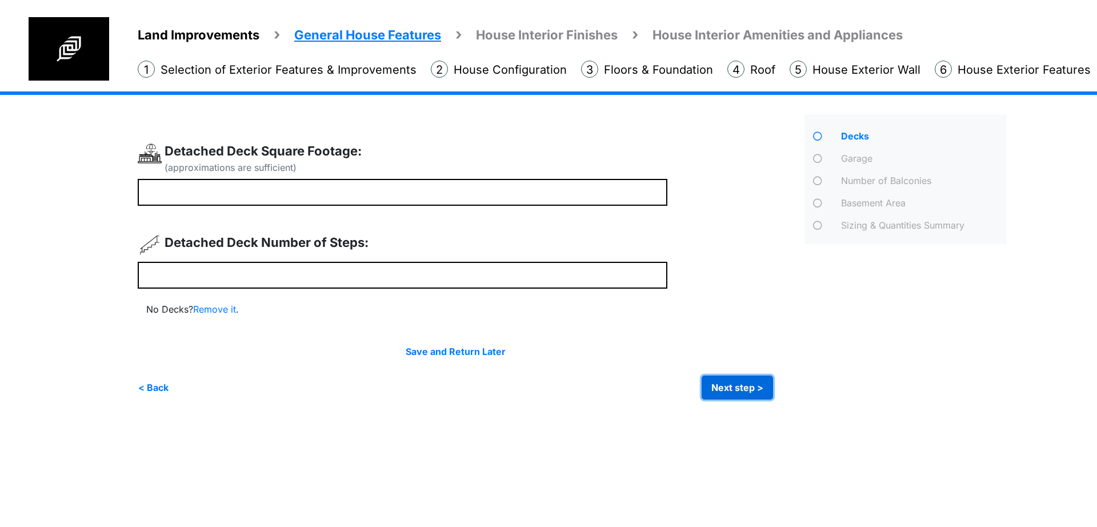
click at [716, 388] on button "Next step >" at bounding box center [737, 387] width 71 height 24
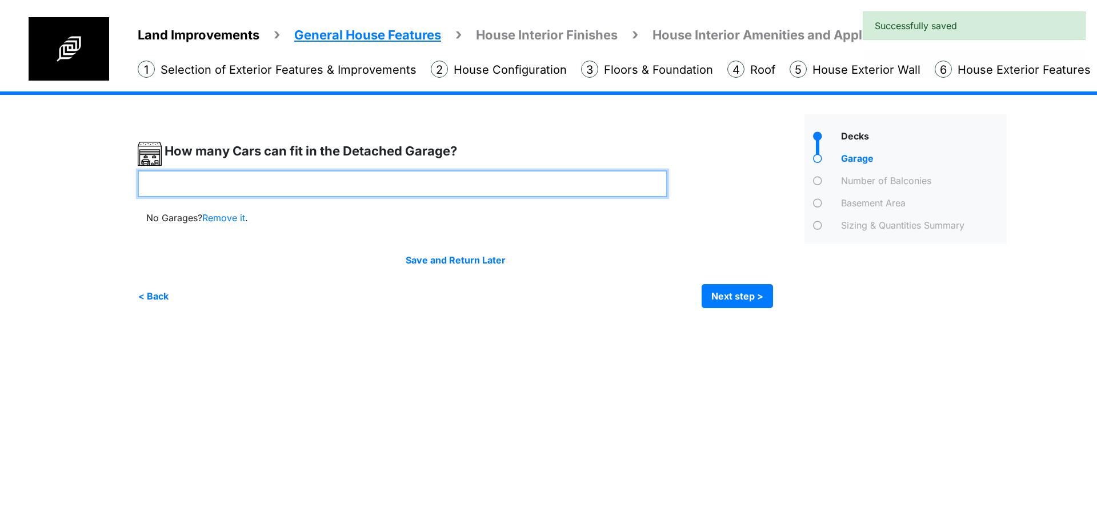
click at [442, 187] on input "number" at bounding box center [403, 183] width 530 height 27
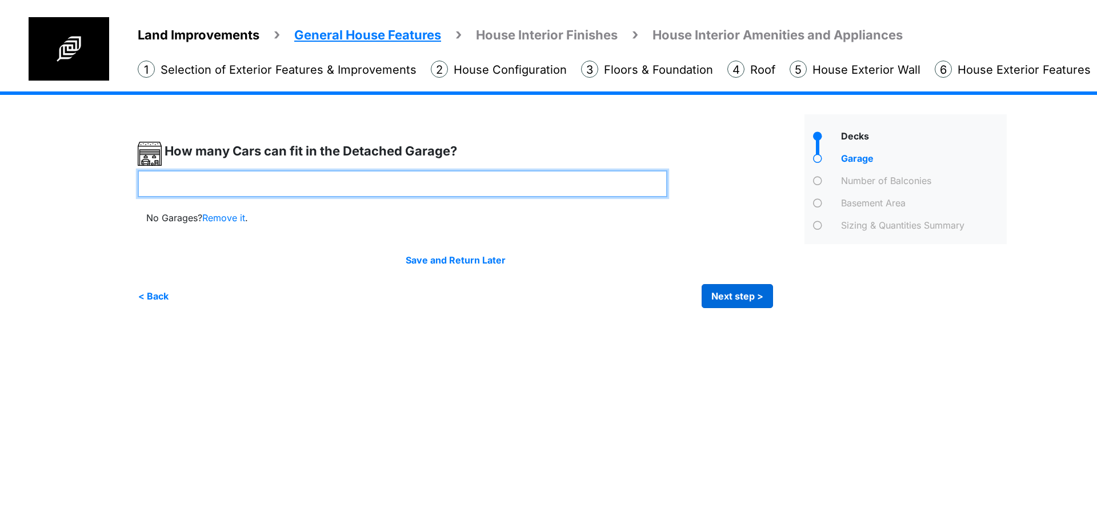
type input "*"
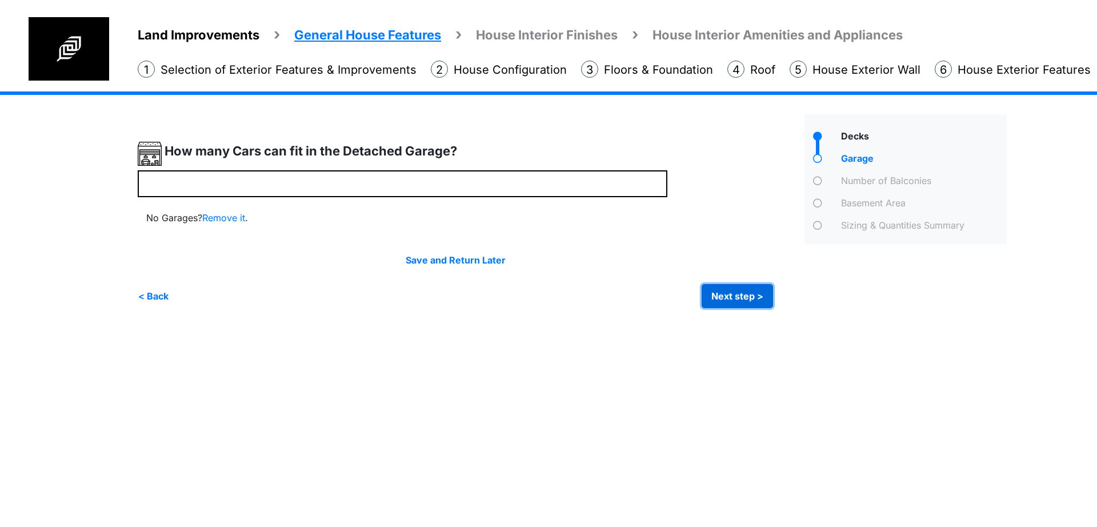
click at [715, 296] on button "Next step >" at bounding box center [737, 296] width 71 height 24
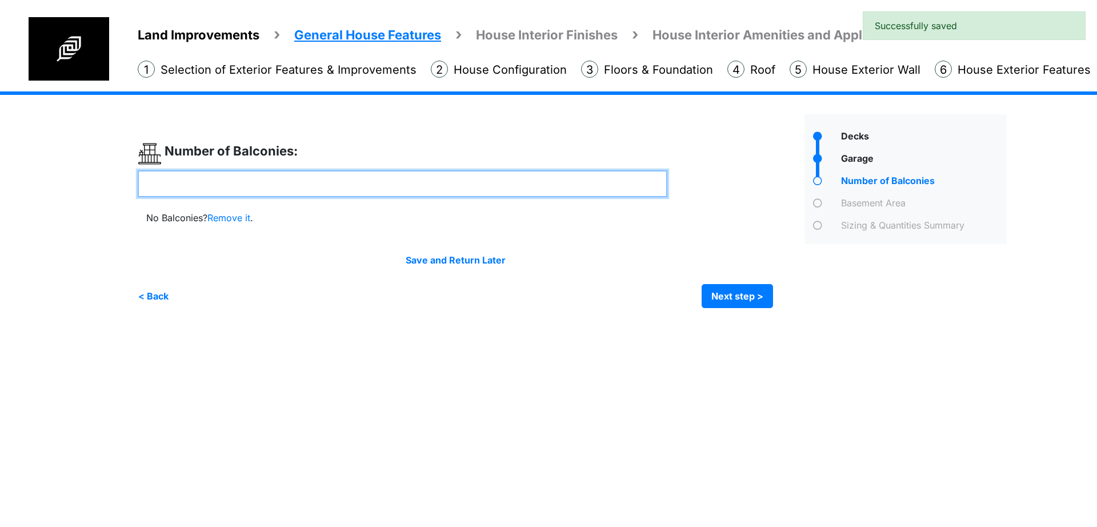
click at [449, 182] on input "number" at bounding box center [403, 183] width 530 height 27
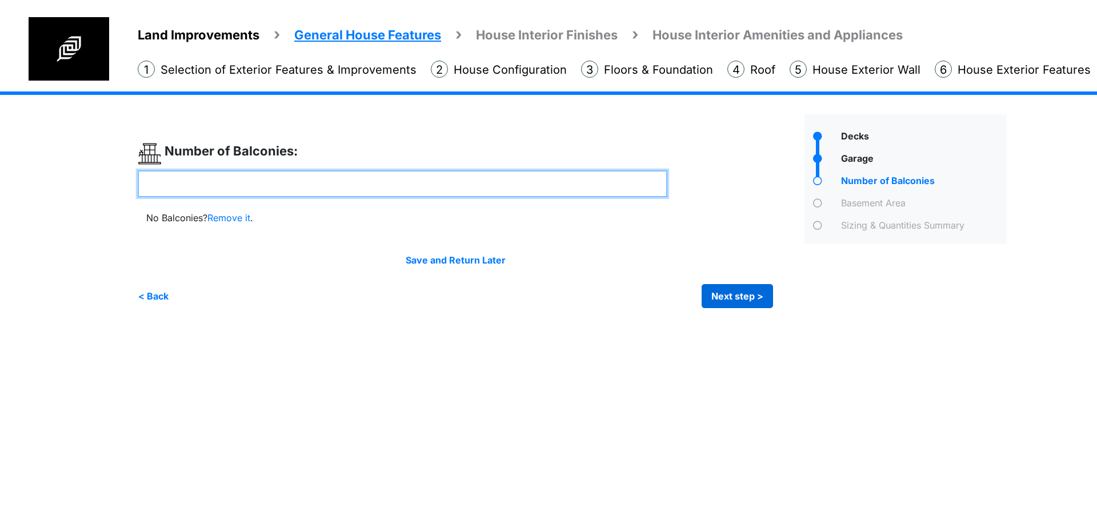
type input "*"
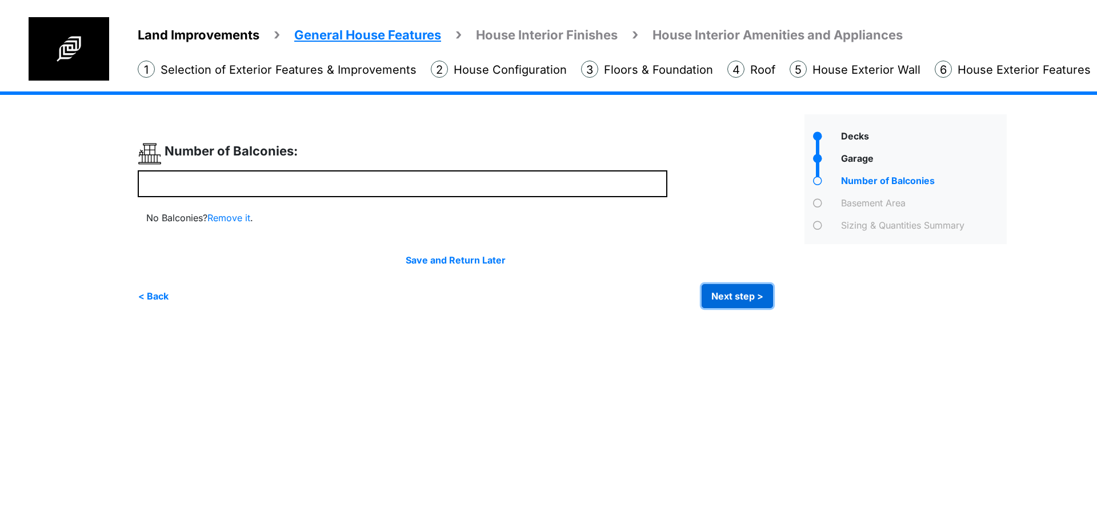
type input "*"
click at [733, 296] on button "Next step >" at bounding box center [737, 296] width 71 height 24
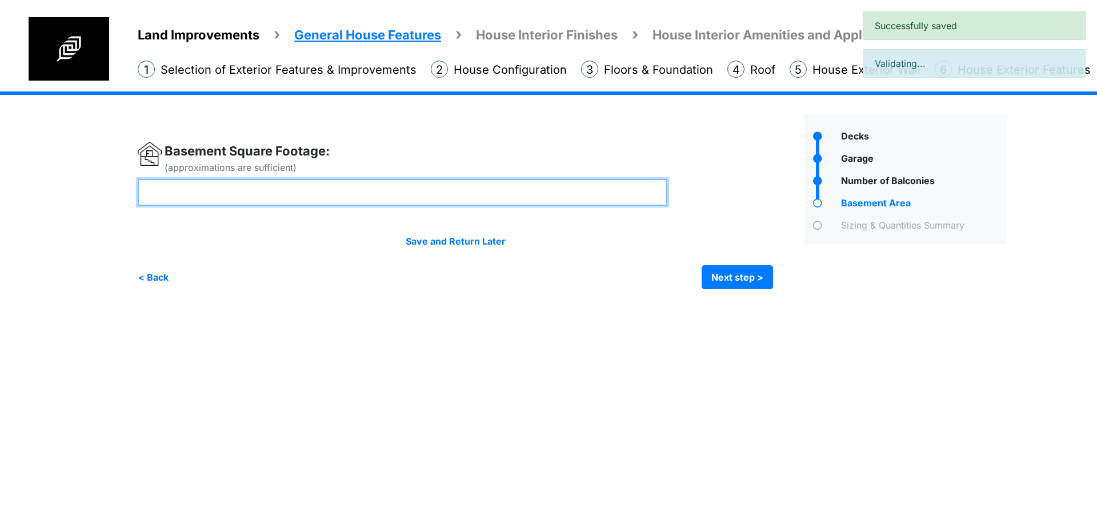
click at [478, 195] on input "number" at bounding box center [403, 192] width 530 height 27
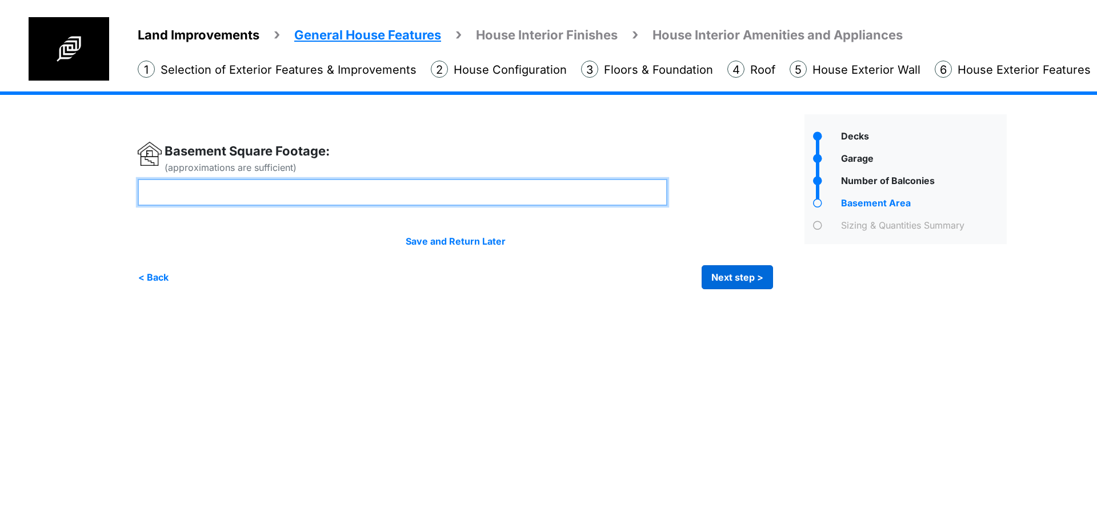
type input "***"
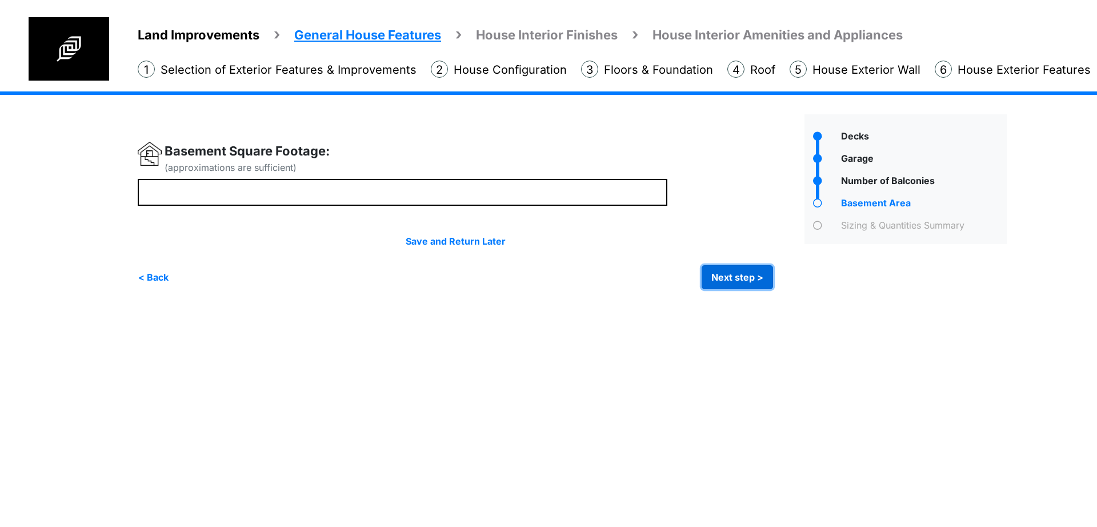
type input "***"
click at [725, 279] on button "Next step >" at bounding box center [737, 277] width 71 height 24
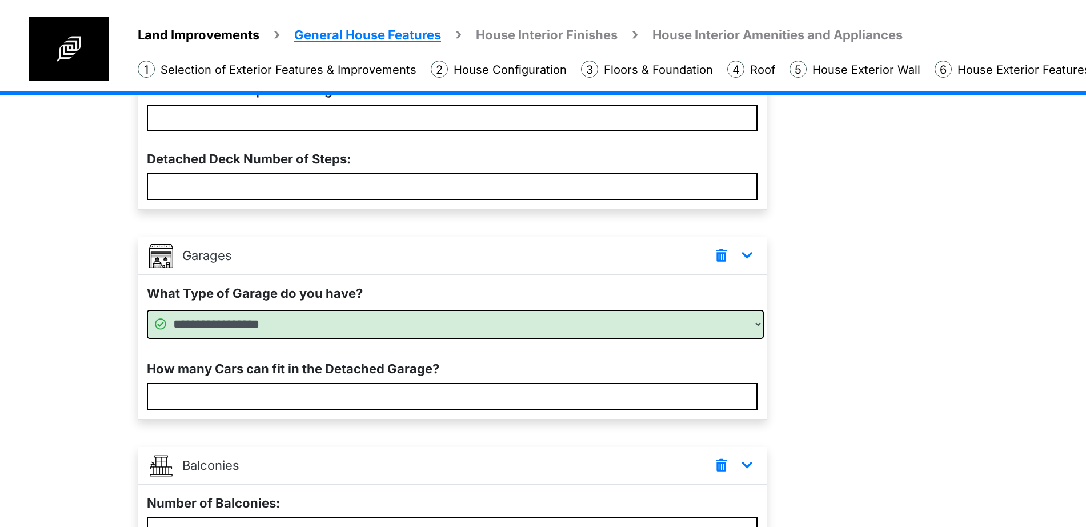
scroll to position [479, 0]
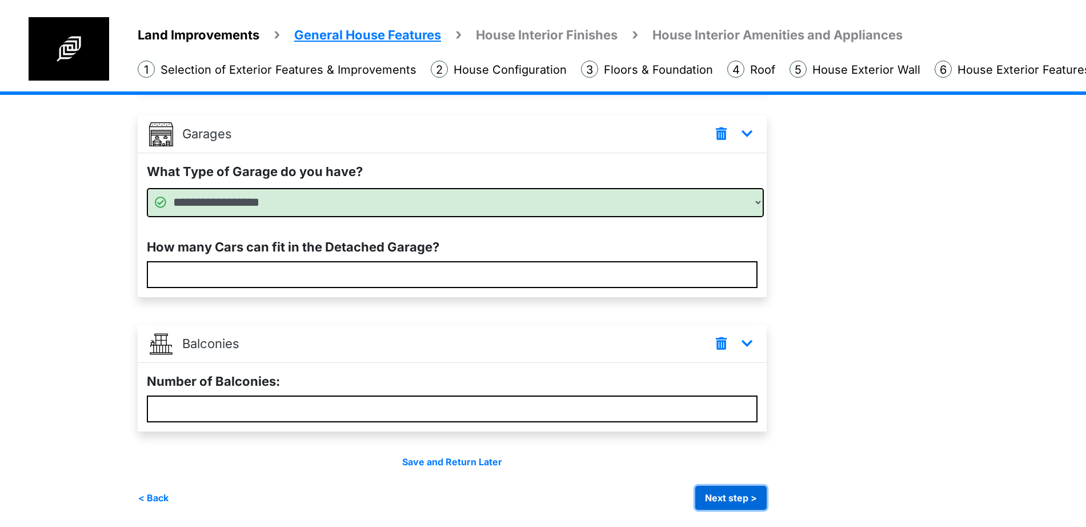
click at [711, 487] on button "Next step >" at bounding box center [730, 498] width 71 height 24
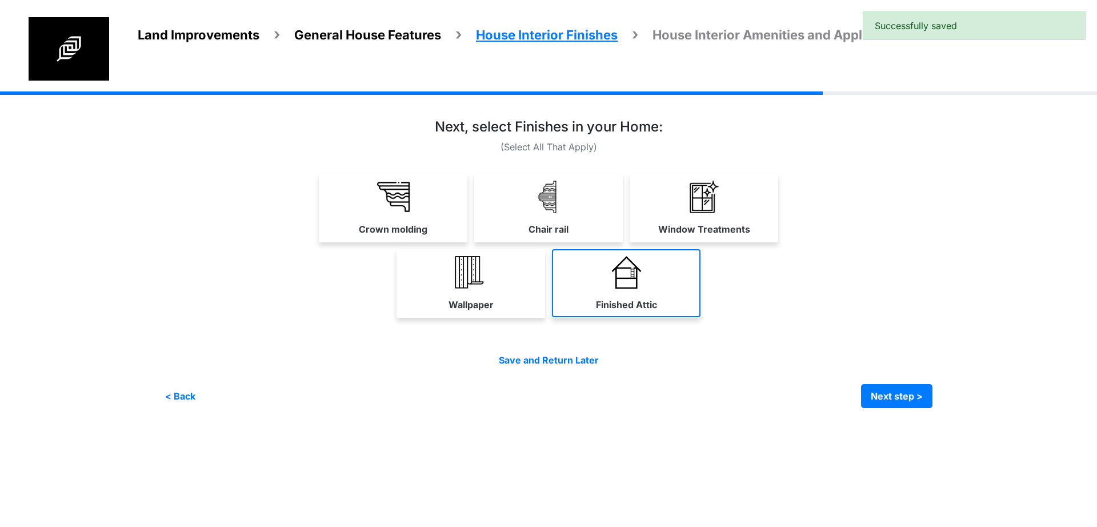
click at [626, 293] on link "Finished Attic" at bounding box center [626, 283] width 149 height 68
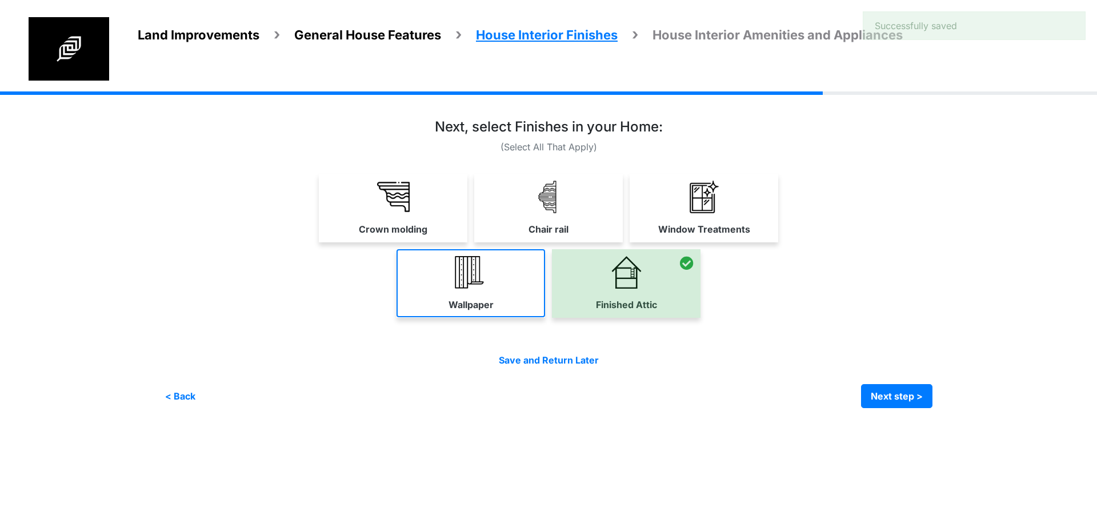
click at [471, 275] on img at bounding box center [471, 272] width 33 height 33
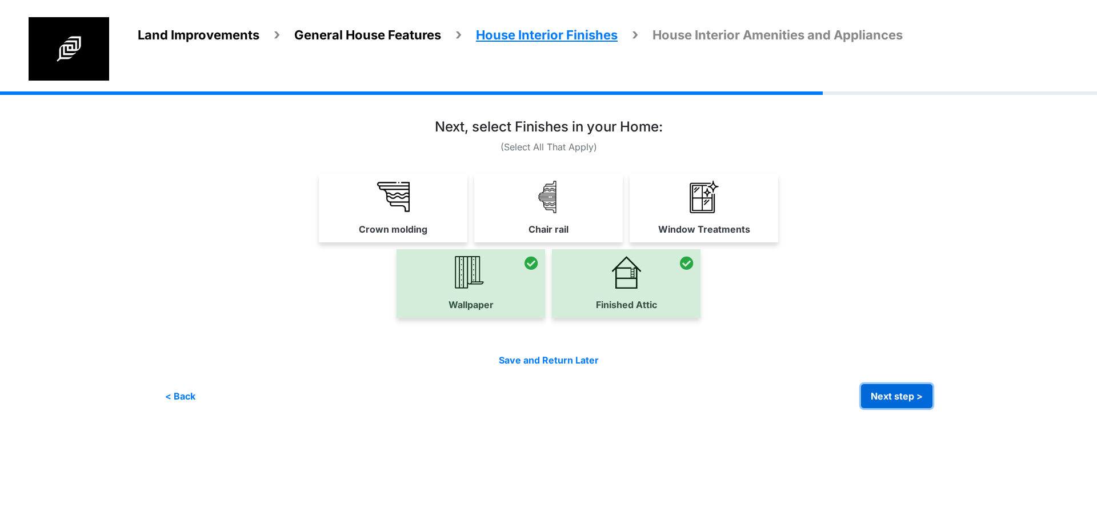
drag, startPoint x: 890, startPoint y: 394, endPoint x: 722, endPoint y: 317, distance: 184.4
click at [888, 394] on button "Next step >" at bounding box center [896, 396] width 71 height 24
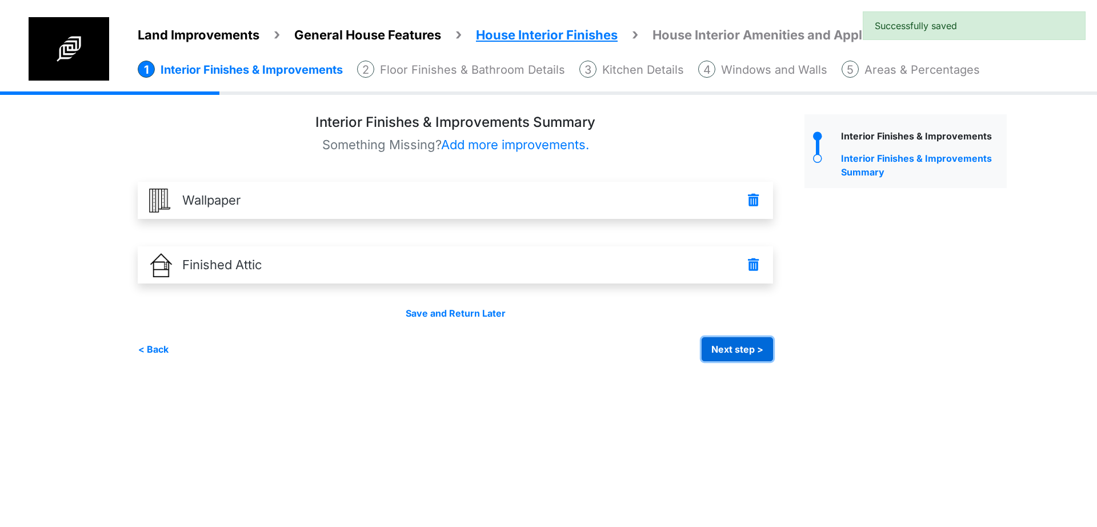
click at [717, 340] on button "Next step >" at bounding box center [737, 349] width 71 height 24
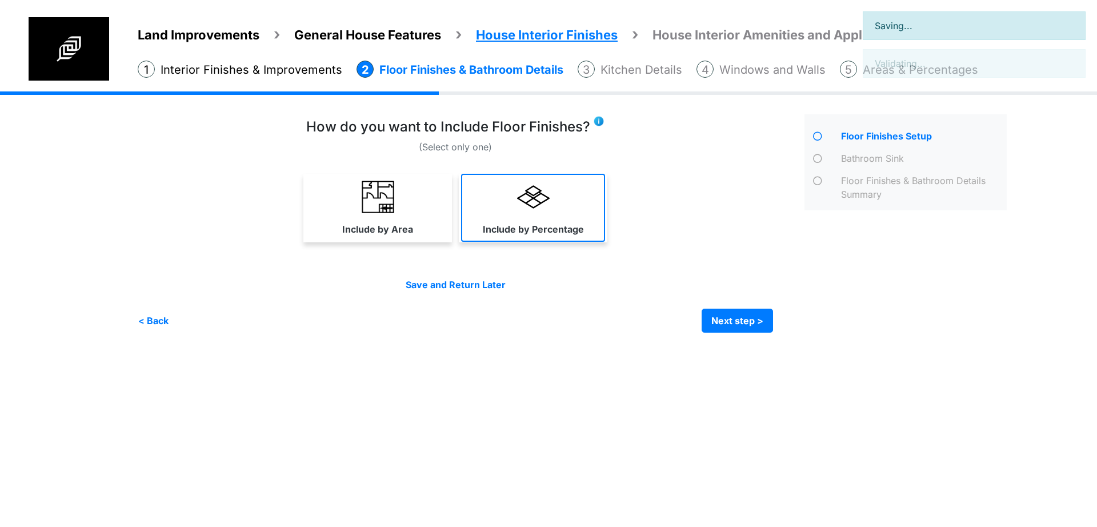
click at [544, 205] on img at bounding box center [533, 197] width 33 height 33
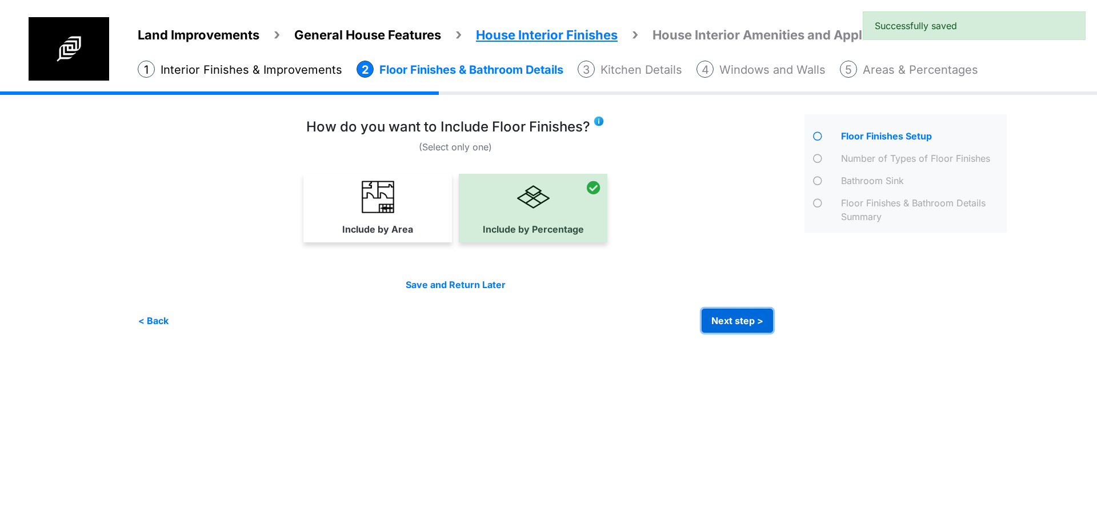
click at [715, 317] on button "Next step >" at bounding box center [737, 321] width 71 height 24
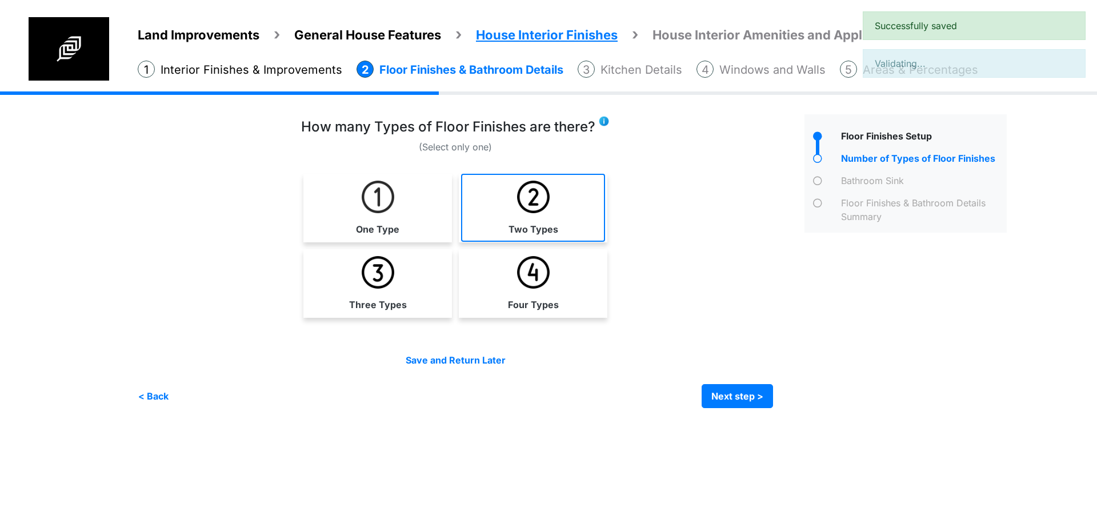
click at [536, 219] on link "Two Types" at bounding box center [533, 208] width 144 height 68
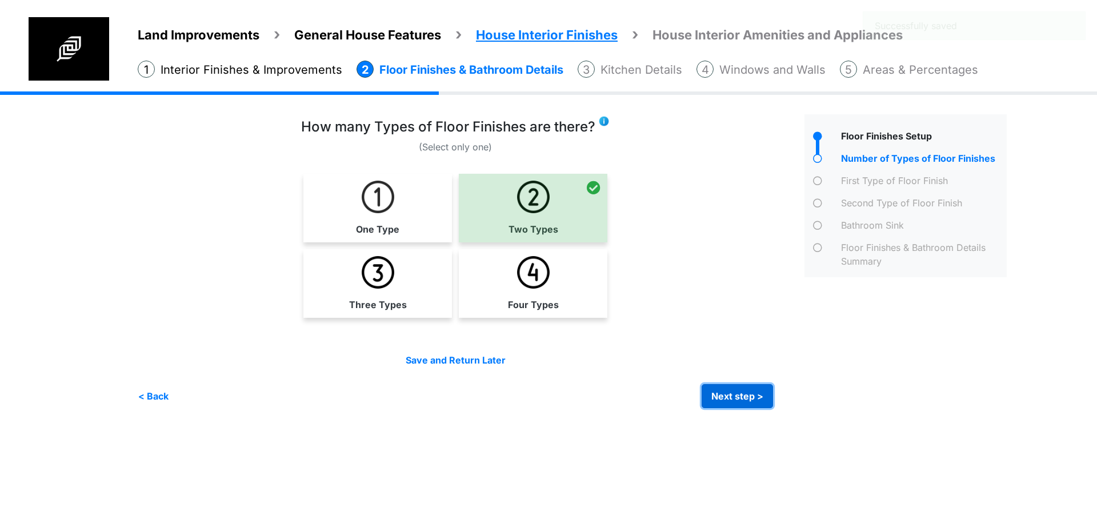
click at [735, 390] on button "Next step >" at bounding box center [737, 396] width 71 height 24
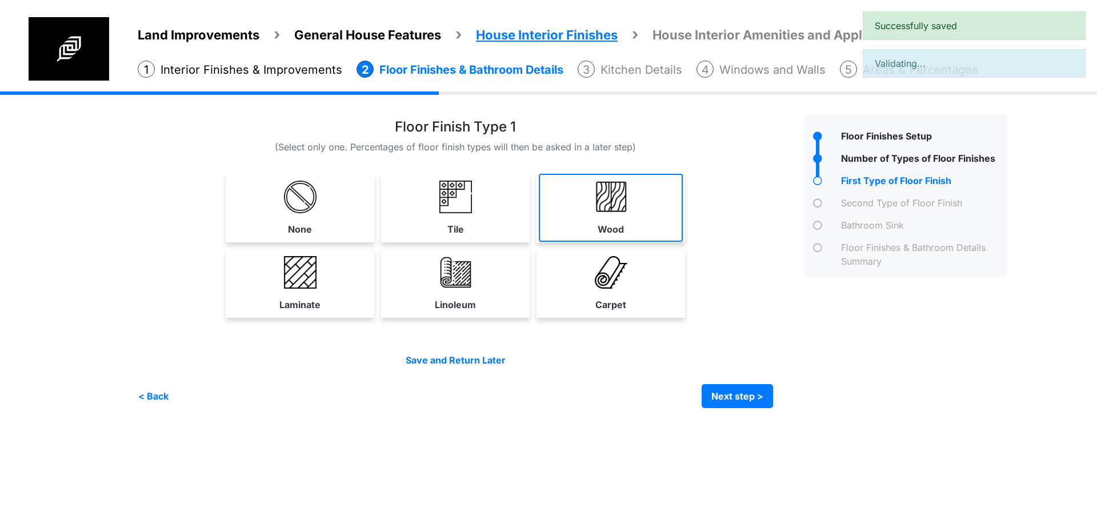
click at [563, 226] on link "Wood" at bounding box center [611, 208] width 144 height 68
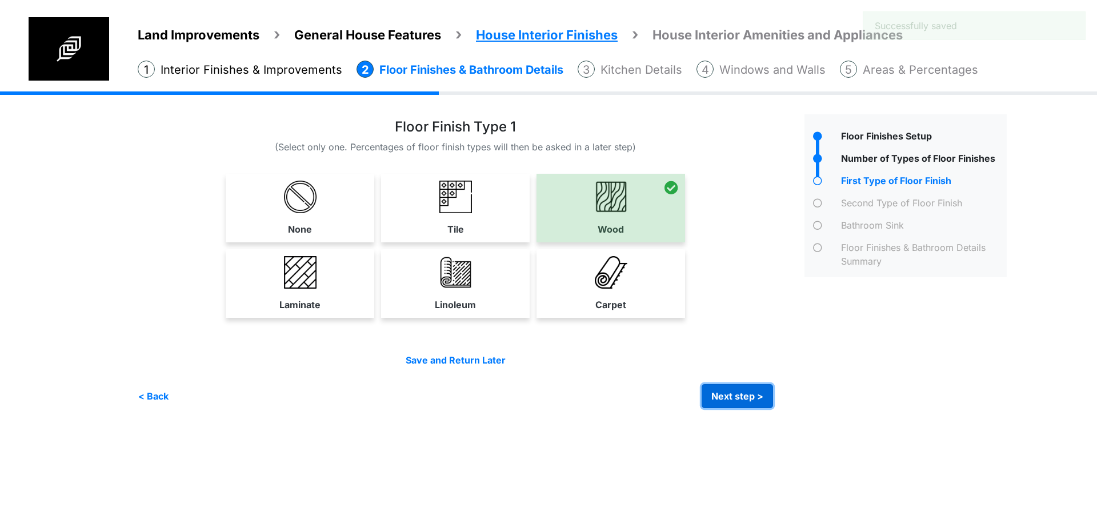
drag, startPoint x: 717, startPoint y: 401, endPoint x: 715, endPoint y: 394, distance: 7.1
click at [717, 399] on button "Next step >" at bounding box center [737, 396] width 71 height 24
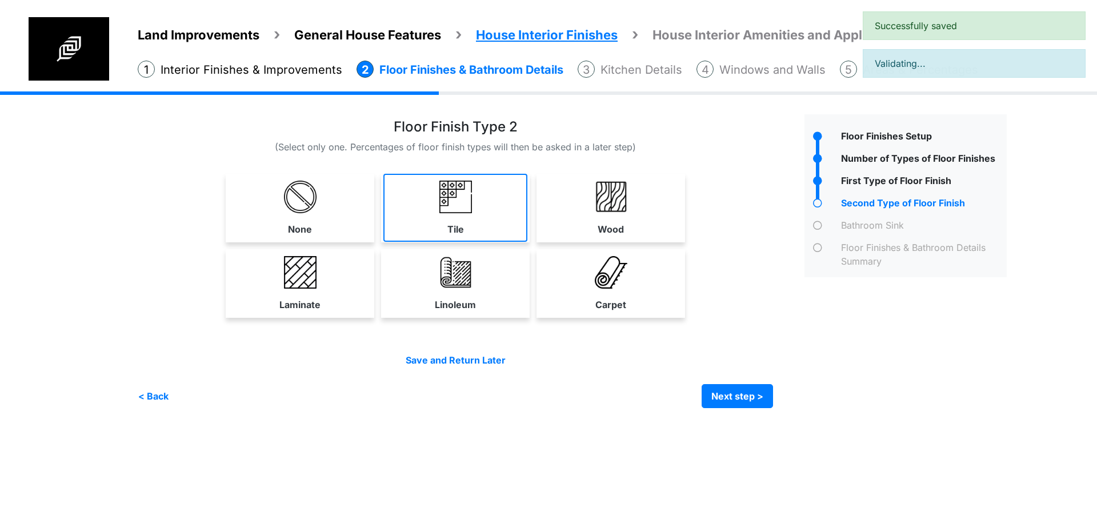
click at [488, 209] on link "Tile" at bounding box center [455, 208] width 144 height 68
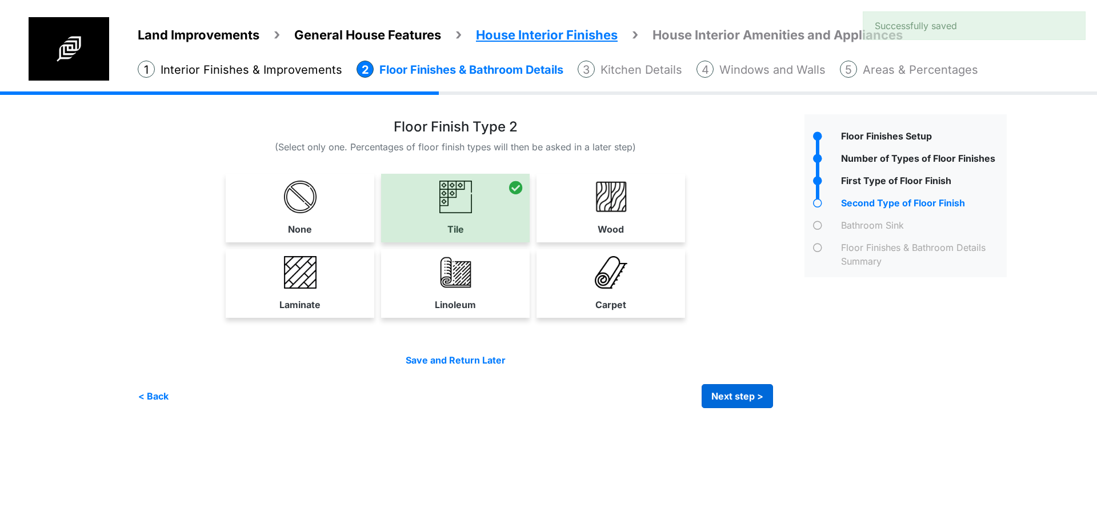
drag, startPoint x: 738, startPoint y: 407, endPoint x: 734, endPoint y: 403, distance: 6.1
click at [735, 405] on div "Irrigation Flag pole" at bounding box center [577, 258] width 878 height 334
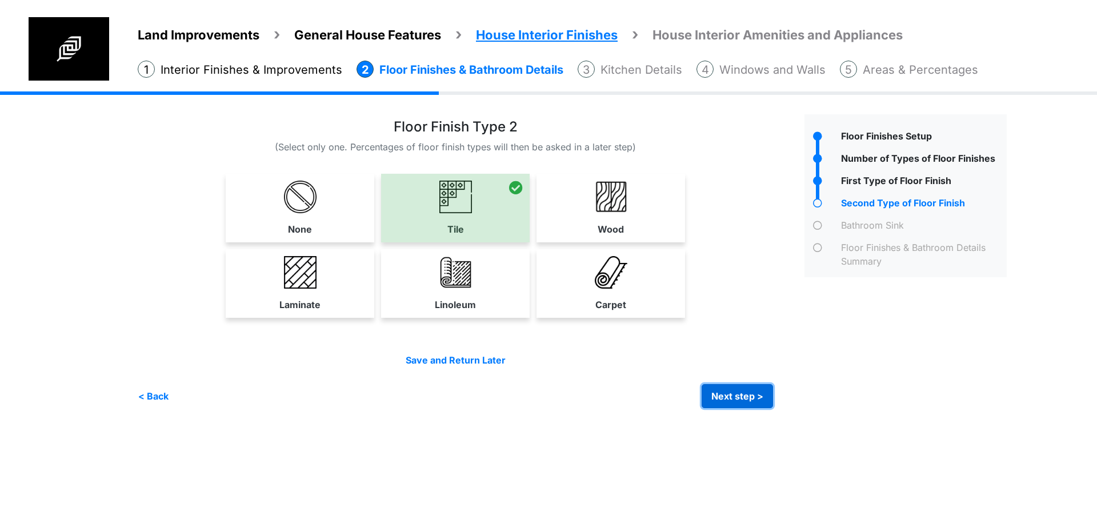
click at [731, 399] on button "Next step >" at bounding box center [737, 396] width 71 height 24
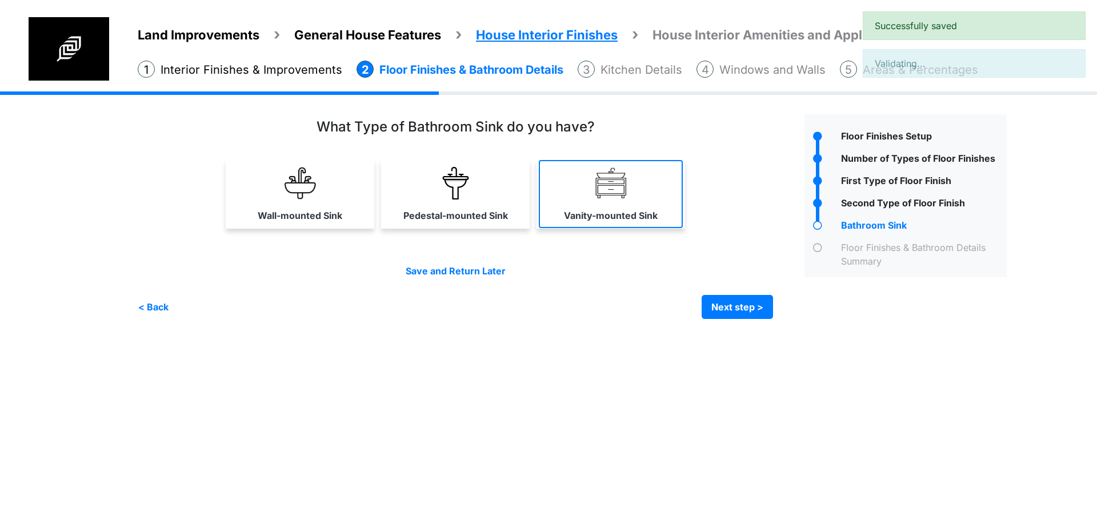
click at [625, 225] on link "Vanity-mounted Sink" at bounding box center [611, 194] width 144 height 68
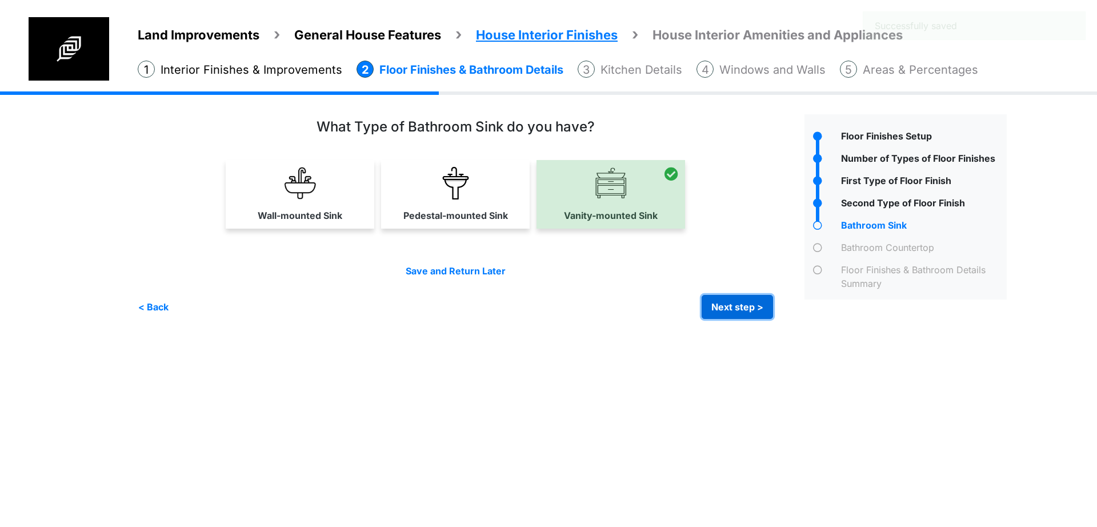
click at [726, 308] on button "Next step >" at bounding box center [737, 307] width 71 height 24
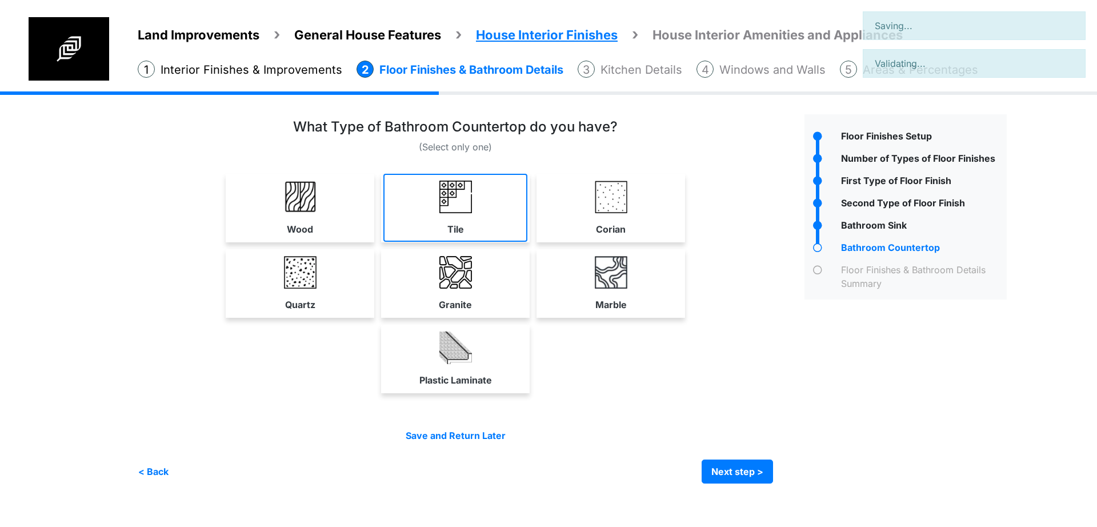
click at [493, 214] on link "Tile" at bounding box center [455, 208] width 144 height 68
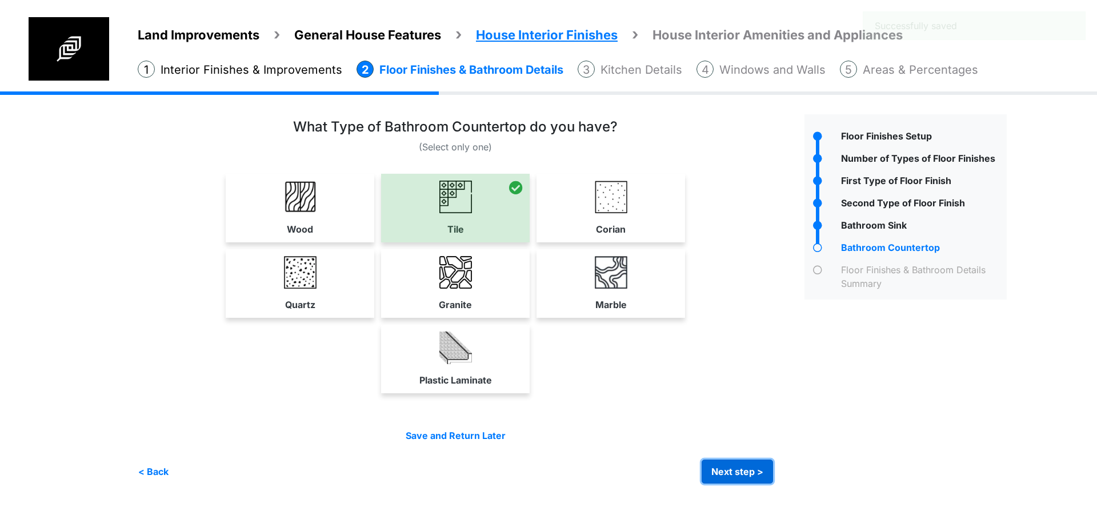
drag, startPoint x: 716, startPoint y: 470, endPoint x: 662, endPoint y: 422, distance: 72.5
click at [715, 470] on button "Next step >" at bounding box center [737, 471] width 71 height 24
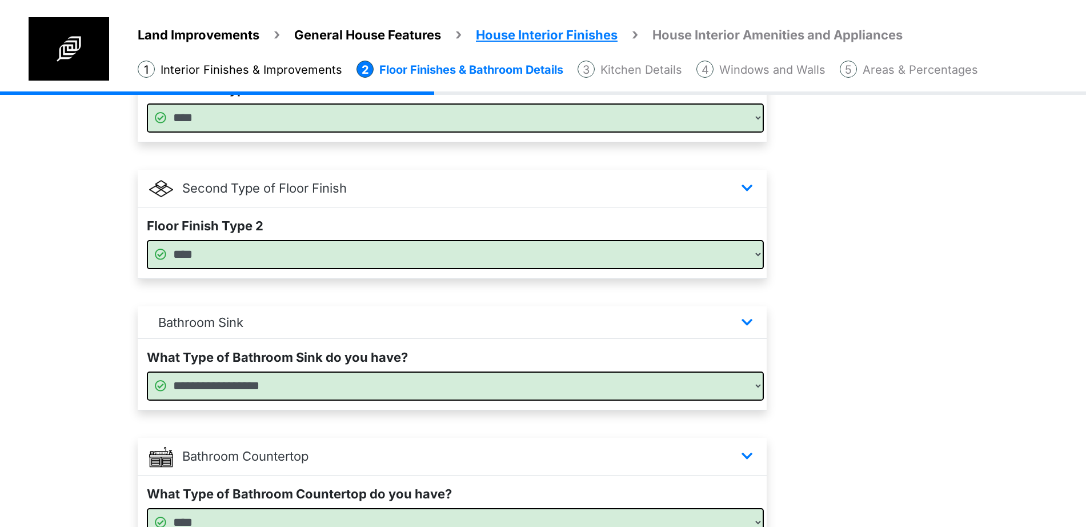
scroll to position [537, 0]
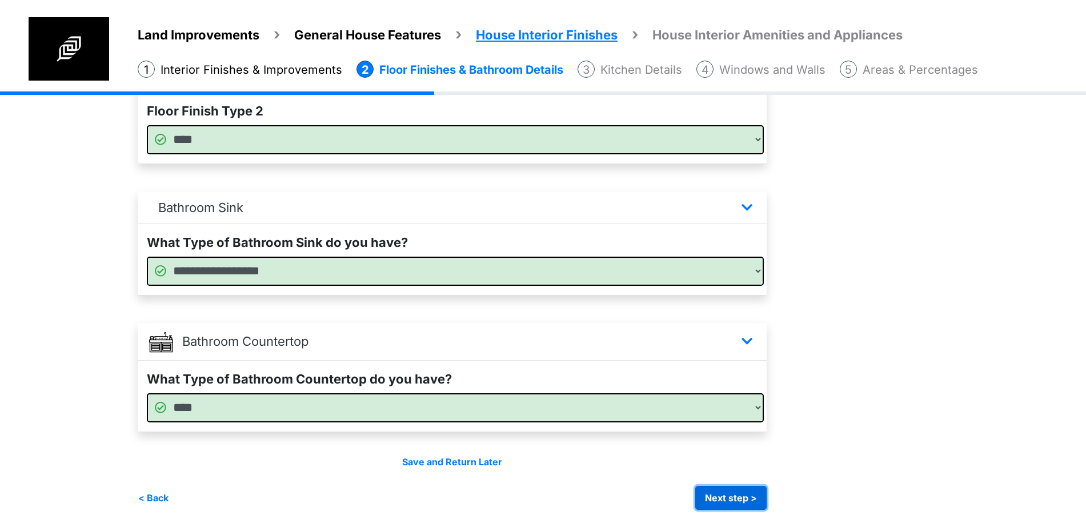
click at [732, 503] on button "Next step >" at bounding box center [730, 498] width 71 height 24
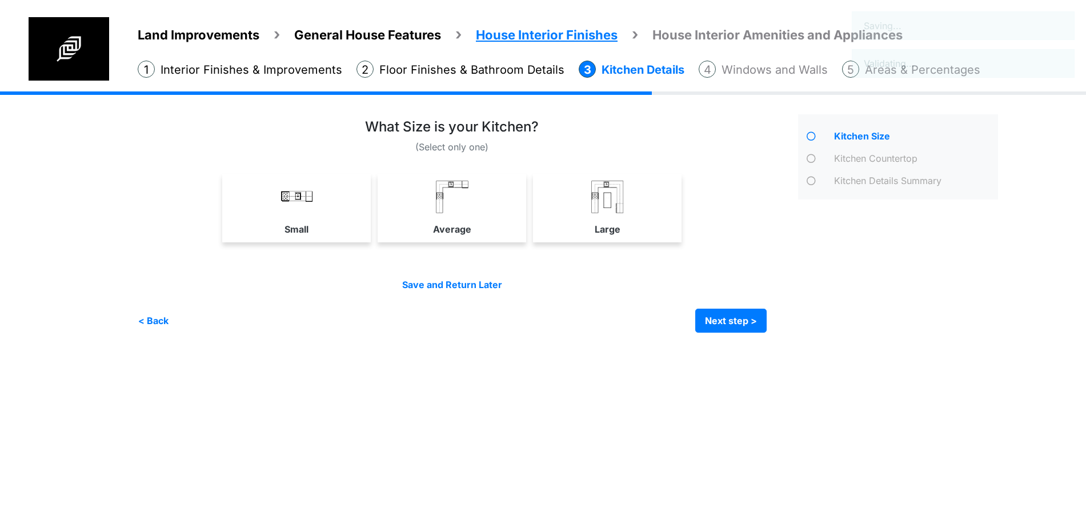
scroll to position [0, 0]
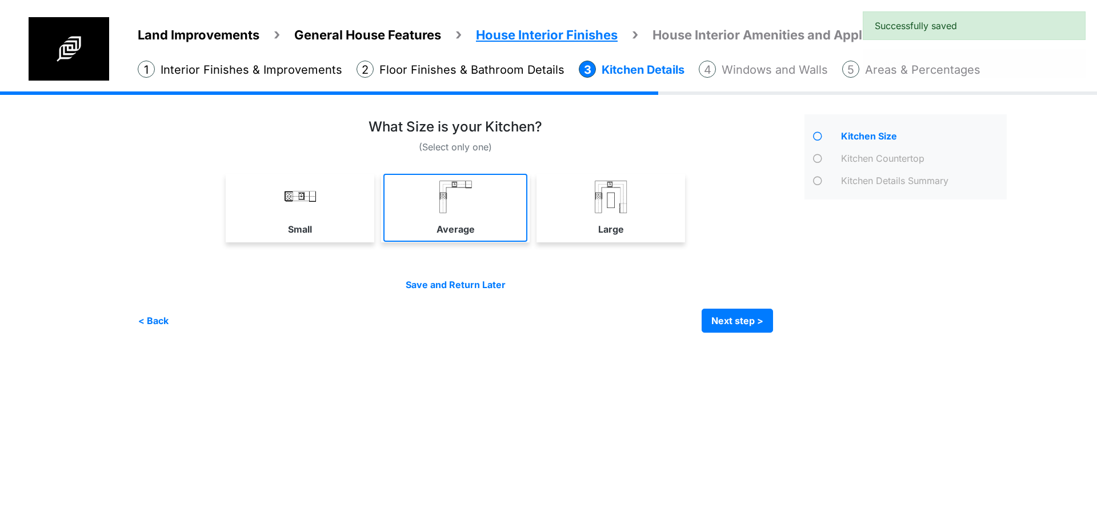
click at [425, 195] on link "Average" at bounding box center [455, 208] width 144 height 68
select select "*"
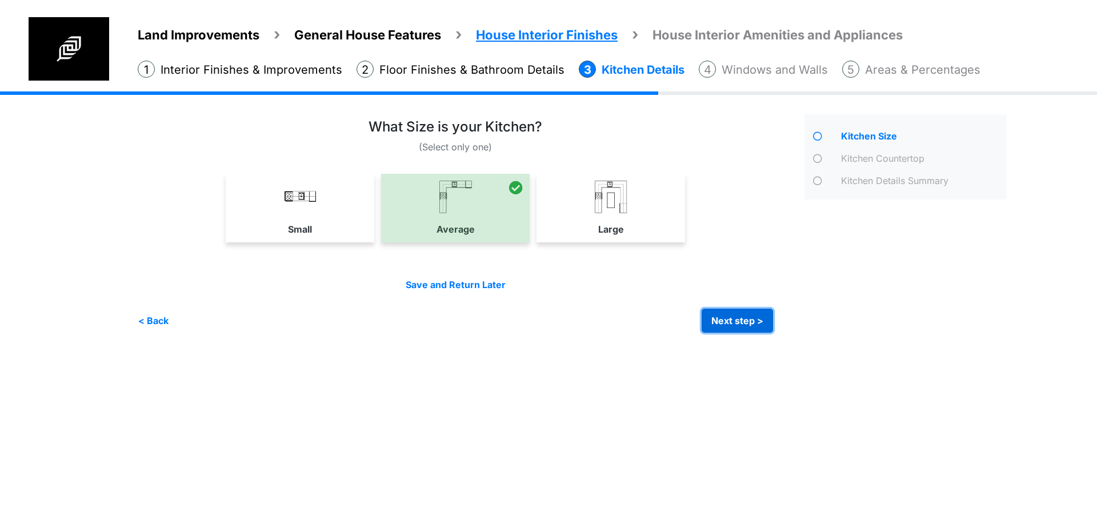
click at [717, 319] on button "Next step >" at bounding box center [737, 321] width 71 height 24
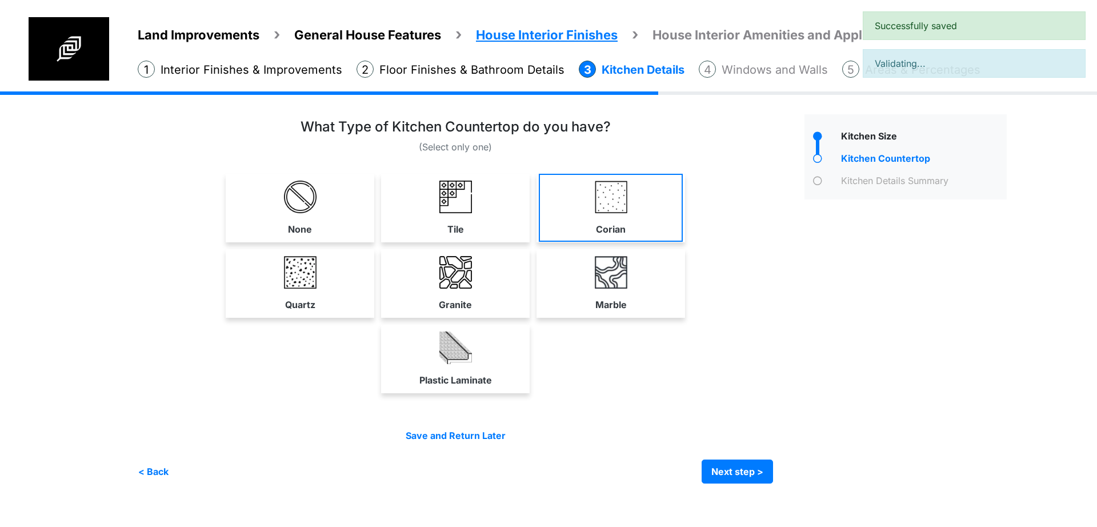
click at [577, 216] on link "Corian" at bounding box center [611, 208] width 144 height 68
select select "*"
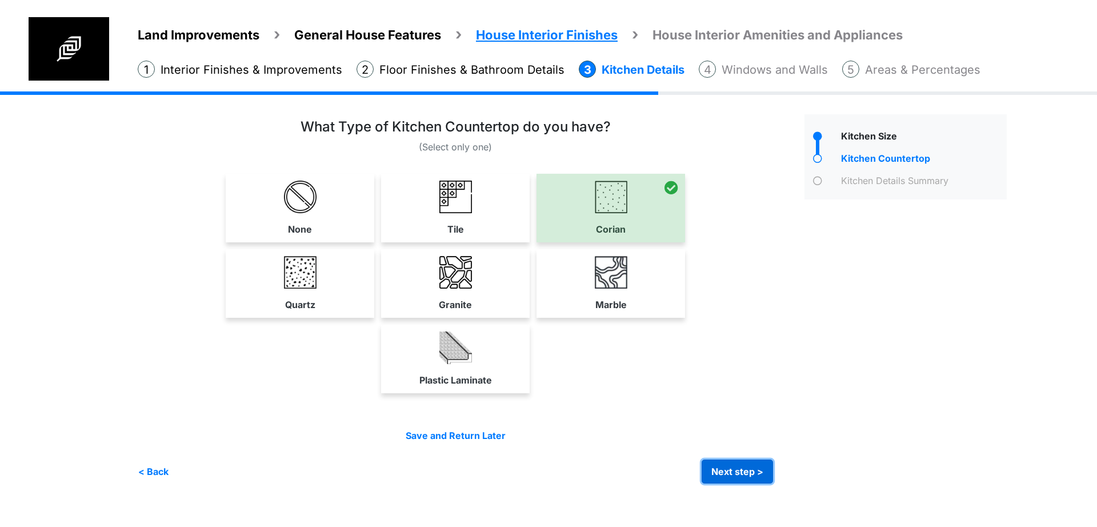
click at [740, 473] on button "Next step >" at bounding box center [737, 471] width 71 height 24
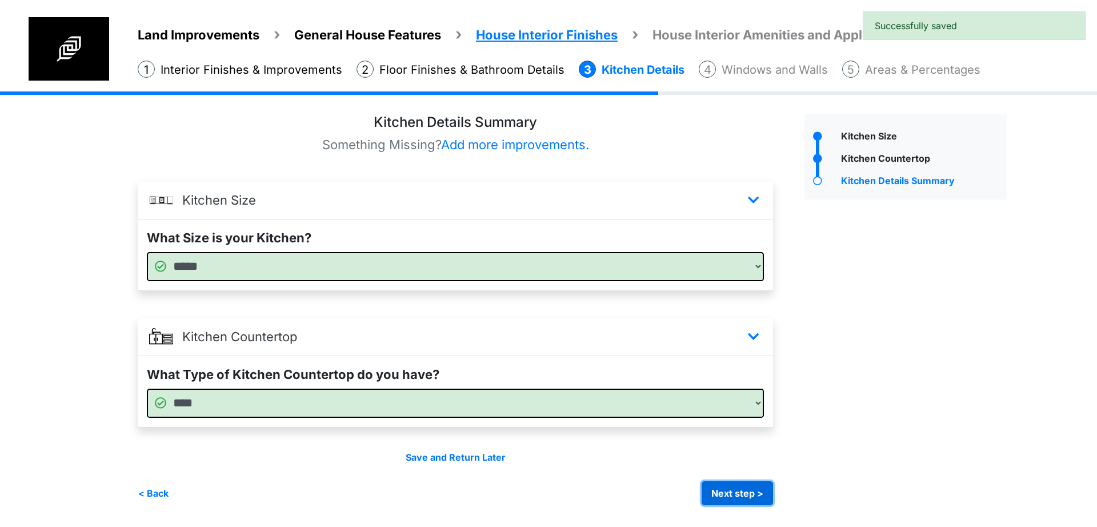
click at [753, 489] on button "Next step >" at bounding box center [737, 493] width 71 height 24
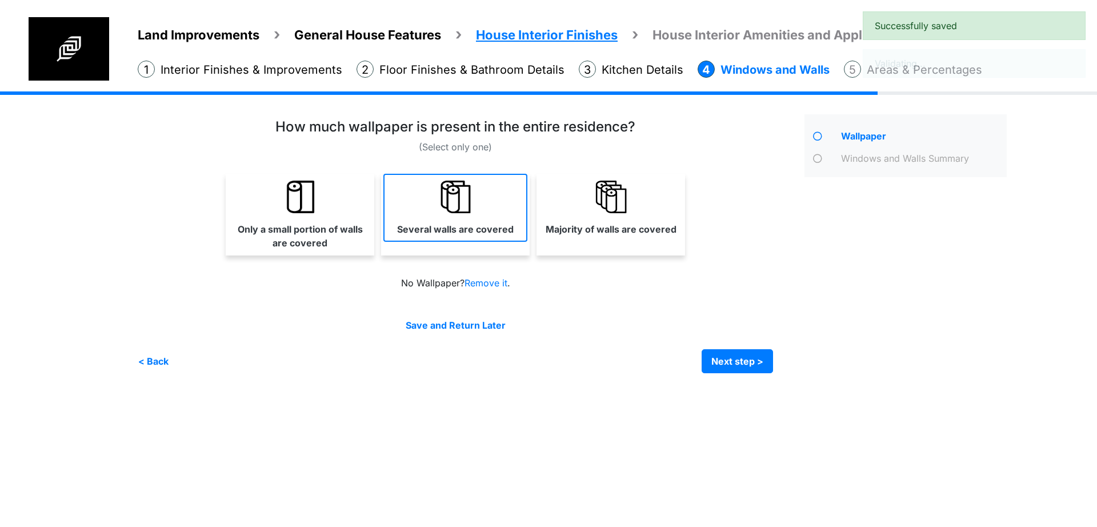
click at [509, 201] on link "Several walls are covered" at bounding box center [455, 208] width 144 height 68
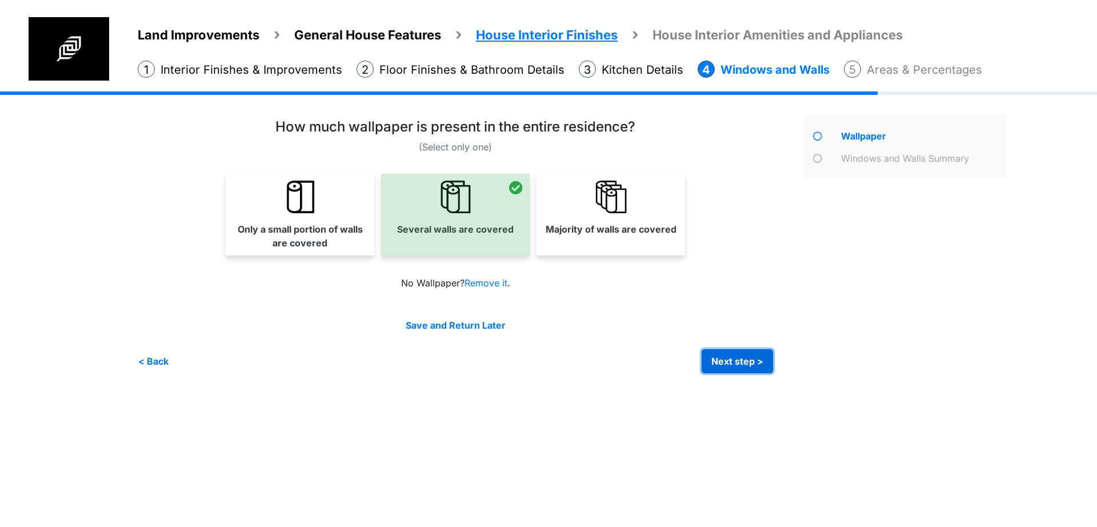
click at [735, 362] on button "Next step >" at bounding box center [737, 361] width 71 height 24
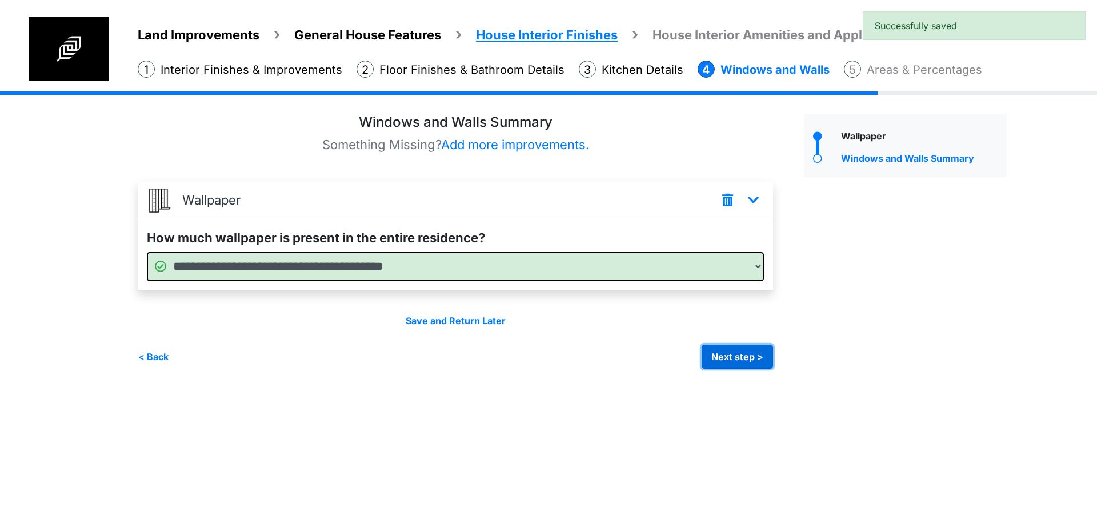
click at [729, 361] on button "Next step >" at bounding box center [737, 357] width 71 height 24
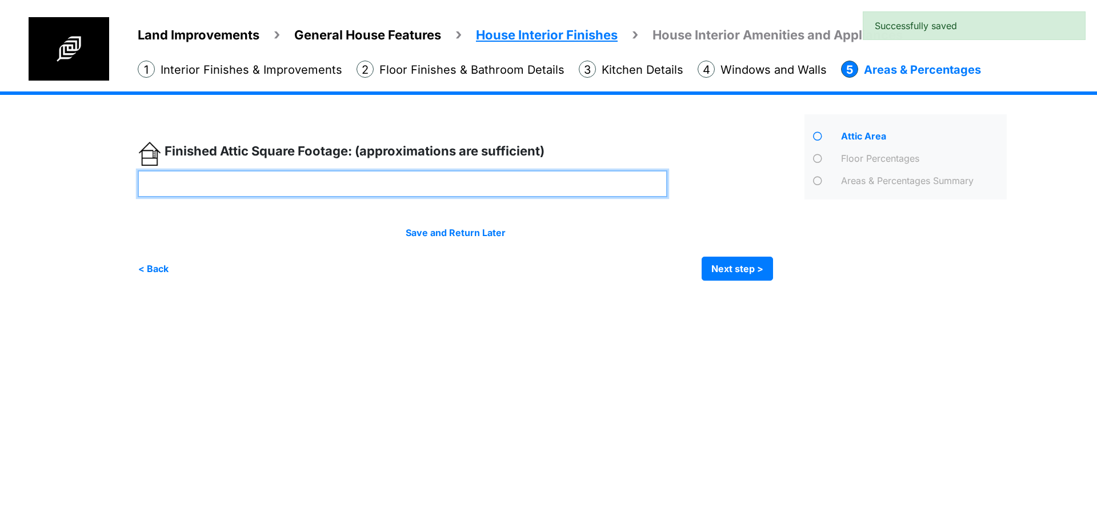
click at [585, 189] on input "number" at bounding box center [403, 183] width 530 height 27
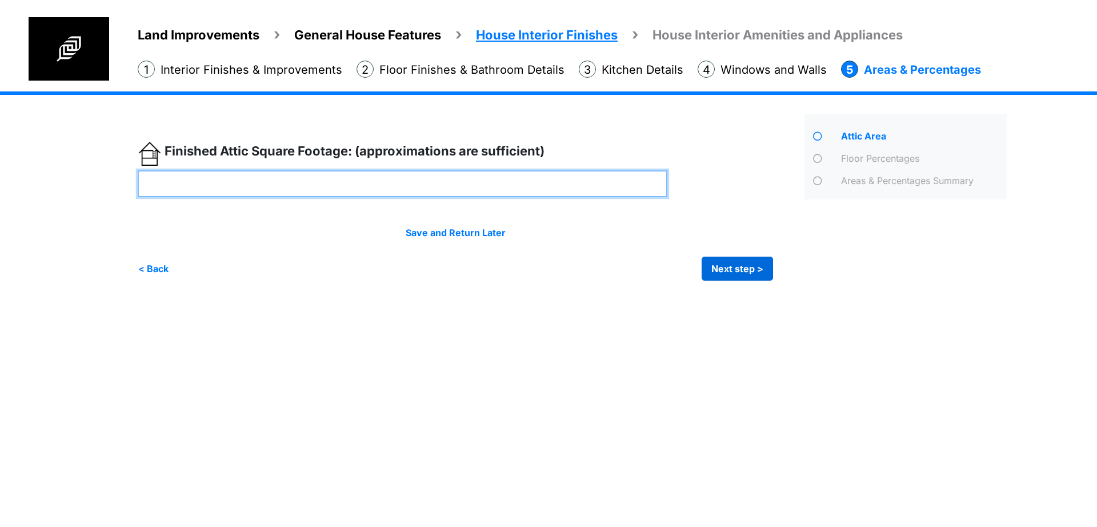
type input "***"
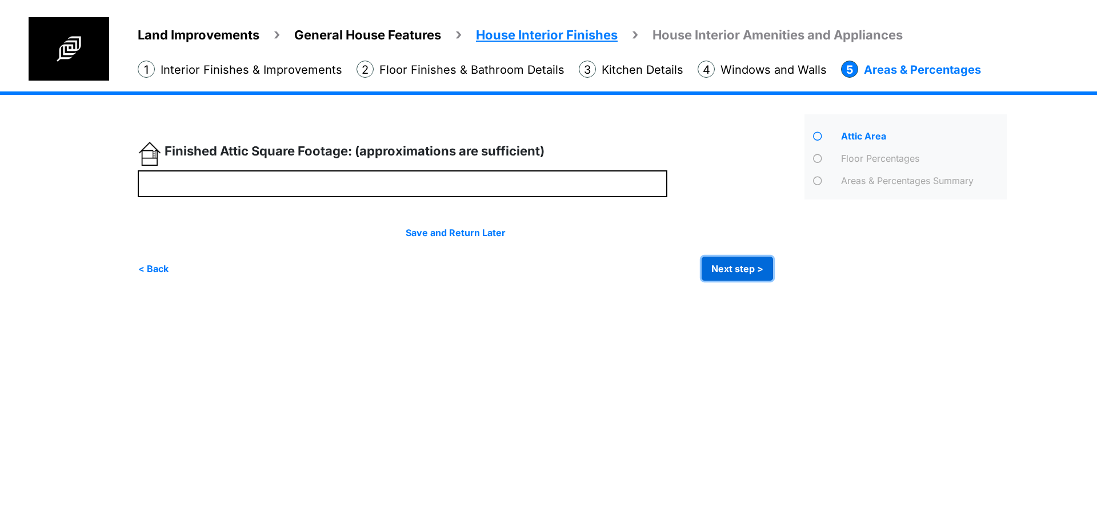
click at [731, 263] on button "Next step >" at bounding box center [737, 269] width 71 height 24
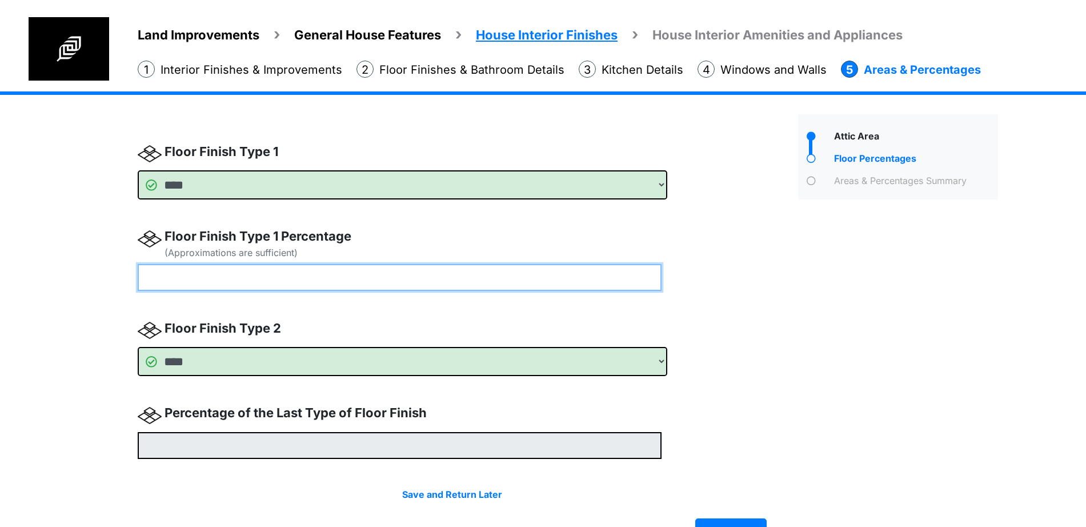
click at [545, 277] on input "number" at bounding box center [400, 277] width 524 height 27
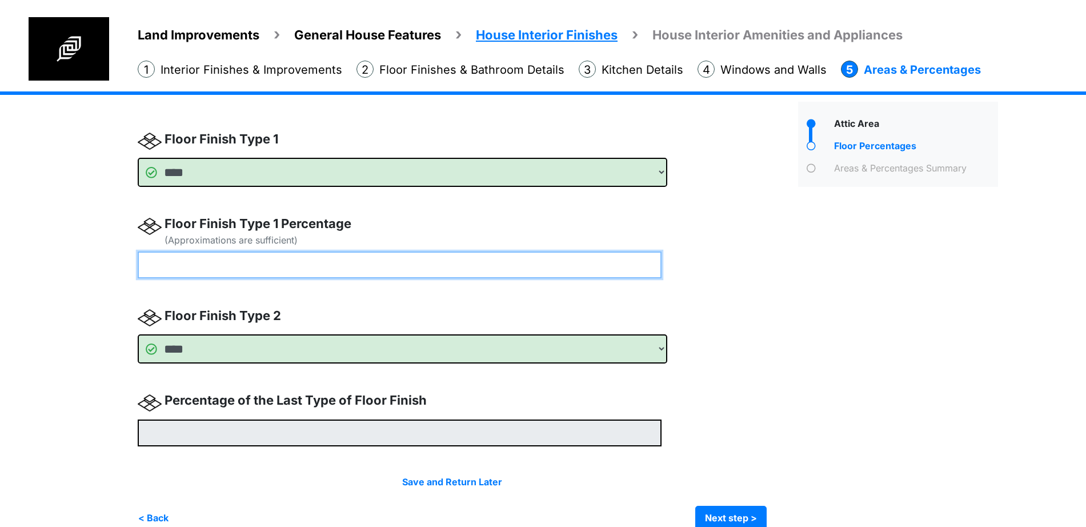
scroll to position [33, 0]
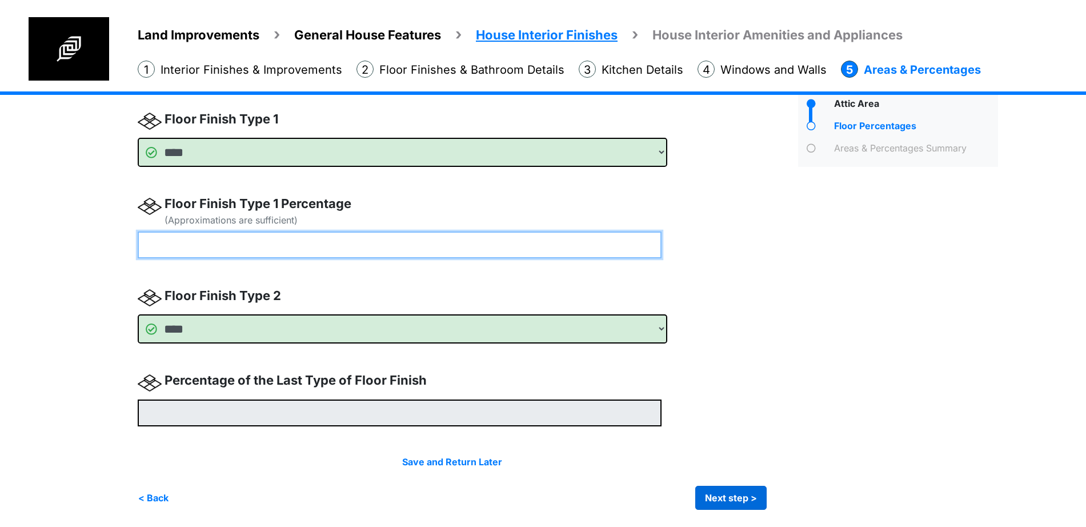
type input "**"
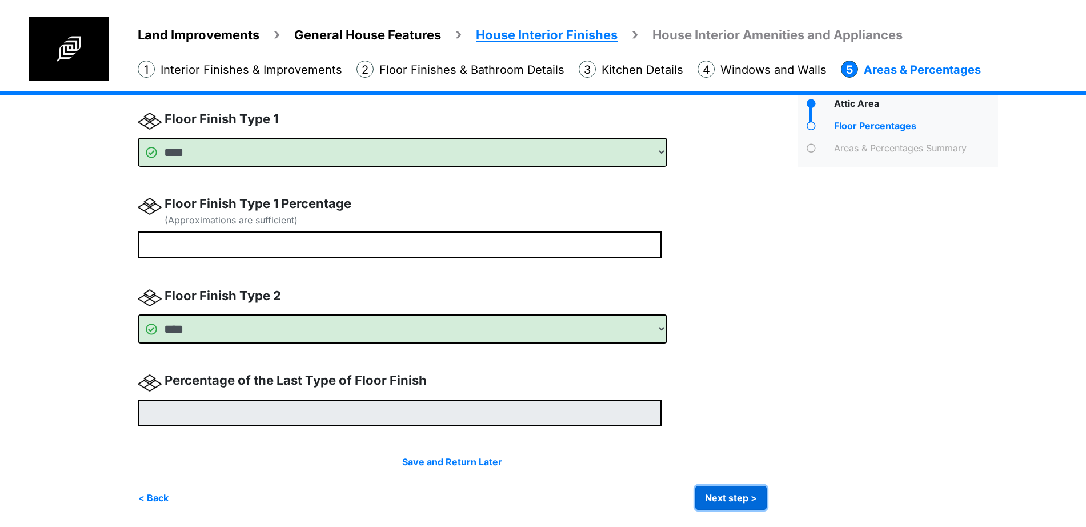
type input "**"
click at [722, 492] on button "Next step >" at bounding box center [730, 498] width 71 height 24
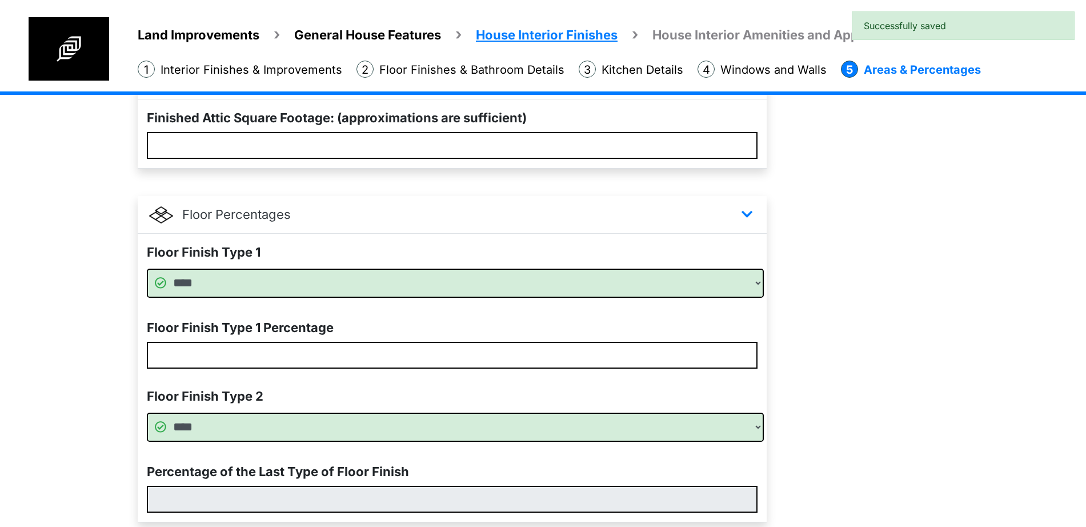
scroll to position [205, 0]
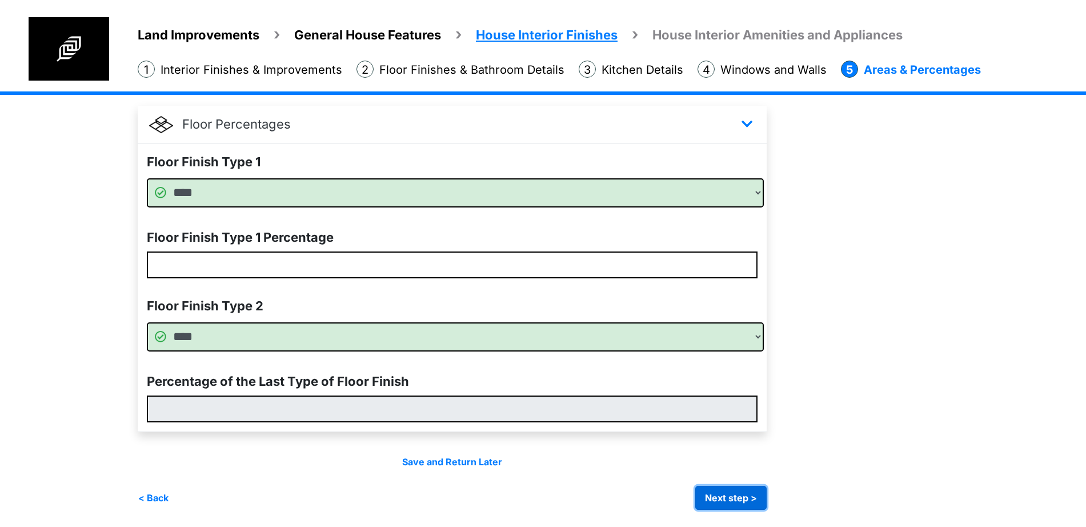
click at [729, 489] on button "Next step >" at bounding box center [730, 498] width 71 height 24
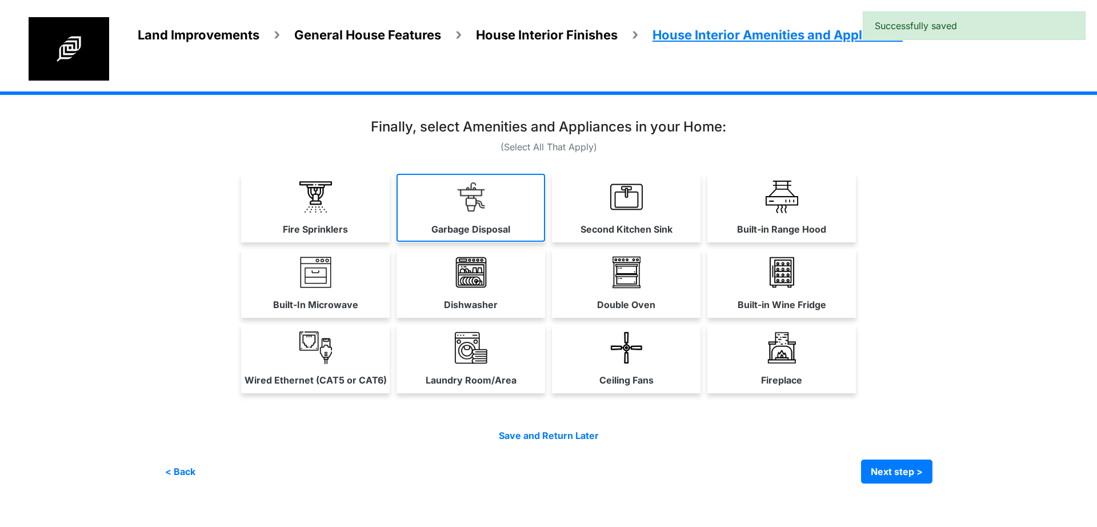
click at [451, 218] on link "Garbage Disposal" at bounding box center [471, 208] width 149 height 68
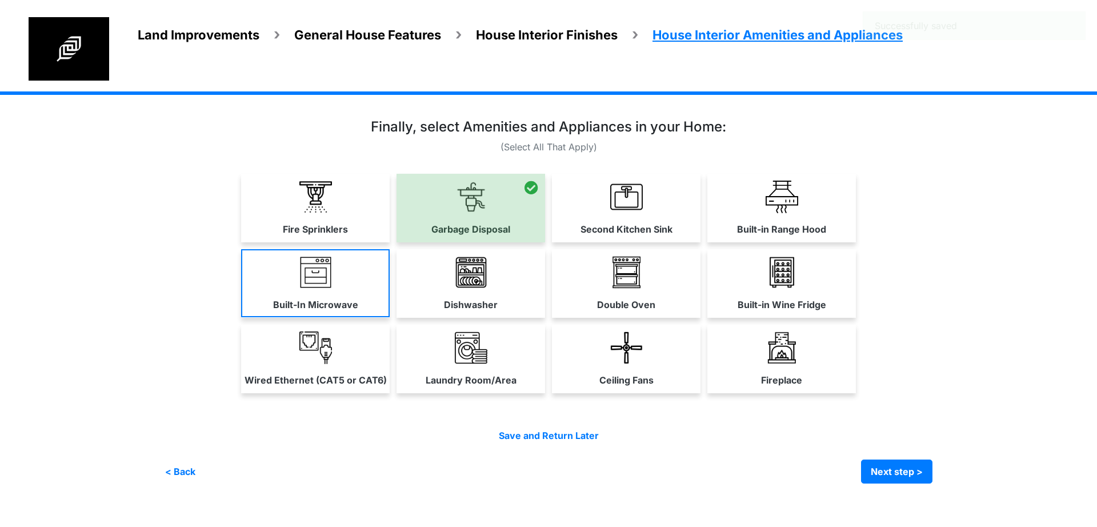
drag, startPoint x: 487, startPoint y: 315, endPoint x: 383, endPoint y: 287, distance: 107.0
click at [483, 314] on div "Dishwasher" at bounding box center [471, 283] width 149 height 69
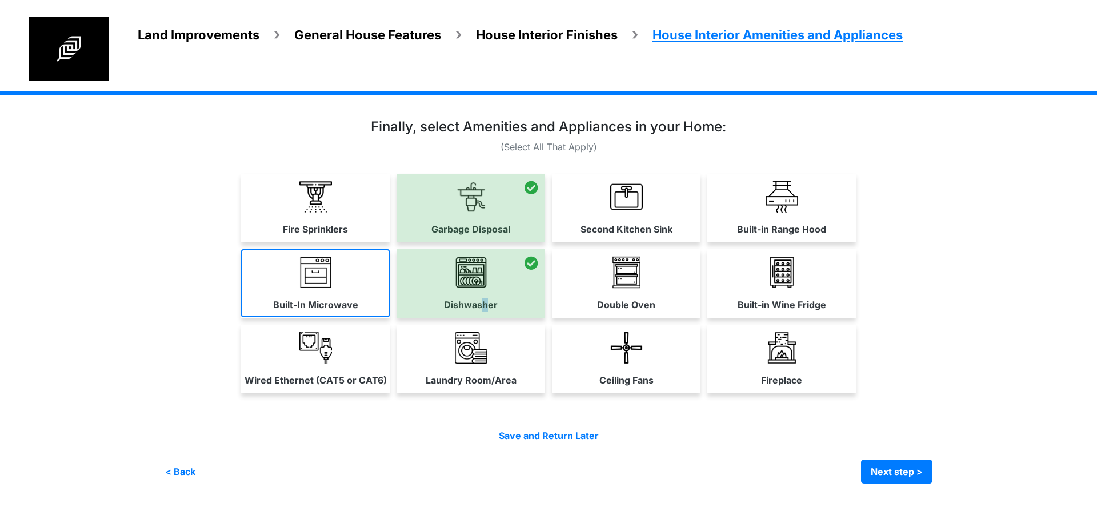
click at [374, 287] on link "Built-In Microwave" at bounding box center [315, 283] width 149 height 68
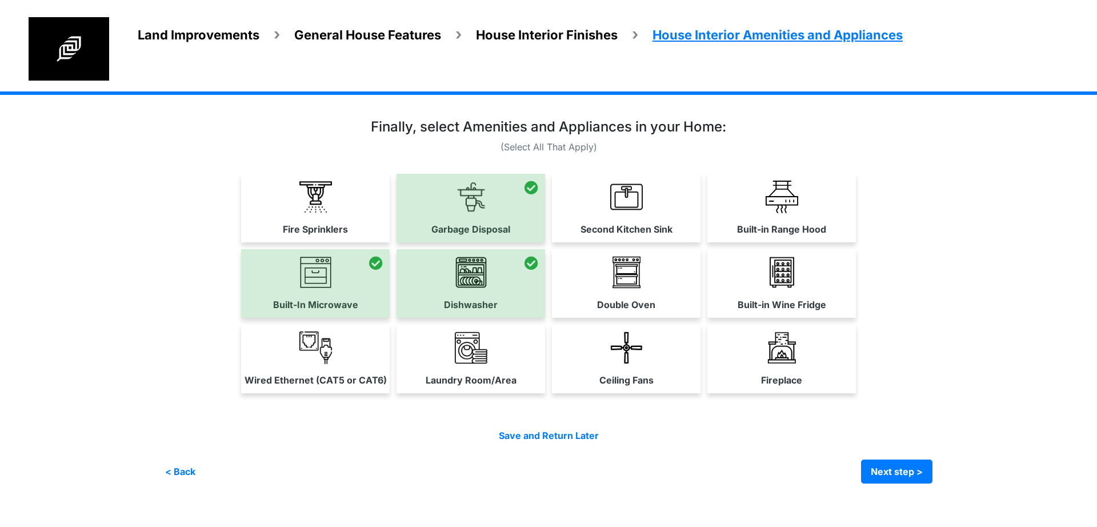
click at [365, 336] on link "Wired Ethernet (CAT5 or CAT6)" at bounding box center [315, 359] width 149 height 68
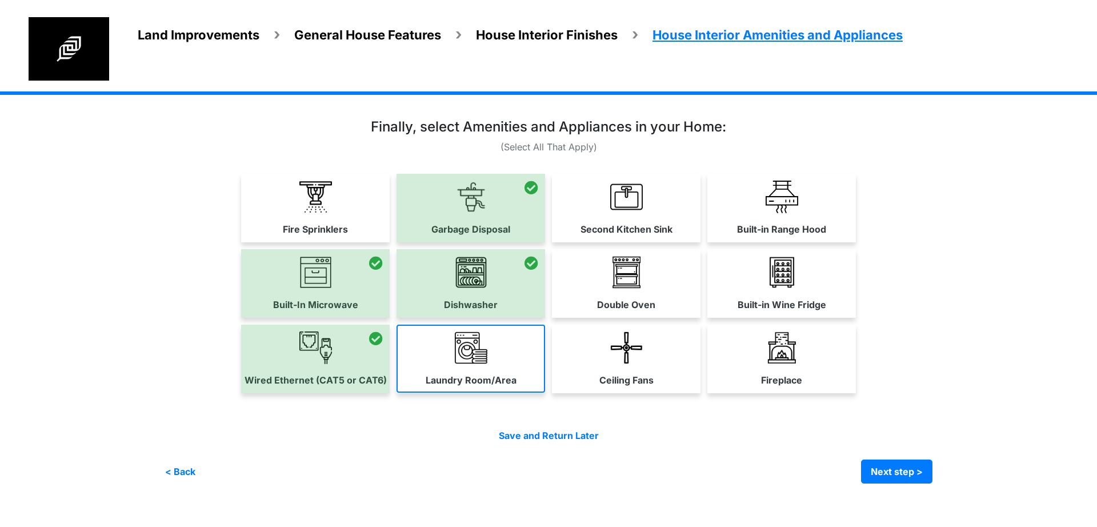
click at [462, 363] on link "Laundry Room/Area" at bounding box center [471, 359] width 149 height 68
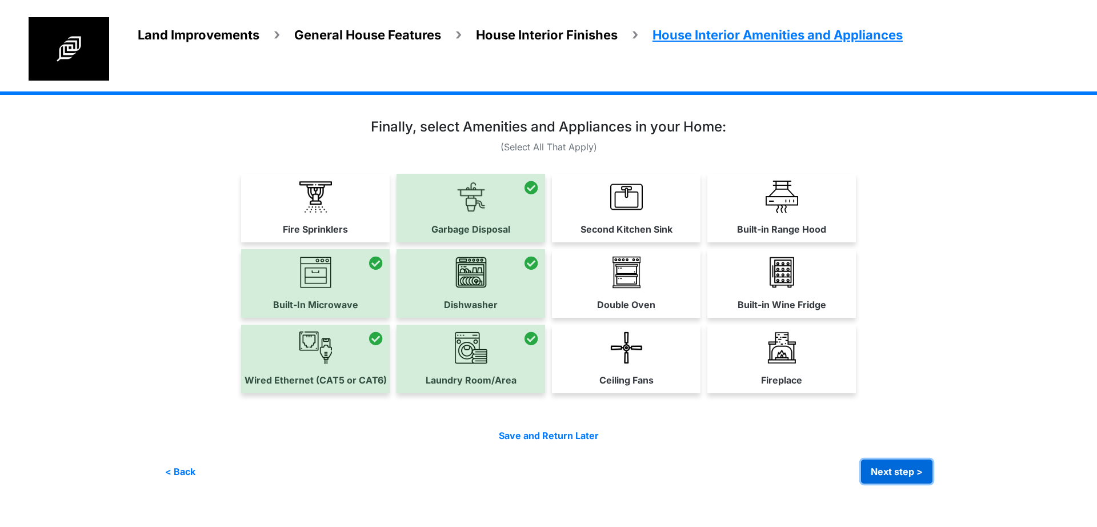
drag, startPoint x: 929, startPoint y: 483, endPoint x: 905, endPoint y: 471, distance: 26.1
click at [927, 483] on button "Next step >" at bounding box center [896, 471] width 71 height 24
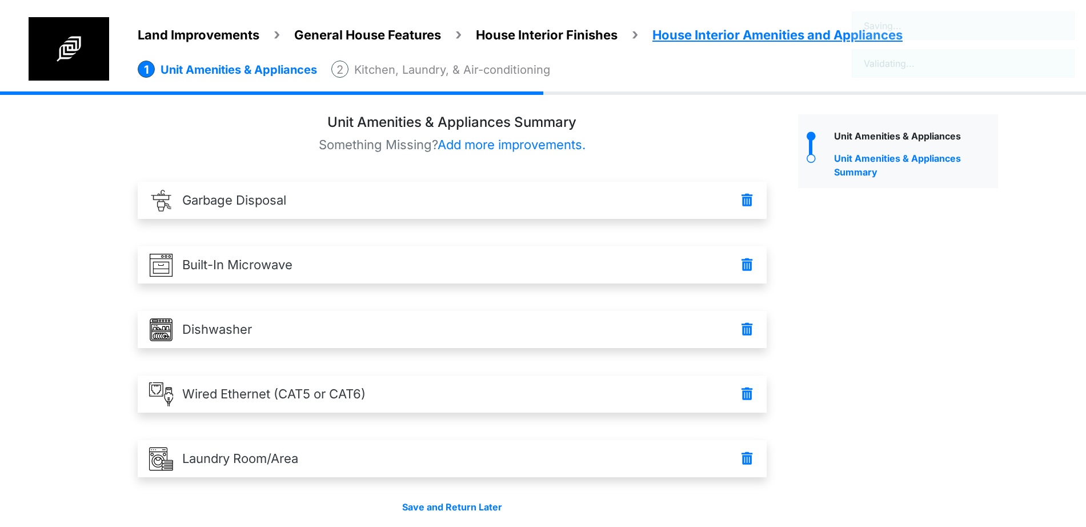
click at [894, 465] on div "Unit Amenities & Appliances Unit Amenities & Appliances Summary" at bounding box center [898, 334] width 217 height 441
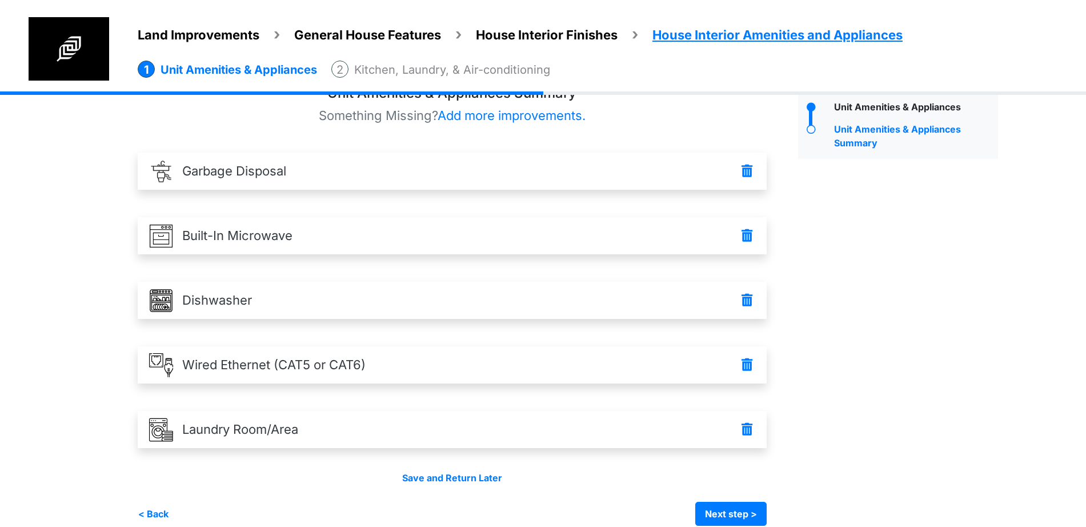
scroll to position [45, 0]
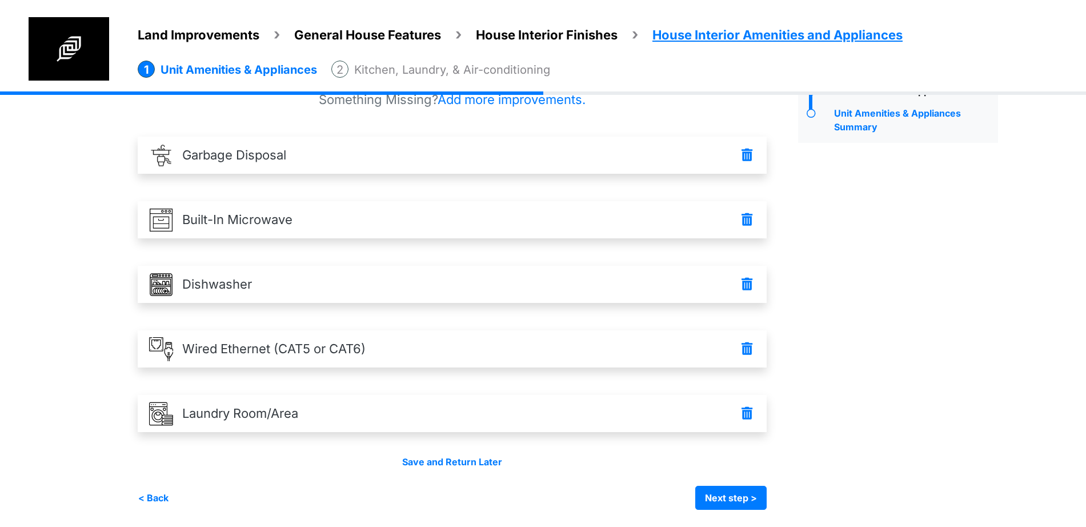
click at [694, 512] on div "Irrigation Flag pole" at bounding box center [572, 286] width 869 height 481
click at [718, 501] on button "Next step >" at bounding box center [730, 498] width 71 height 24
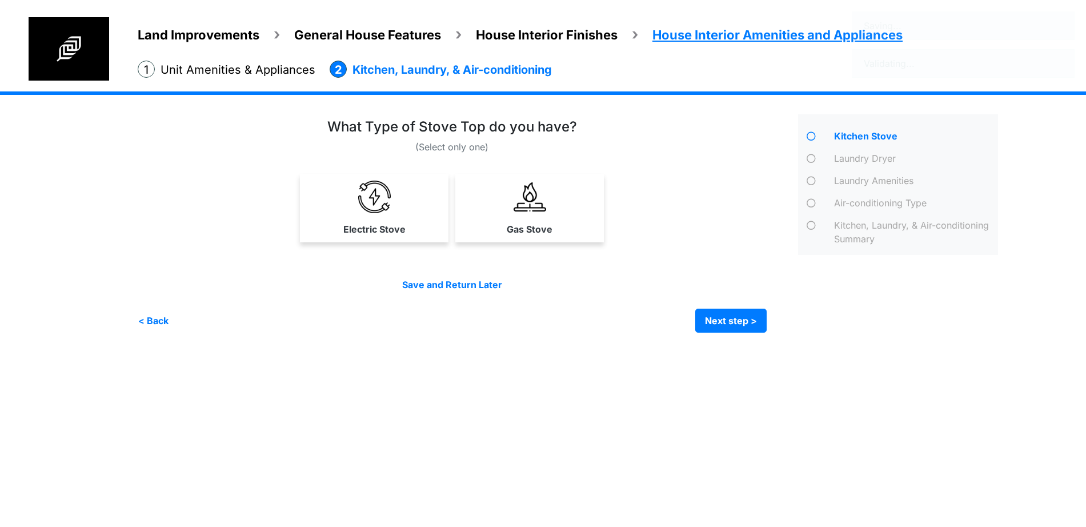
scroll to position [0, 0]
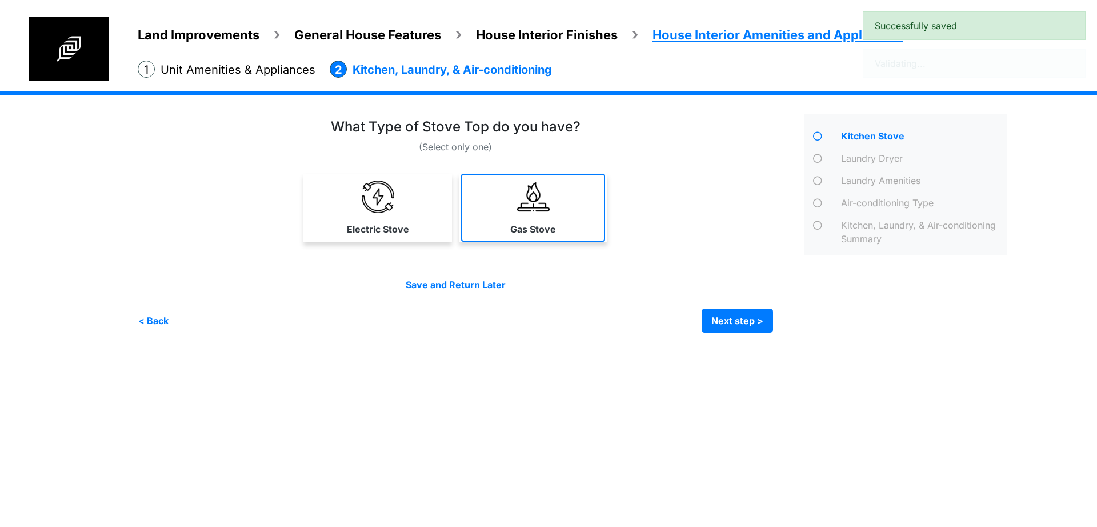
click at [507, 198] on link "Gas Stove" at bounding box center [533, 208] width 144 height 68
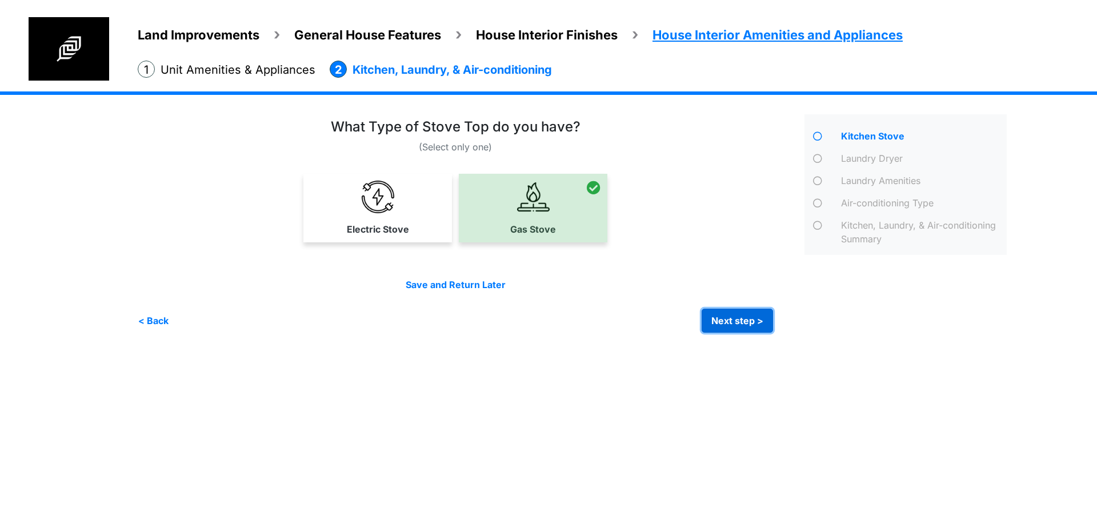
click at [740, 316] on button "Next step >" at bounding box center [737, 321] width 71 height 24
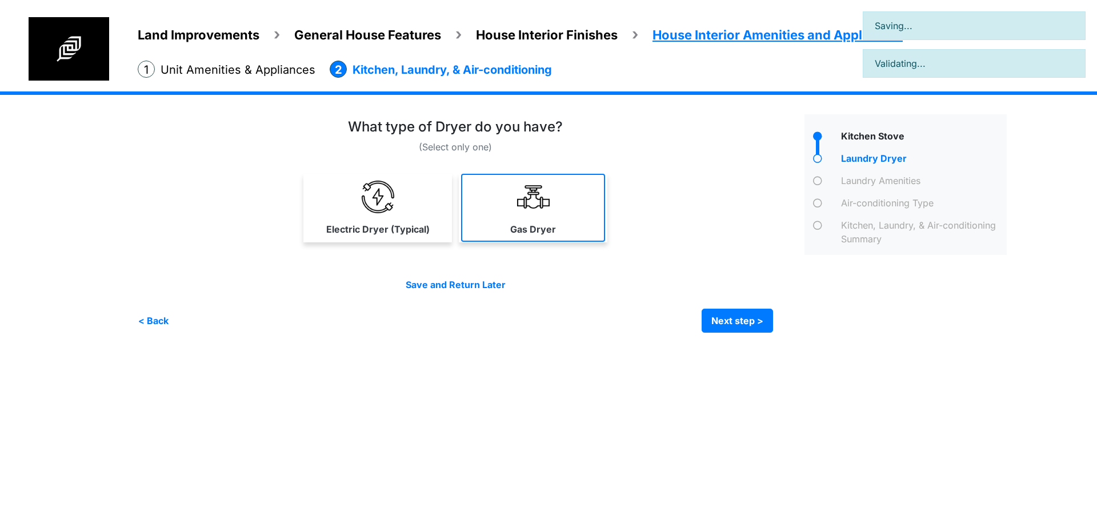
click at [518, 203] on img at bounding box center [533, 197] width 33 height 33
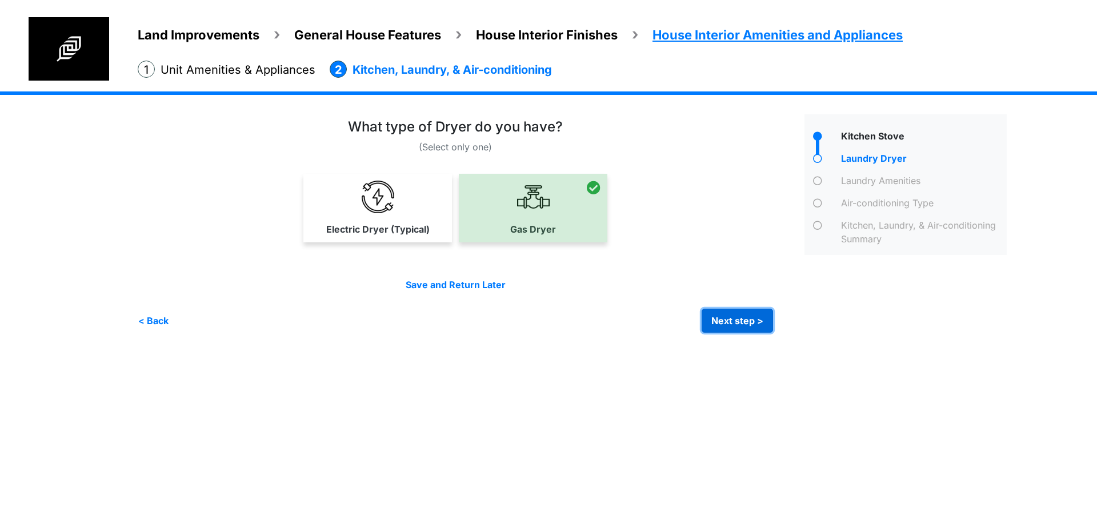
click at [727, 322] on button "Next step >" at bounding box center [737, 321] width 71 height 24
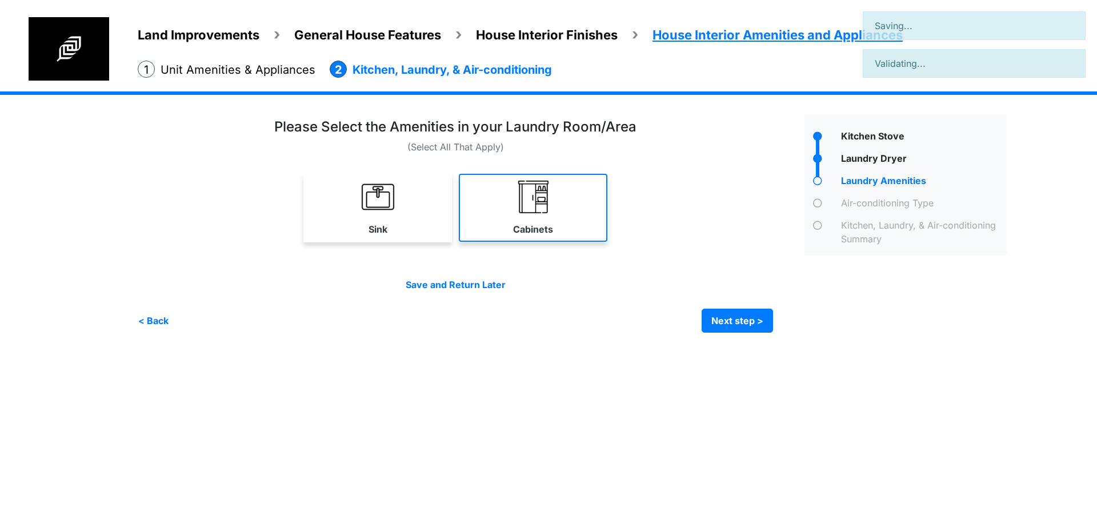
click at [533, 221] on link "Cabinets" at bounding box center [533, 208] width 149 height 68
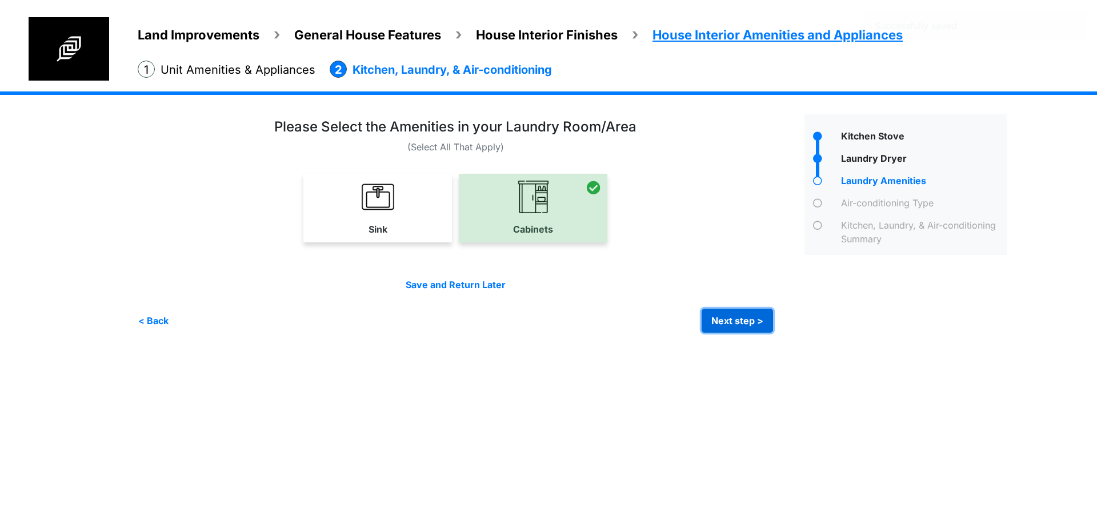
click at [704, 318] on button "Next step >" at bounding box center [737, 321] width 71 height 24
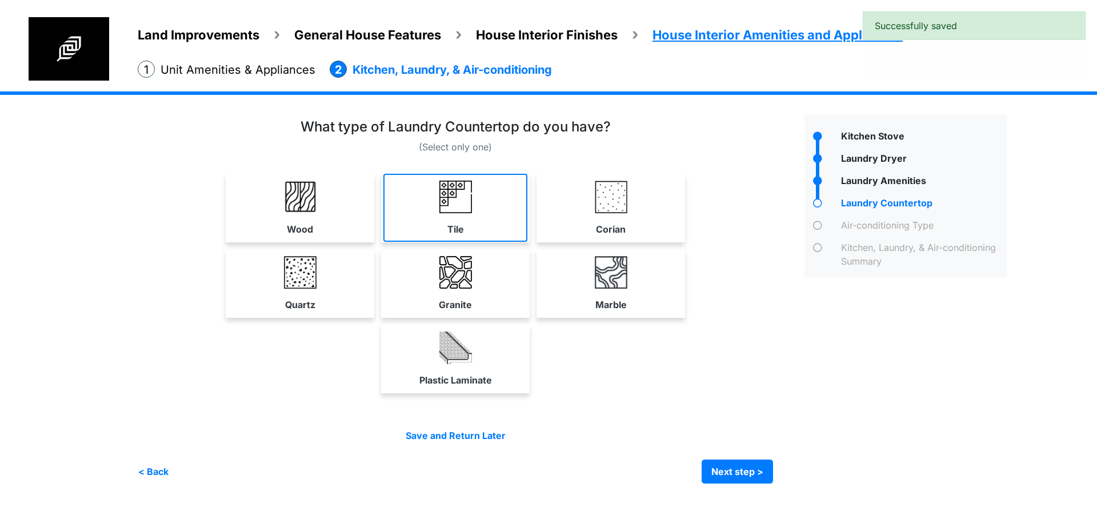
click at [481, 219] on link "Tile" at bounding box center [455, 208] width 144 height 68
select select "*"
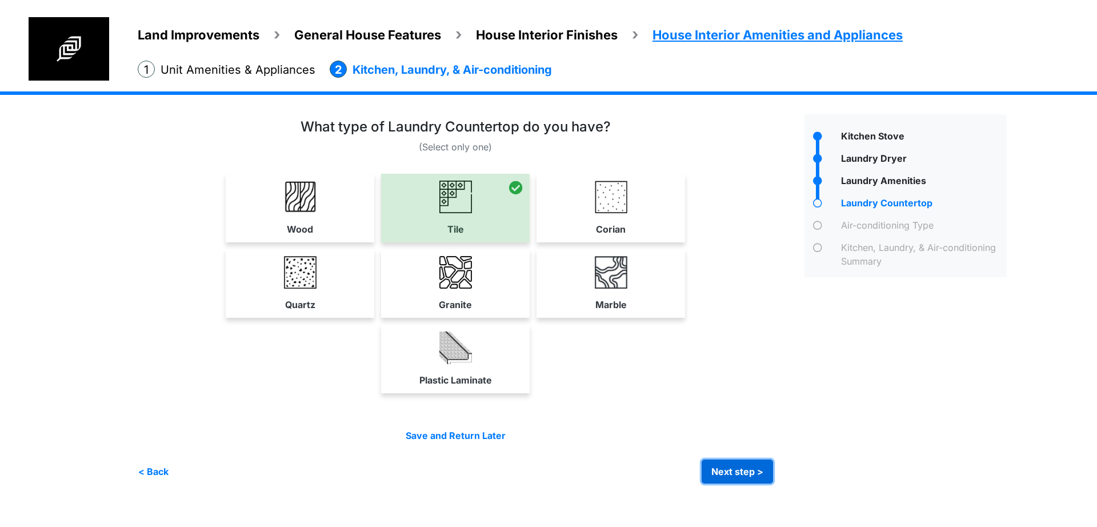
click at [731, 469] on button "Next step >" at bounding box center [737, 471] width 71 height 24
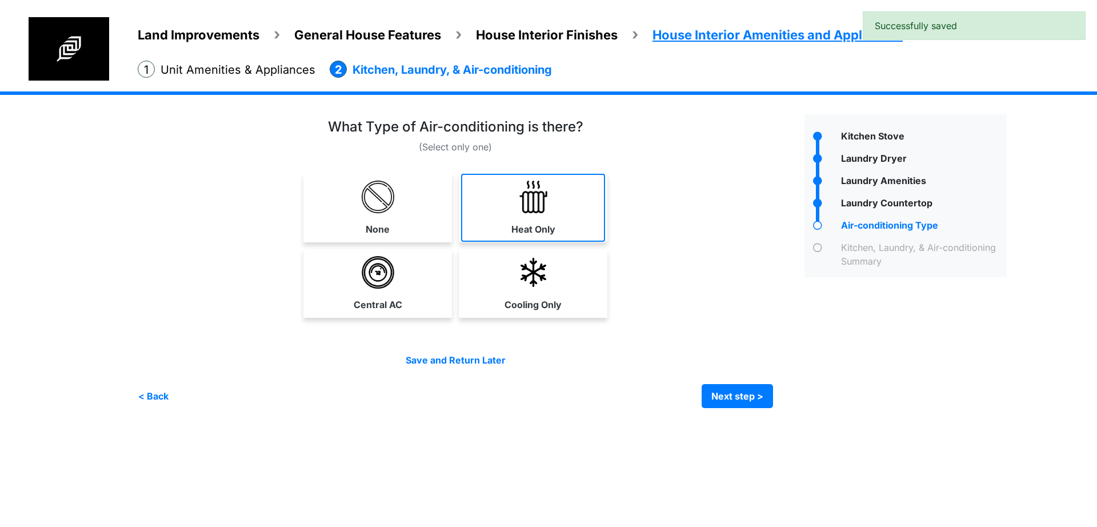
click at [523, 235] on label "Heat Only" at bounding box center [533, 229] width 44 height 14
select select "*"
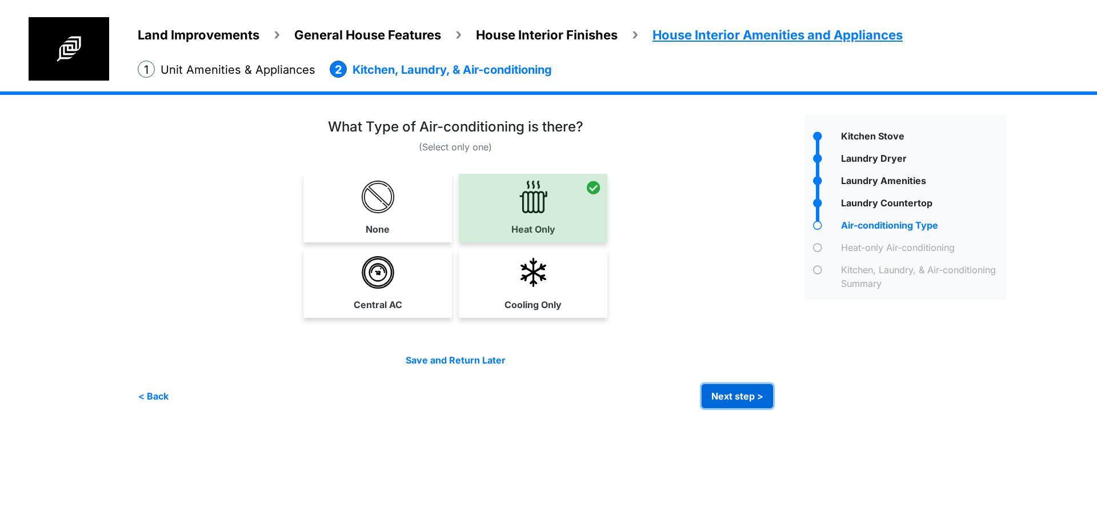
click at [719, 395] on button "Next step >" at bounding box center [737, 396] width 71 height 24
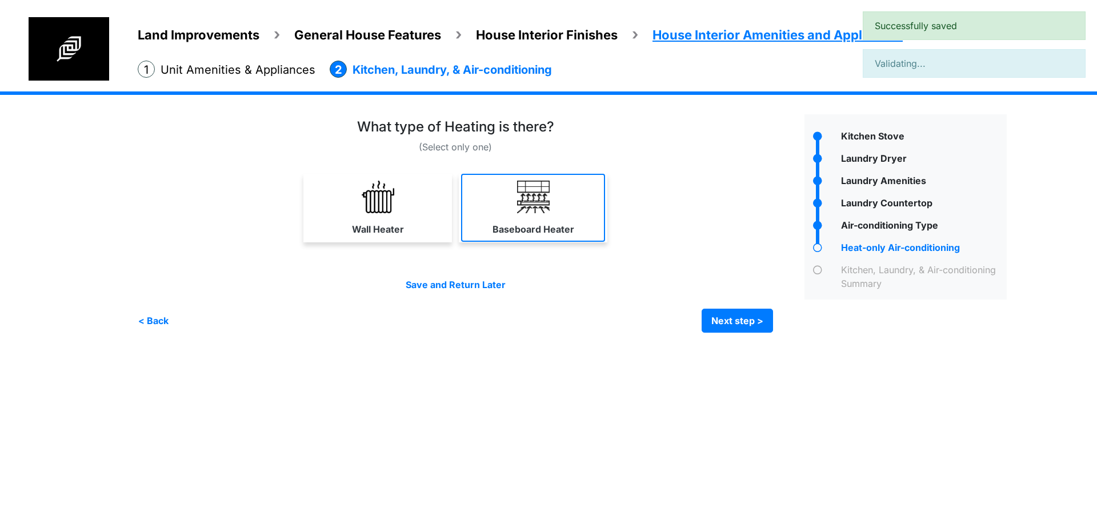
click at [543, 226] on label "Baseboard Heater" at bounding box center [534, 229] width 82 height 14
select select "*"
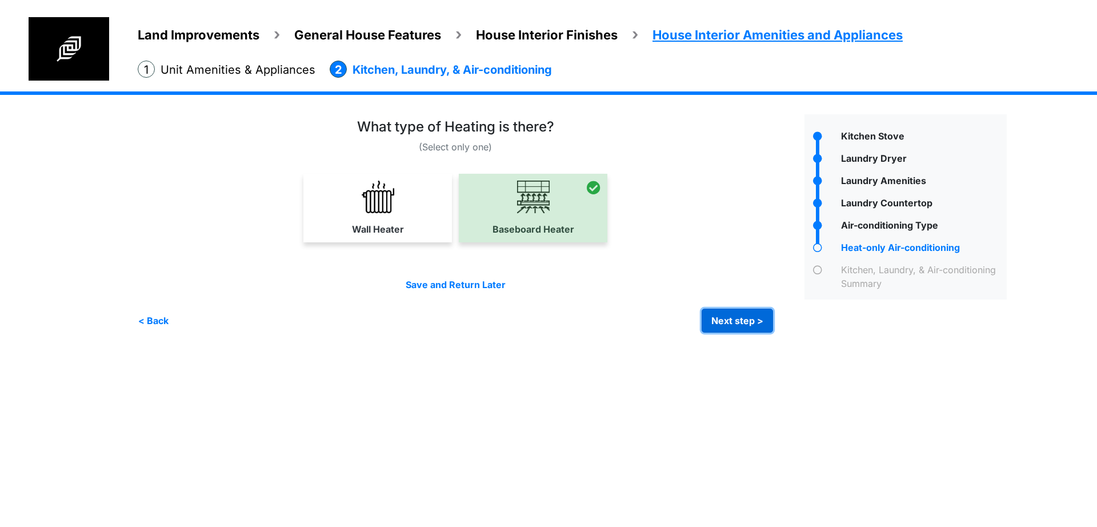
click at [722, 320] on button "Next step >" at bounding box center [737, 321] width 71 height 24
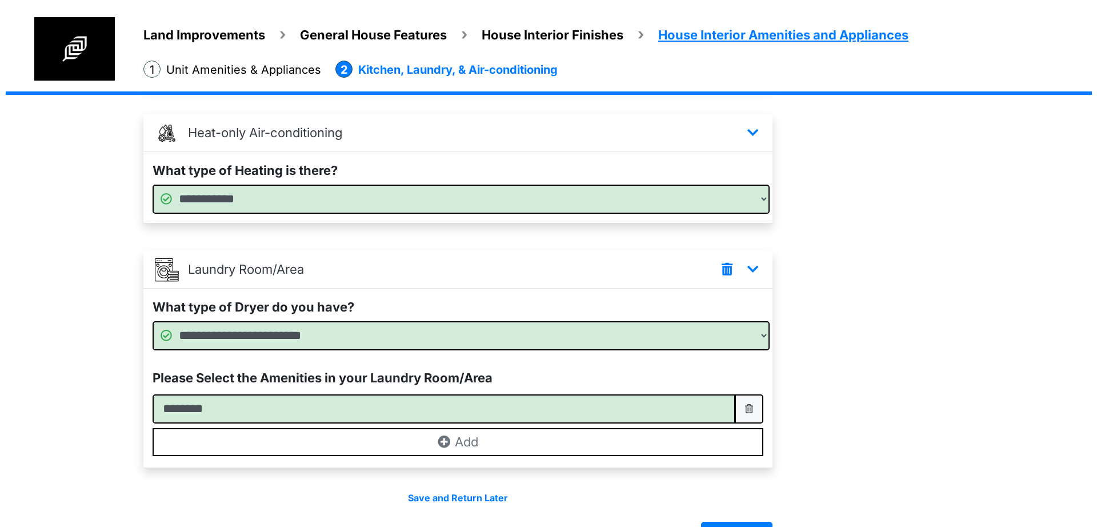
scroll to position [508, 0]
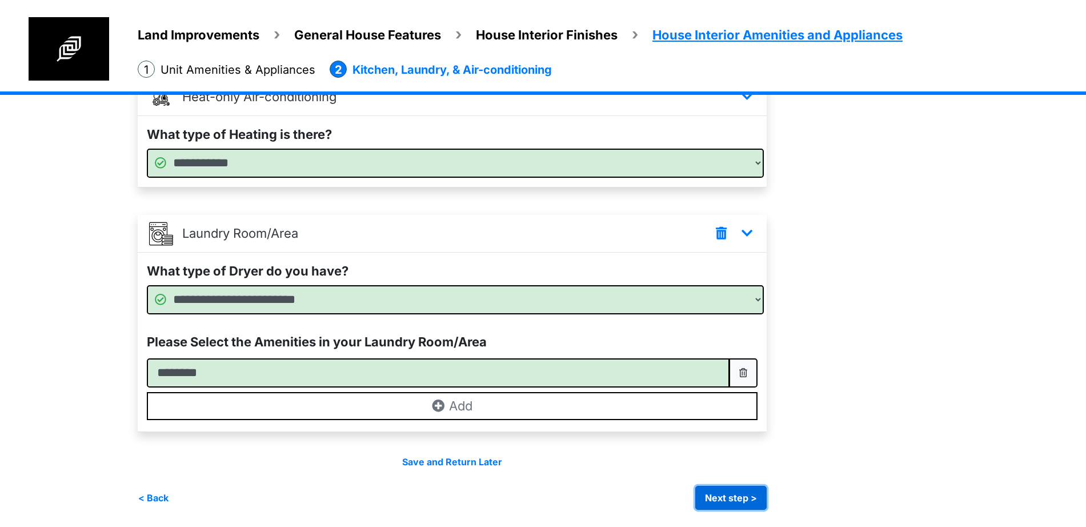
click at [742, 493] on button "Next step >" at bounding box center [730, 498] width 71 height 24
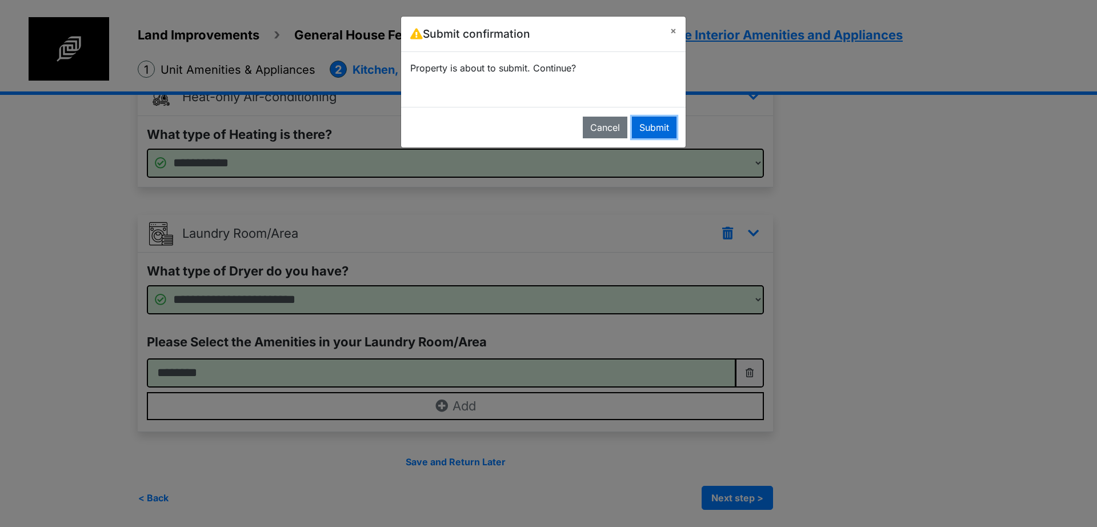
click at [654, 128] on button "Submit" at bounding box center [654, 128] width 45 height 22
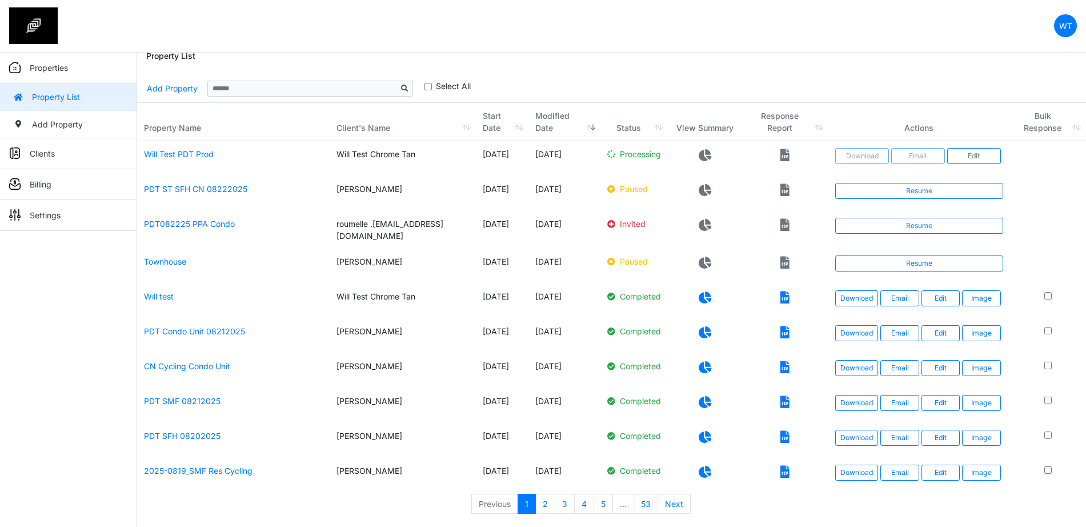
scroll to position [95, 0]
click at [861, 290] on link "Download" at bounding box center [856, 298] width 43 height 16
click at [943, 290] on link "Edit" at bounding box center [941, 298] width 38 height 16
